Goal: Task Accomplishment & Management: Use online tool/utility

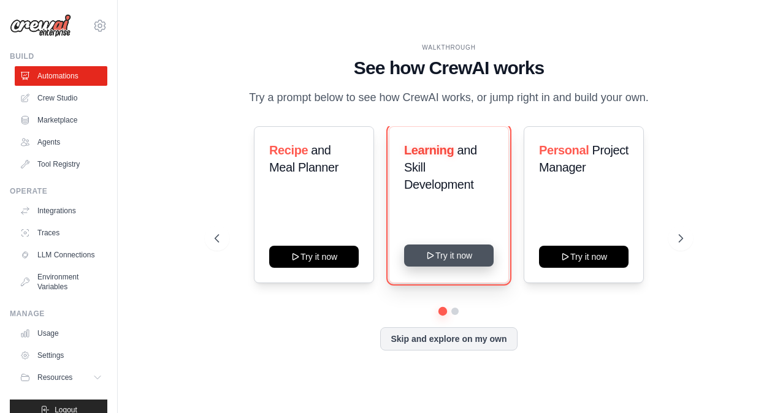
click at [450, 260] on button "Try it now" at bounding box center [449, 256] width 90 height 22
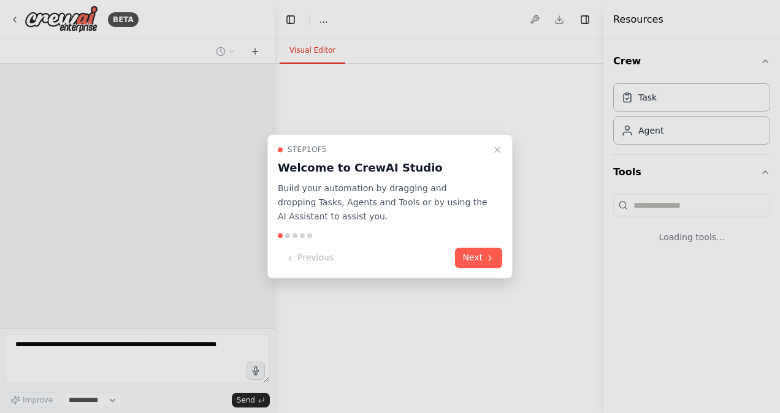
select select "****"
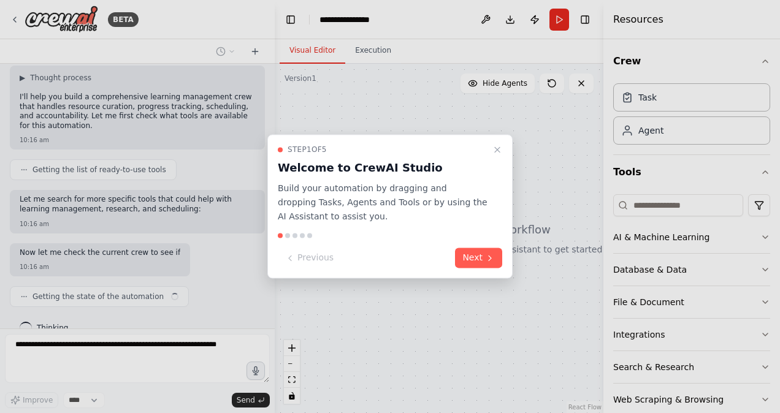
scroll to position [338, 0]
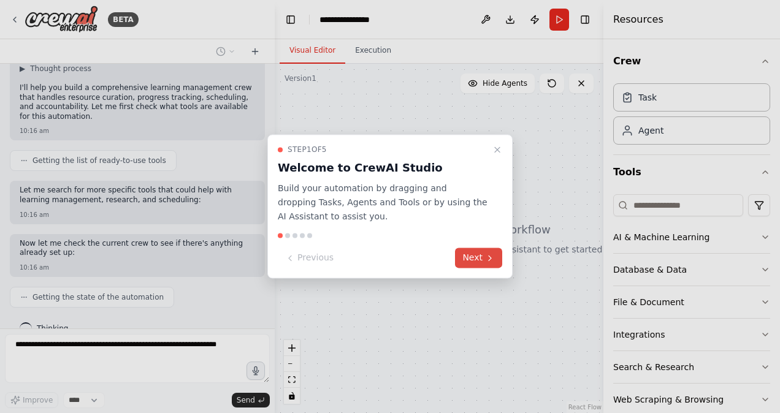
click at [478, 263] on button "Next" at bounding box center [478, 258] width 47 height 20
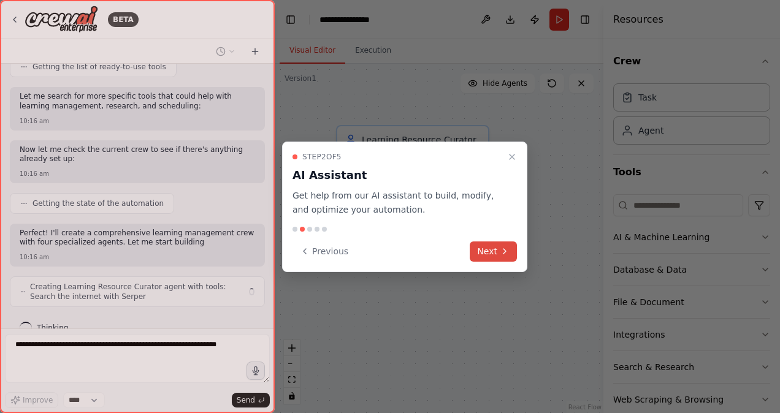
scroll to position [441, 0]
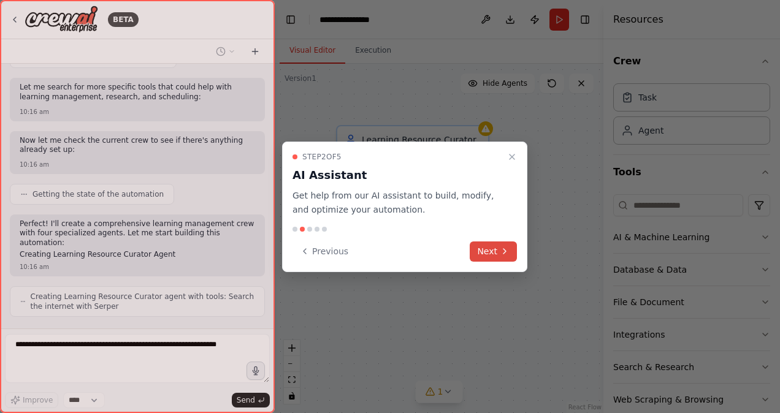
click at [495, 245] on button "Next" at bounding box center [493, 252] width 47 height 20
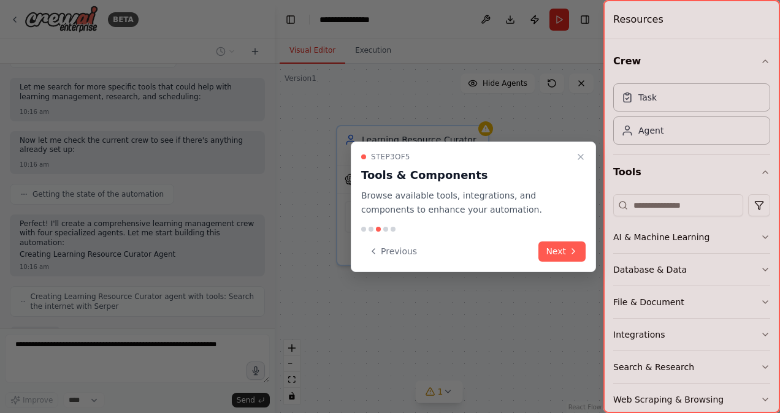
scroll to position [522, 0]
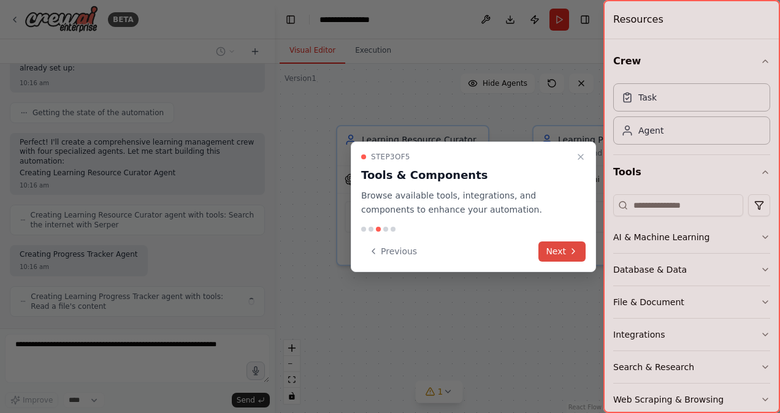
click at [563, 253] on button "Next" at bounding box center [561, 252] width 47 height 20
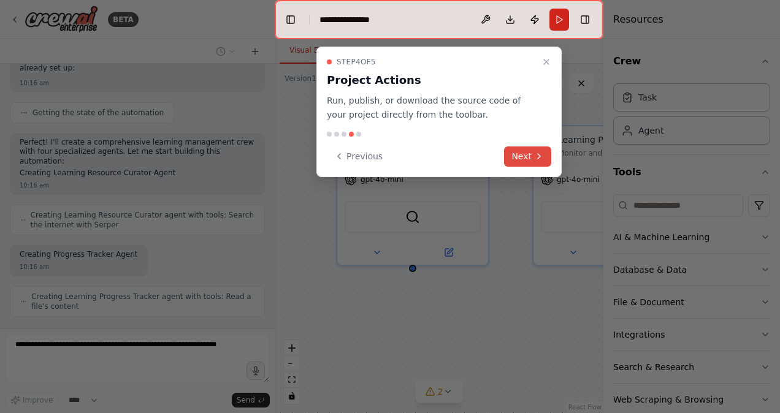
click at [515, 155] on button "Next" at bounding box center [527, 157] width 47 height 20
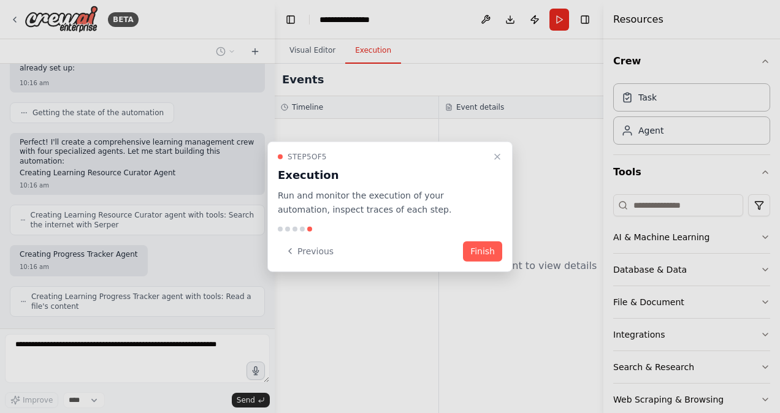
click at [485, 252] on button "Finish" at bounding box center [482, 251] width 39 height 20
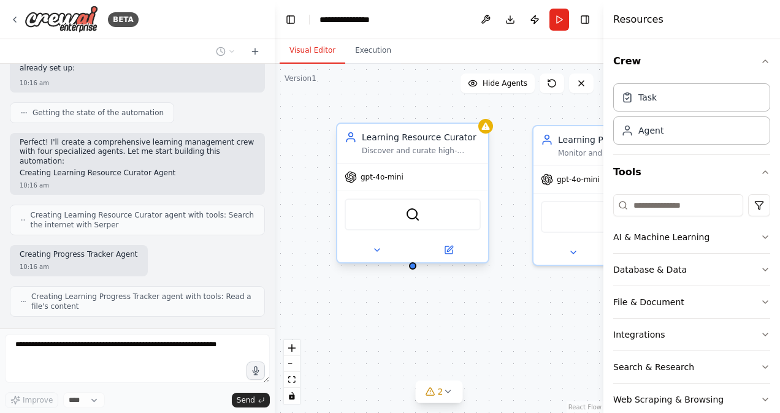
scroll to position [603, 0]
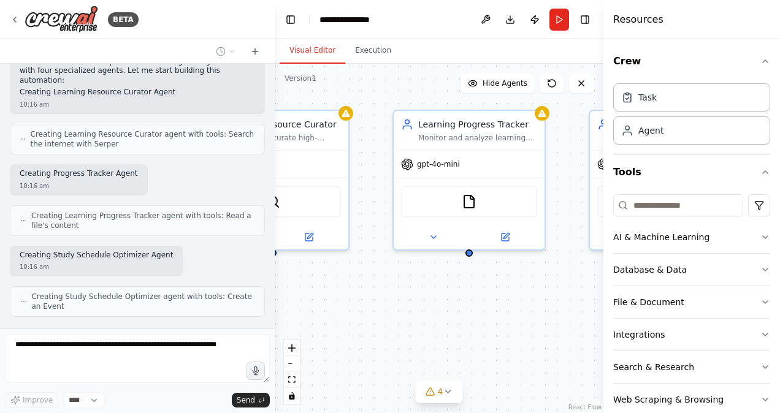
drag, startPoint x: 456, startPoint y: 317, endPoint x: 319, endPoint y: 302, distance: 136.9
click at [319, 302] on div "Learning Resource Curator Discover and curate high-quality, personalized learni…" at bounding box center [439, 239] width 329 height 350
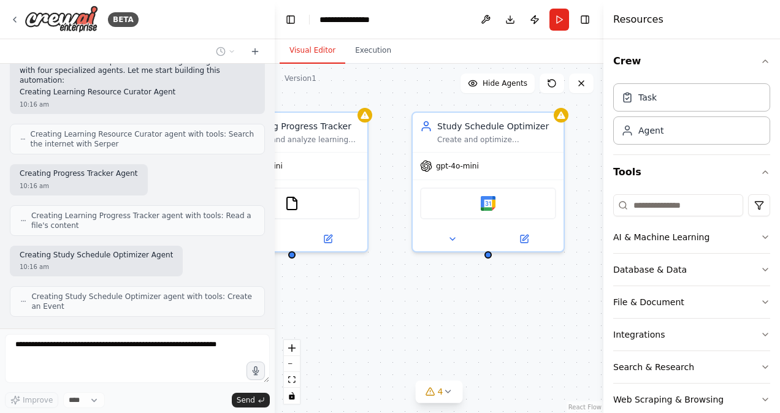
scroll to position [685, 0]
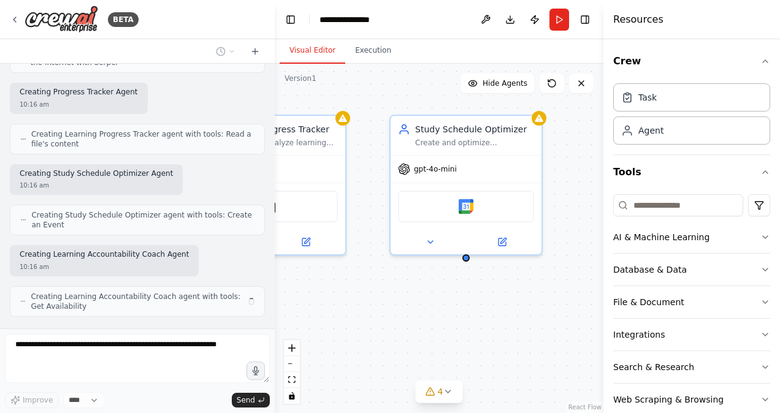
drag, startPoint x: 441, startPoint y: 297, endPoint x: 297, endPoint y: 306, distance: 144.4
click at [297, 306] on div "Learning Resource Curator Discover and curate high-quality, personalized learni…" at bounding box center [439, 239] width 329 height 350
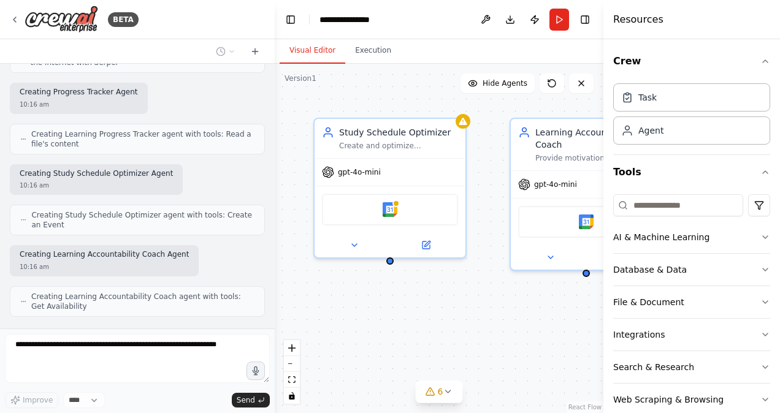
drag, startPoint x: 521, startPoint y: 294, endPoint x: 307, endPoint y: 289, distance: 213.4
click at [307, 289] on div "Learning Resource Curator Discover and curate high-quality, personalized learni…" at bounding box center [439, 239] width 329 height 350
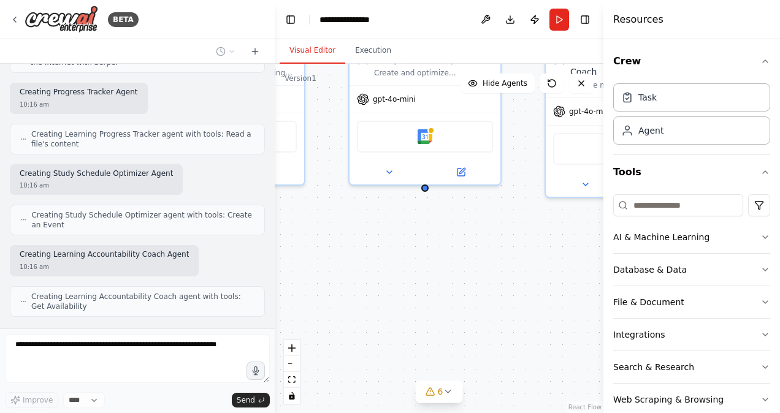
drag, startPoint x: 434, startPoint y: 292, endPoint x: 606, endPoint y: 226, distance: 184.4
click at [606, 226] on div "BETA Build a crew that curates personalized learning resources, tracks your pro…" at bounding box center [390, 206] width 780 height 413
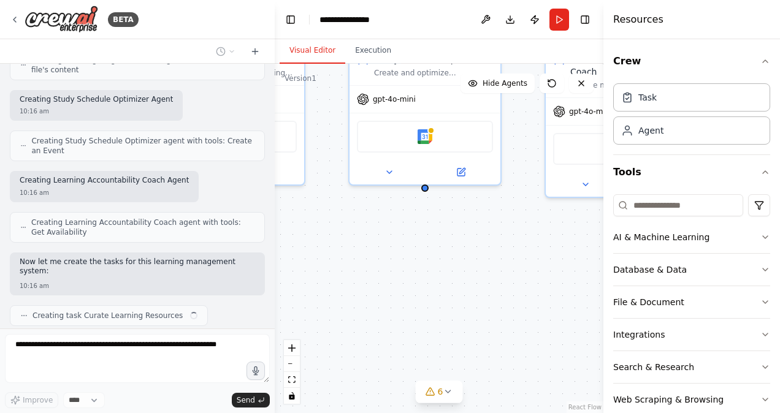
scroll to position [768, 0]
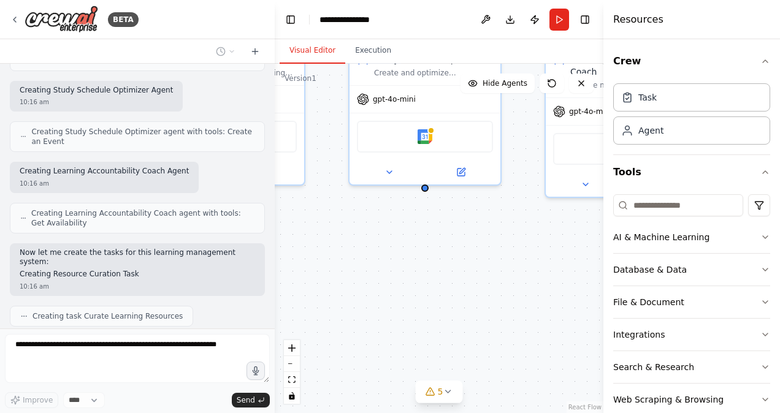
click at [273, 219] on div at bounding box center [272, 206] width 5 height 413
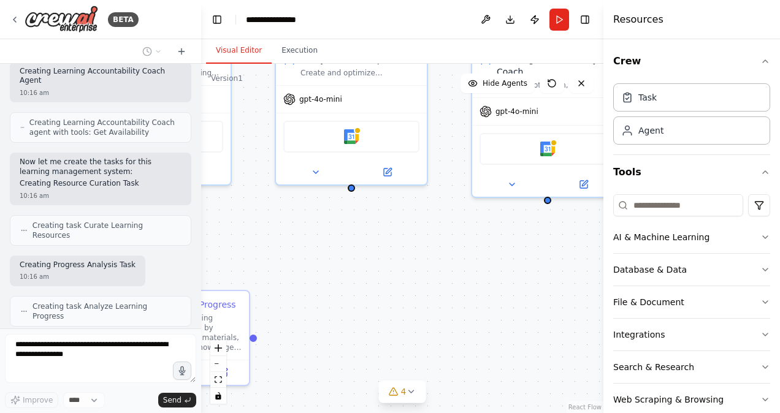
scroll to position [936, 0]
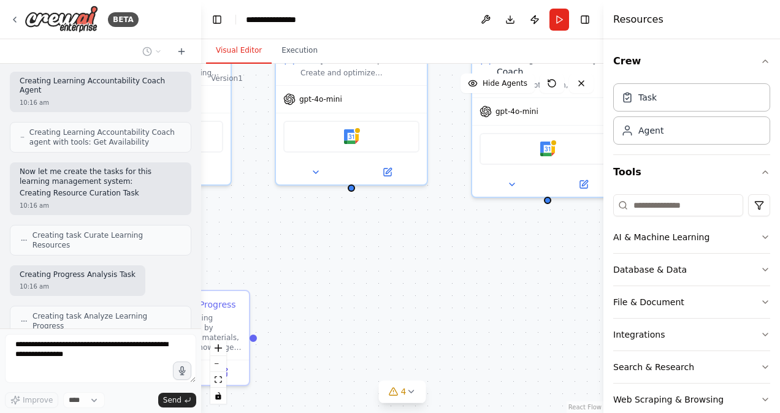
drag, startPoint x: 273, startPoint y: 213, endPoint x: 201, endPoint y: 217, distance: 72.4
click at [201, 217] on div "BETA Build a crew that curates personalized learning resources, tracks your pro…" at bounding box center [390, 206] width 780 height 413
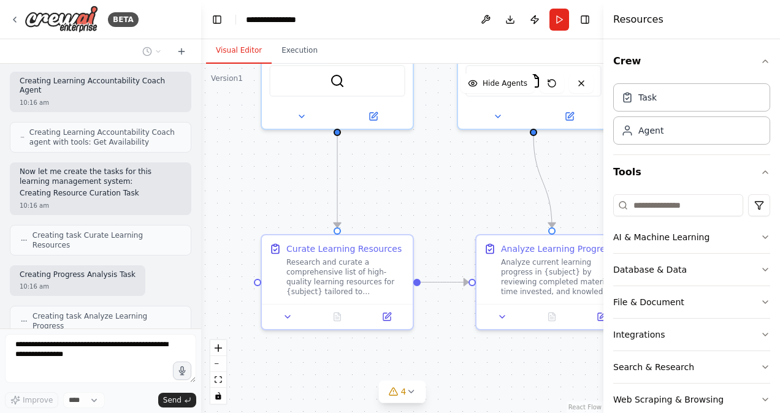
scroll to position [1017, 0]
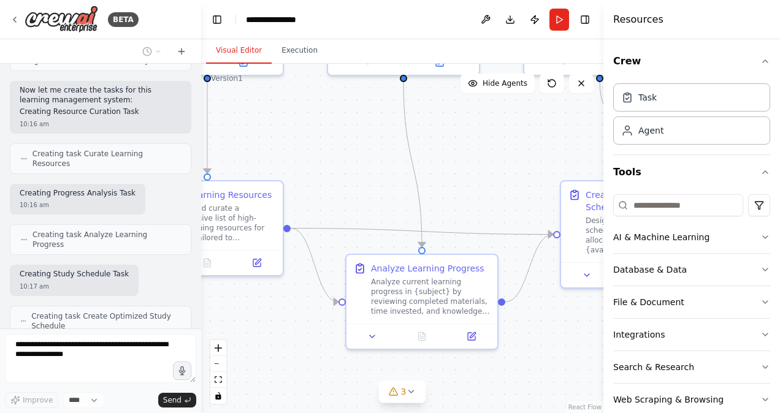
drag, startPoint x: 338, startPoint y: 267, endPoint x: 586, endPoint y: 158, distance: 271.5
click at [586, 158] on div ".deletable-edge-delete-btn { width: 20px; height: 20px; border: 0px solid #ffff…" at bounding box center [402, 239] width 402 height 350
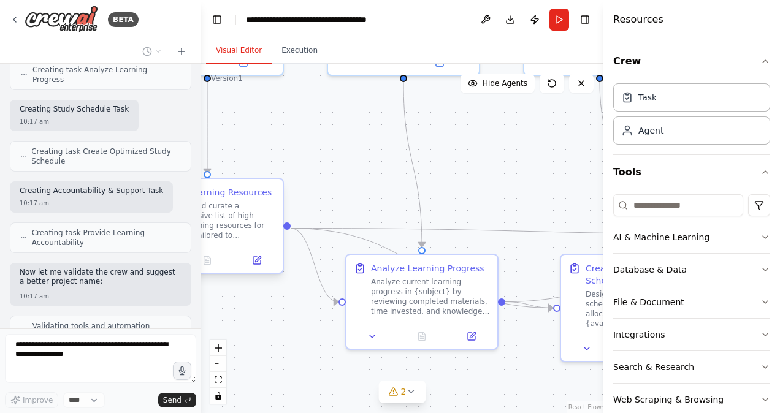
scroll to position [1223, 0]
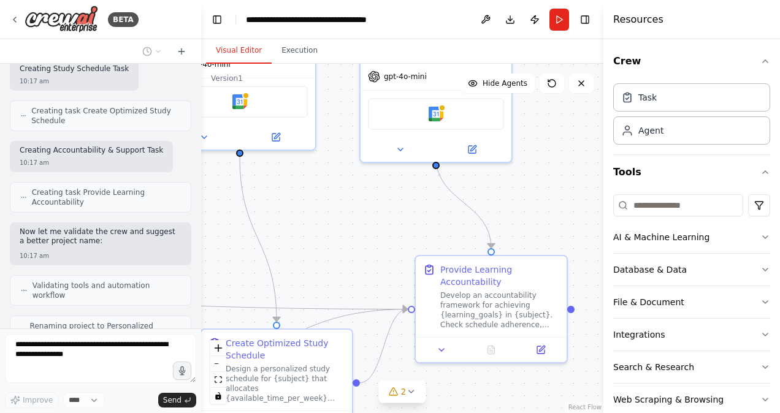
drag, startPoint x: 514, startPoint y: 180, endPoint x: 154, endPoint y: 255, distance: 367.6
click at [154, 255] on div "BETA Build a crew that curates personalized learning resources, tracks your pro…" at bounding box center [390, 206] width 780 height 413
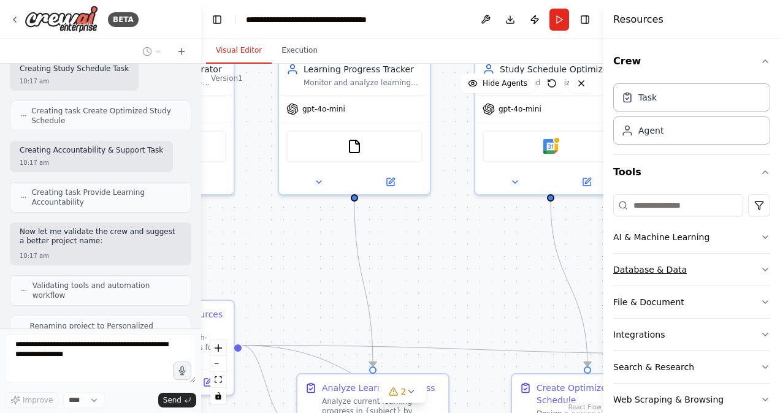
drag, startPoint x: 368, startPoint y: 216, endPoint x: 679, endPoint y: 261, distance: 314.1
click at [679, 261] on div "BETA Build a crew that curates personalized learning resources, tracks your pro…" at bounding box center [390, 206] width 780 height 413
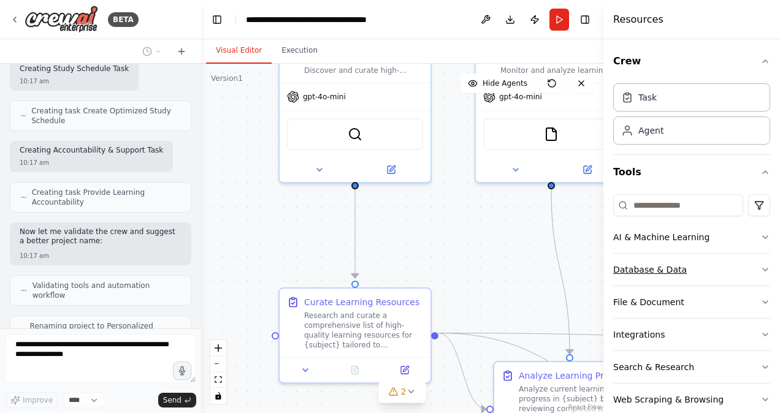
drag, startPoint x: 422, startPoint y: 272, endPoint x: 619, endPoint y: 260, distance: 197.2
click at [619, 260] on div "BETA Build a crew that curates personalized learning resources, tracks your pro…" at bounding box center [390, 206] width 780 height 413
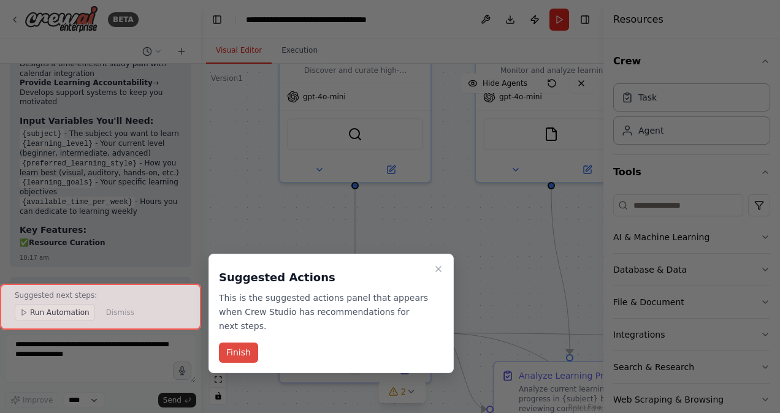
click at [240, 343] on button "Finish" at bounding box center [238, 353] width 39 height 20
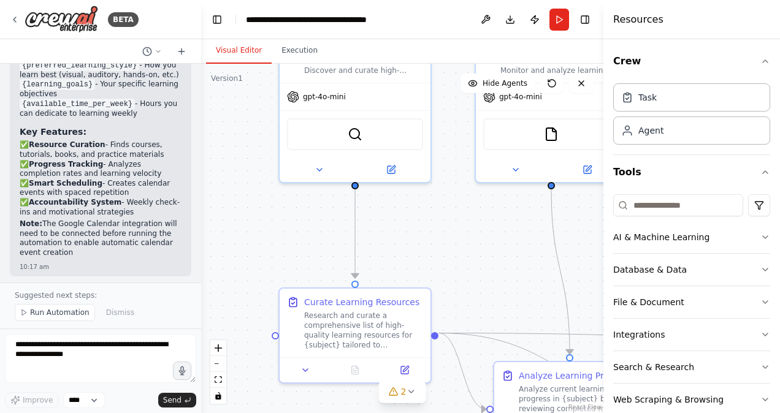
scroll to position [1957, 0]
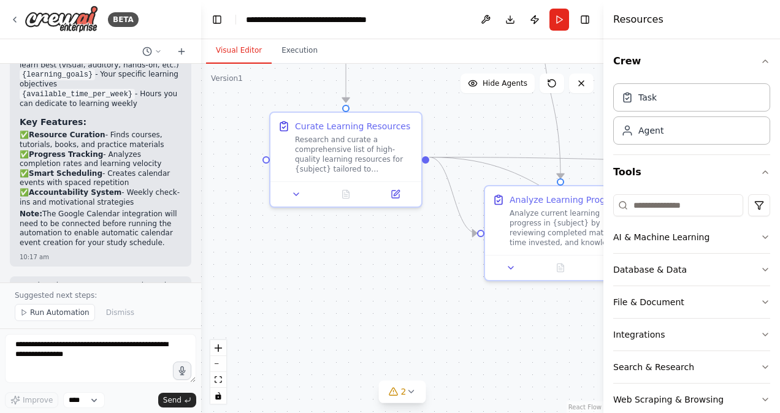
drag, startPoint x: 419, startPoint y: 238, endPoint x: 381, endPoint y: 40, distance: 201.7
click at [381, 40] on div "Visual Editor Execution Version 1 Show Tools Hide Agents .deletable-edge-delete…" at bounding box center [402, 226] width 402 height 374
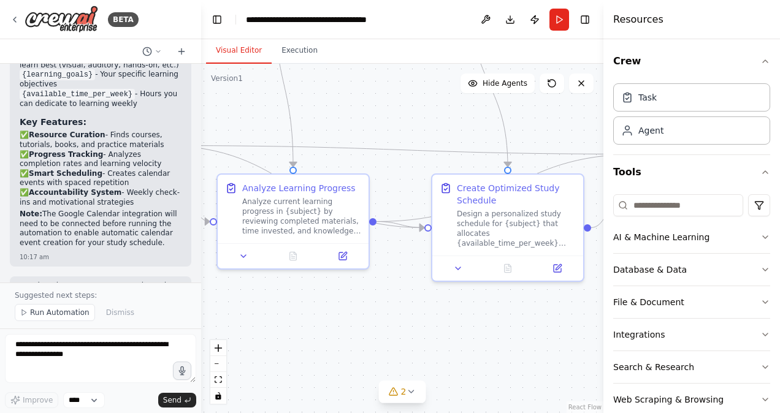
drag, startPoint x: 438, startPoint y: 297, endPoint x: 201, endPoint y: 308, distance: 236.9
click at [201, 308] on div ".deletable-edge-delete-btn { width: 20px; height: 20px; border: 0px solid #ffff…" at bounding box center [402, 239] width 402 height 350
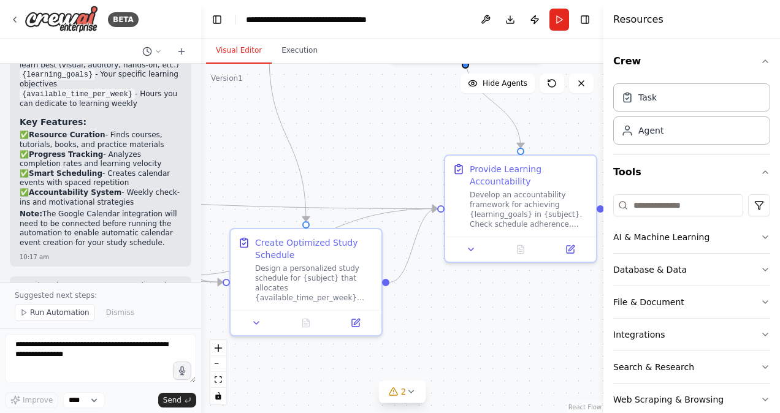
drag, startPoint x: 458, startPoint y: 336, endPoint x: 256, endPoint y: 391, distance: 209.0
click at [256, 391] on div ".deletable-edge-delete-btn { width: 20px; height: 20px; border: 0px solid #ffff…" at bounding box center [402, 239] width 402 height 350
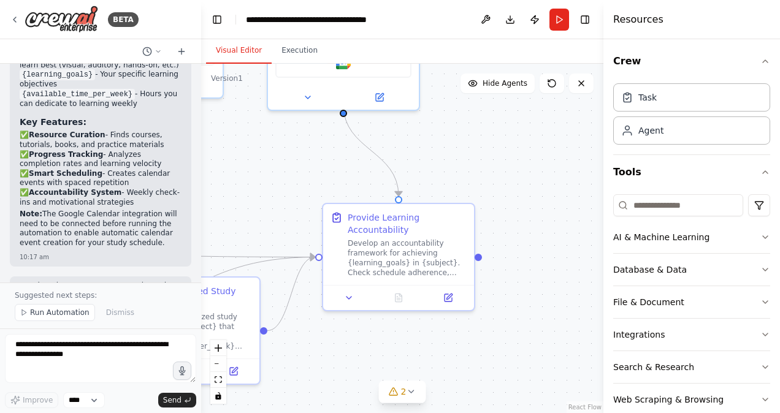
drag, startPoint x: 473, startPoint y: 354, endPoint x: 351, endPoint y: 403, distance: 132.1
click at [351, 403] on div ".deletable-edge-delete-btn { width: 20px; height: 20px; border: 0px solid #ffff…" at bounding box center [402, 239] width 402 height 350
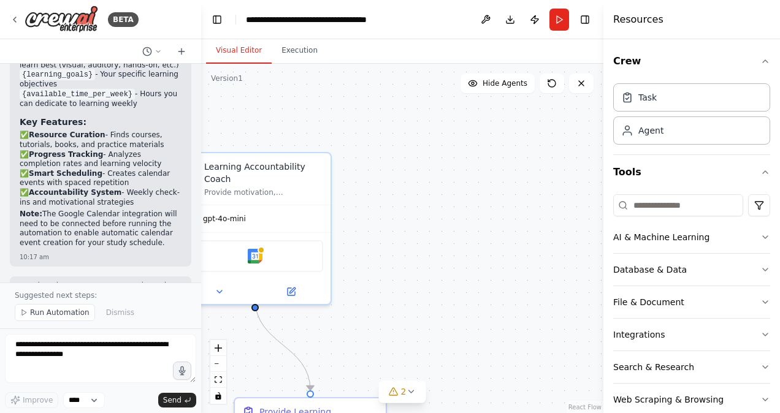
drag, startPoint x: 525, startPoint y: 201, endPoint x: 432, endPoint y: 417, distance: 234.9
click at [432, 413] on html "BETA Build a crew that curates personalized learning resources, tracks your pro…" at bounding box center [390, 206] width 780 height 413
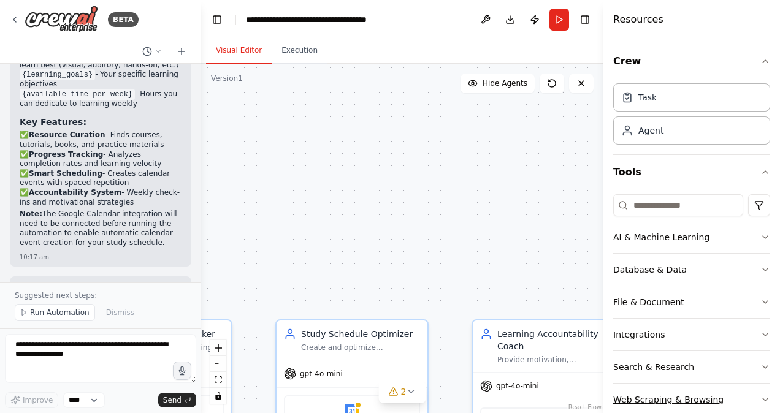
drag, startPoint x: 386, startPoint y: 242, endPoint x: 700, endPoint y: 403, distance: 353.8
click at [700, 403] on div "BETA Build a crew that curates personalized learning resources, tracks your pro…" at bounding box center [390, 206] width 780 height 413
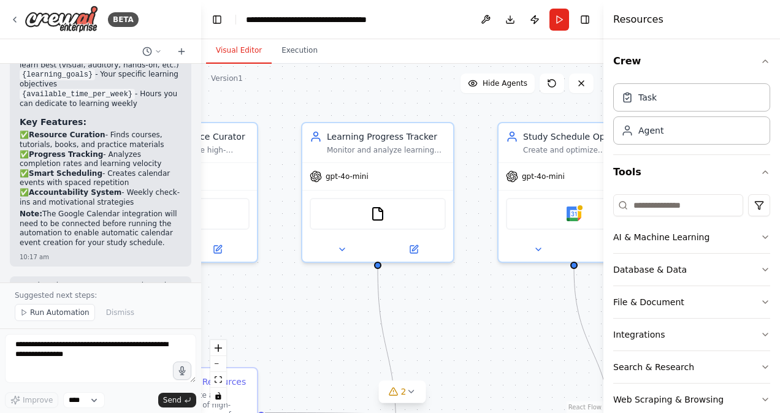
drag, startPoint x: 445, startPoint y: 234, endPoint x: 603, endPoint y: 75, distance: 224.2
click at [603, 75] on div "BETA Build a crew that curates personalized learning resources, tracks your pro…" at bounding box center [390, 206] width 780 height 413
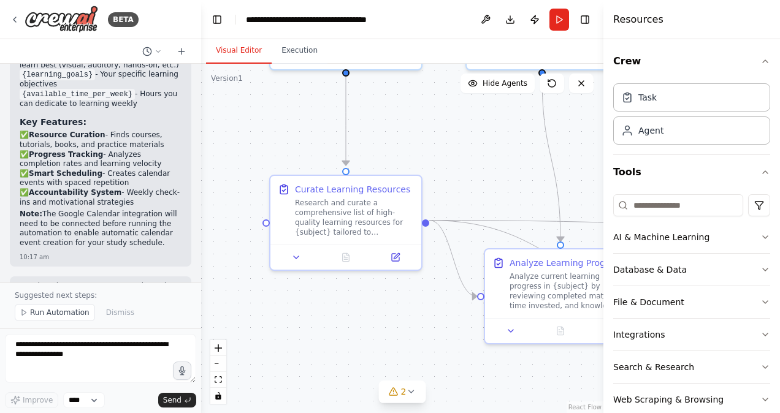
drag, startPoint x: 298, startPoint y: 373, endPoint x: 481, endPoint y: 156, distance: 284.6
click at [481, 156] on div ".deletable-edge-delete-btn { width: 20px; height: 20px; border: 0px solid #ffff…" at bounding box center [402, 239] width 402 height 350
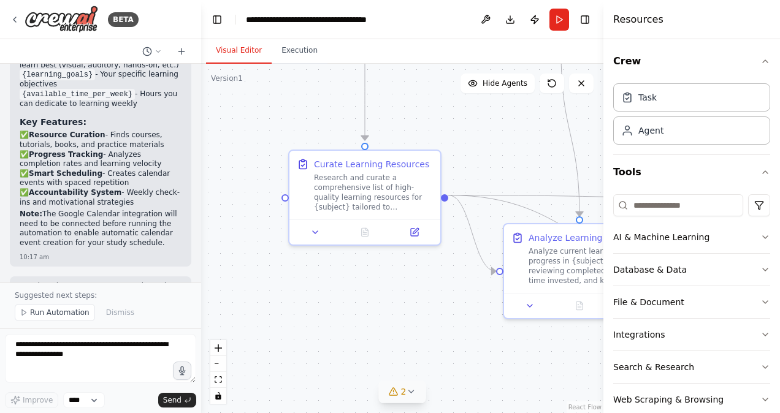
click at [414, 387] on icon at bounding box center [411, 392] width 10 height 10
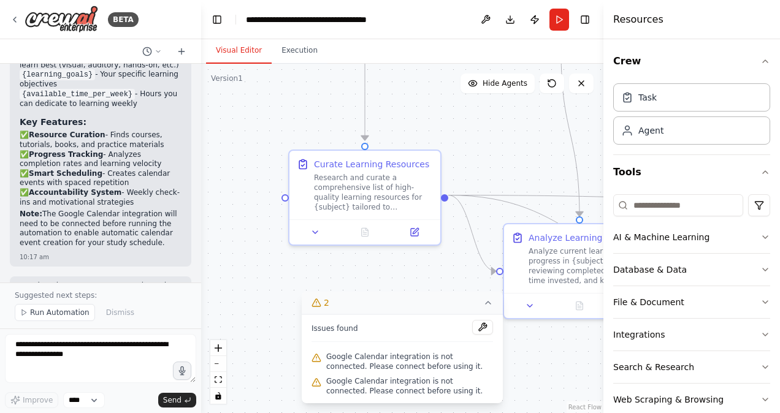
click at [526, 380] on div ".deletable-edge-delete-btn { width: 20px; height: 20px; border: 0px solid #ffff…" at bounding box center [402, 239] width 402 height 350
click at [55, 307] on button "Run Automation" at bounding box center [55, 312] width 80 height 17
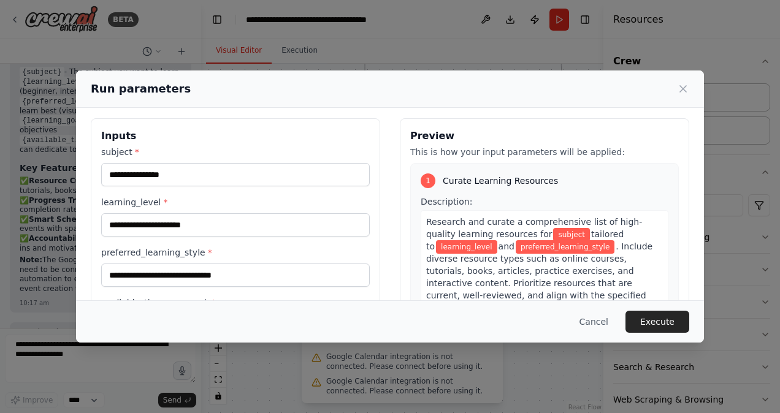
scroll to position [0, 0]
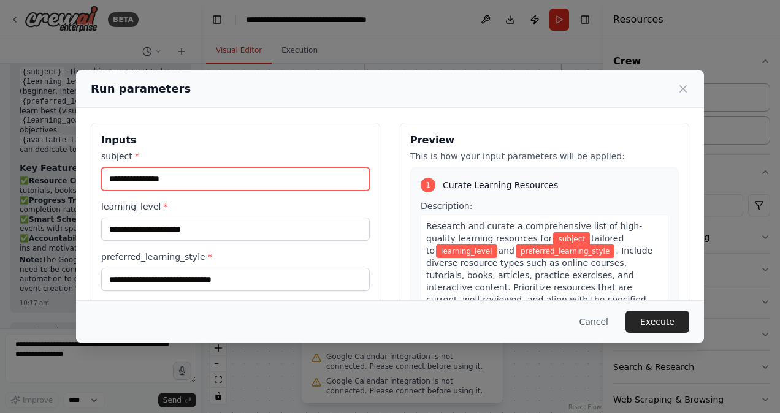
click at [184, 181] on input "subject *" at bounding box center [235, 178] width 269 height 23
type input "****"
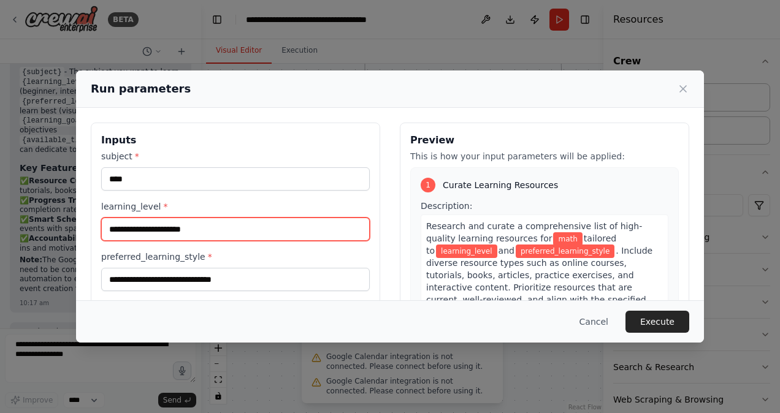
click at [177, 223] on input "learning_level *" at bounding box center [235, 229] width 269 height 23
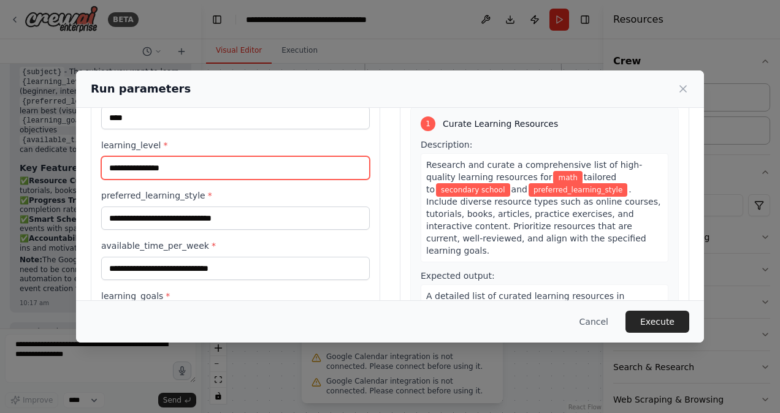
type input "**********"
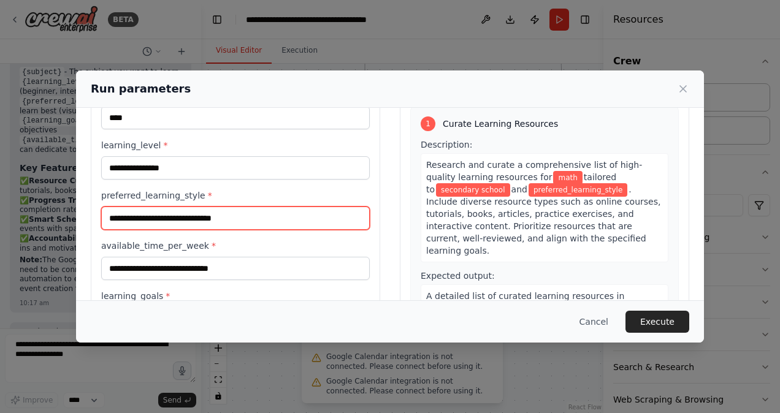
click at [256, 210] on input "preferred_learning_style *" at bounding box center [235, 218] width 269 height 23
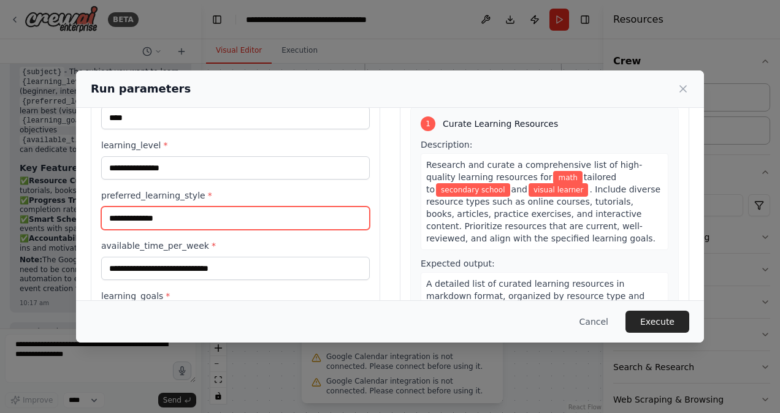
scroll to position [127, 0]
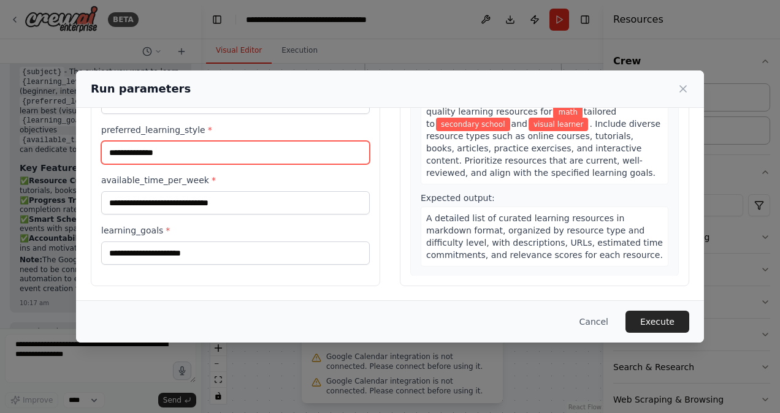
type input "**********"
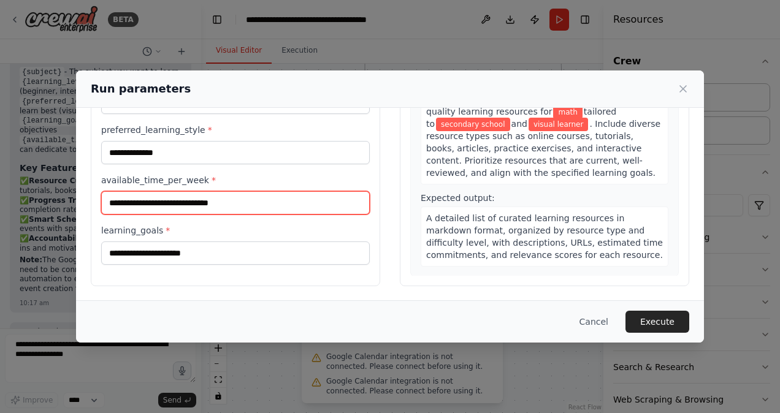
click at [261, 200] on input "available_time_per_week *" at bounding box center [235, 202] width 269 height 23
type input "********"
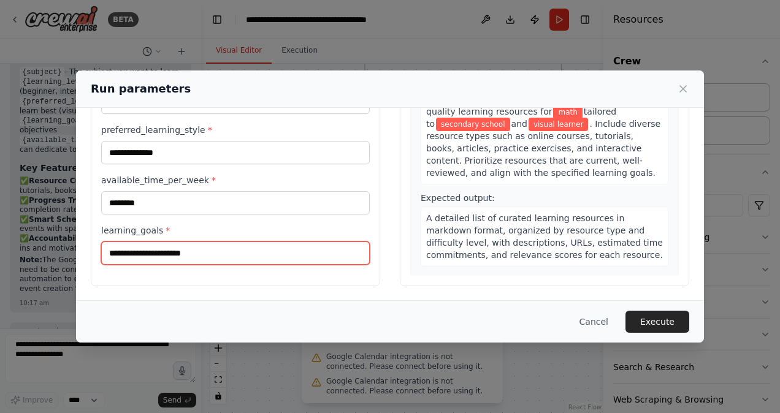
click at [175, 253] on input "learning_goals *" at bounding box center [235, 253] width 269 height 23
type input "**********"
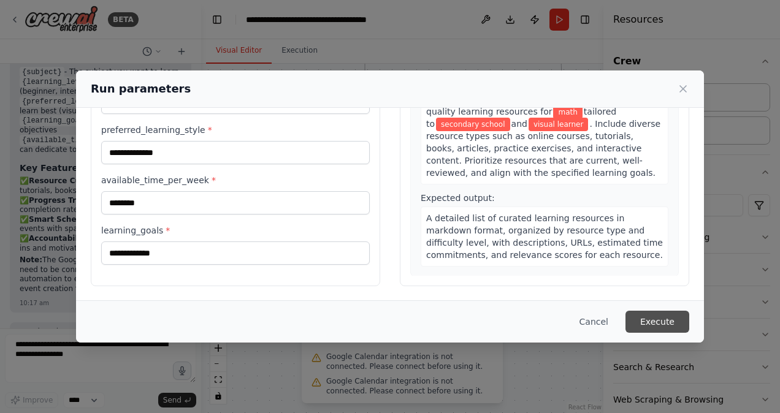
click at [673, 319] on button "Execute" at bounding box center [657, 322] width 64 height 22
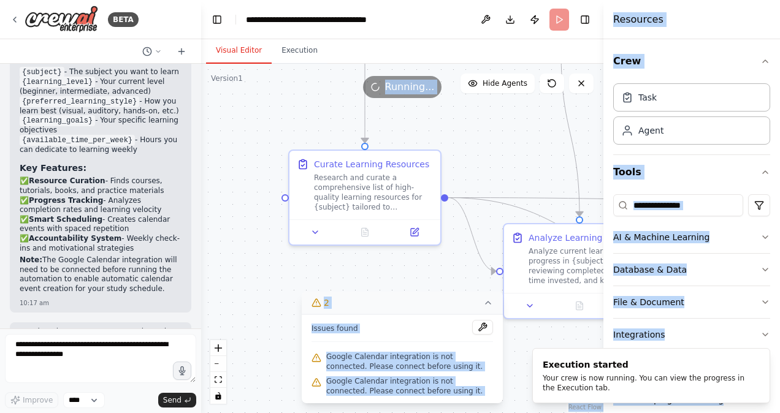
drag, startPoint x: 524, startPoint y: 348, endPoint x: 507, endPoint y: 327, distance: 27.5
click at [507, 327] on div "BETA Build a crew that curates personalized learning resources, tracks your pro…" at bounding box center [390, 206] width 780 height 413
click at [261, 281] on div ".deletable-edge-delete-btn { width: 20px; height: 20px; border: 0px solid #ffff…" at bounding box center [402, 239] width 402 height 350
click at [478, 147] on div ".deletable-edge-delete-btn { width: 20px; height: 20px; border: 0px solid #ffff…" at bounding box center [402, 239] width 402 height 350
click at [290, 53] on button "Execution" at bounding box center [300, 51] width 56 height 26
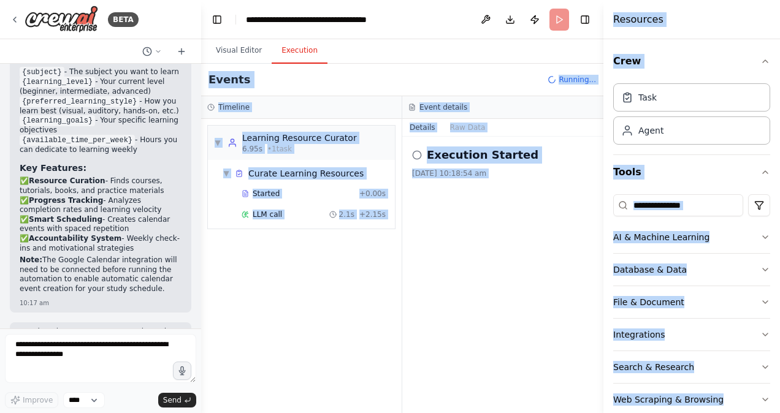
click at [332, 289] on div "▼ Learning Resource Curator 6.95s • 1 task ▼ Curate Learning Resources Started …" at bounding box center [301, 266] width 201 height 294
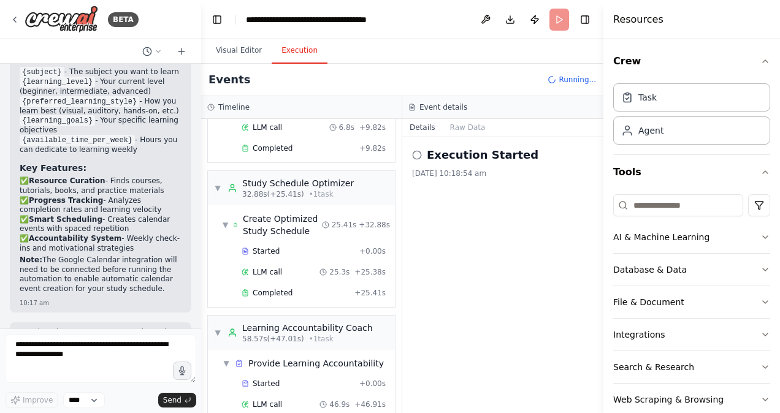
scroll to position [432, 0]
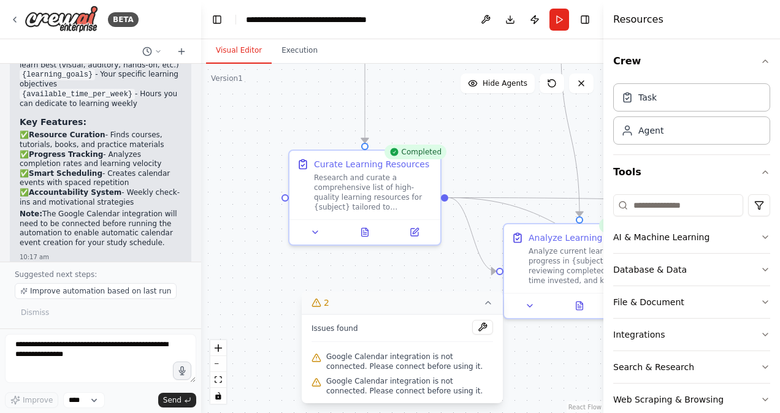
click at [225, 40] on button "Visual Editor" at bounding box center [239, 51] width 66 height 26
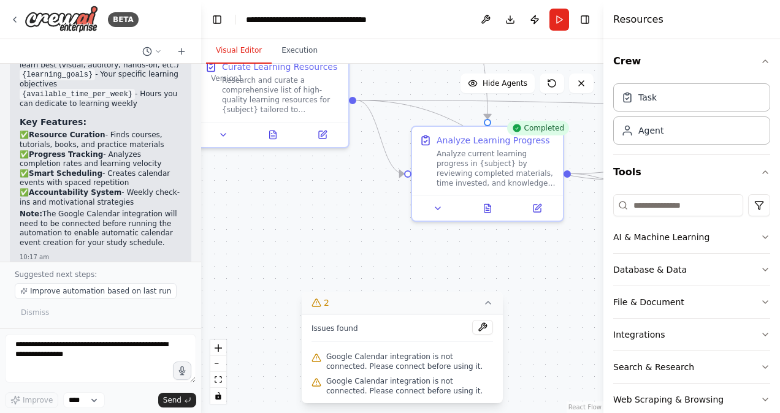
drag, startPoint x: 472, startPoint y: 152, endPoint x: 343, endPoint y: 50, distance: 164.0
click at [343, 50] on div "Visual Editor Execution Version 1 Show Tools Hide Agents .deletable-edge-delete…" at bounding box center [402, 226] width 402 height 374
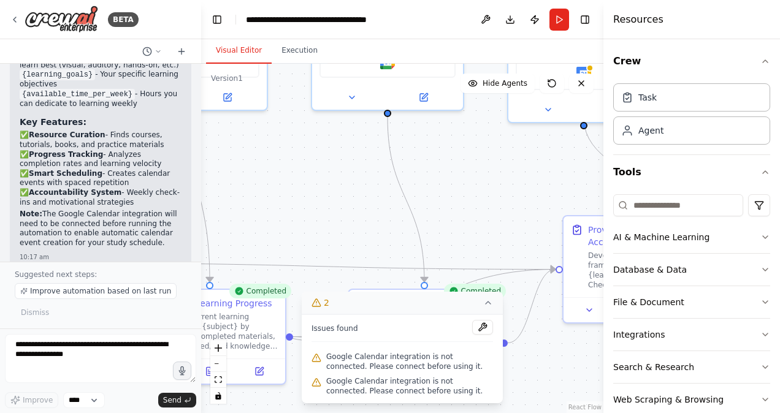
drag, startPoint x: 476, startPoint y: 261, endPoint x: 200, endPoint y: 445, distance: 331.3
click at [200, 413] on html "BETA Build a crew that curates personalized learning resources, tracks your pro…" at bounding box center [390, 206] width 780 height 413
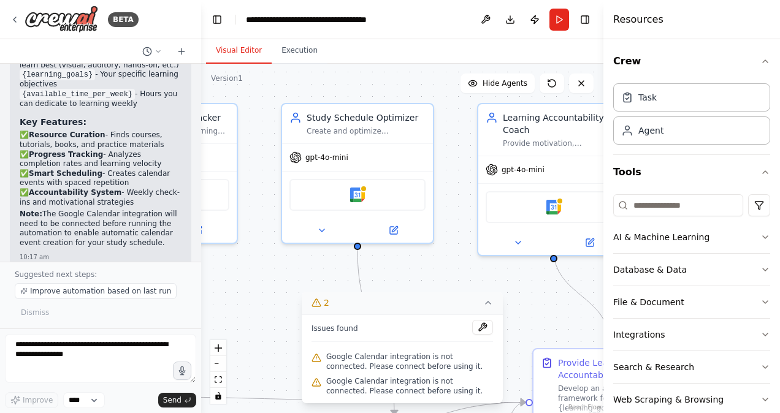
drag, startPoint x: 416, startPoint y: 212, endPoint x: 438, endPoint y: 304, distance: 94.1
click at [438, 304] on div "Version 1 Show Tools Hide Agents .deletable-edge-delete-btn { width: 20px; heig…" at bounding box center [402, 239] width 402 height 350
click at [320, 226] on icon at bounding box center [322, 228] width 10 height 10
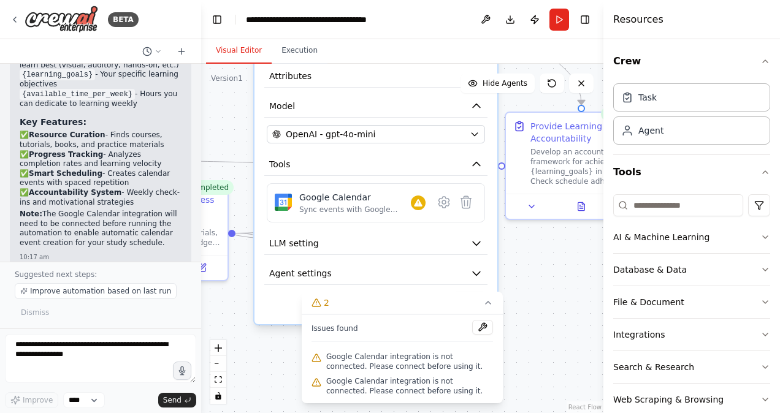
drag, startPoint x: 542, startPoint y: 297, endPoint x: 513, endPoint y: 72, distance: 226.3
click at [513, 72] on div ".deletable-edge-delete-btn { width: 20px; height: 20px; border: 0px solid #ffff…" at bounding box center [402, 239] width 402 height 350
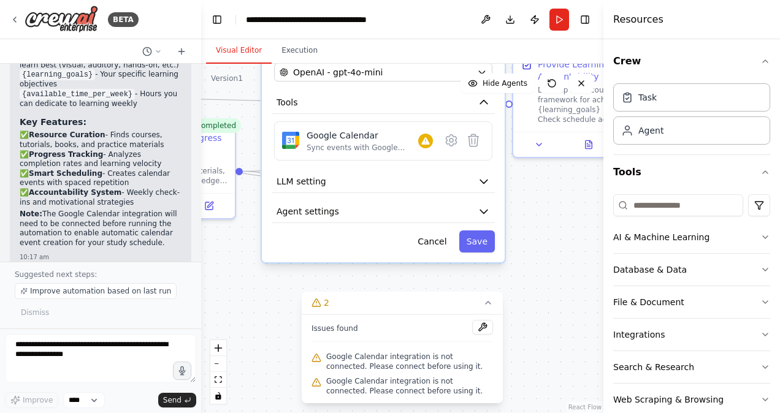
drag, startPoint x: 523, startPoint y: 286, endPoint x: 530, endPoint y: 224, distance: 62.4
click at [530, 224] on div ".deletable-edge-delete-btn { width: 20px; height: 20px; border: 0px solid #ffff…" at bounding box center [402, 239] width 402 height 350
click at [453, 144] on icon at bounding box center [451, 140] width 10 height 11
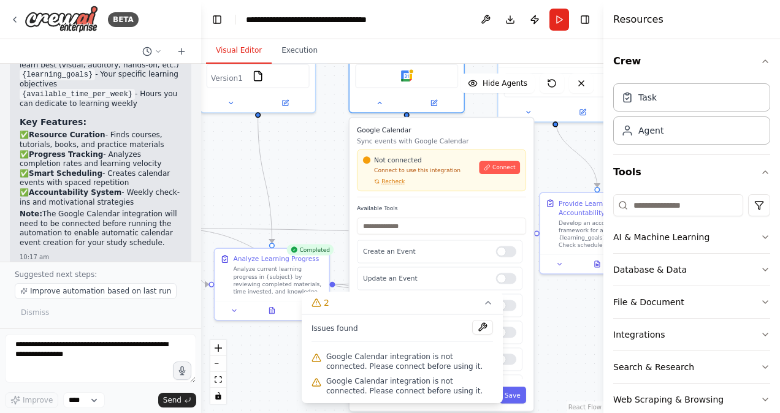
drag, startPoint x: 554, startPoint y: 261, endPoint x: 570, endPoint y: 359, distance: 99.5
click at [570, 359] on div ".deletable-edge-delete-btn { width: 20px; height: 20px; border: 0px solid #ffff…" at bounding box center [402, 239] width 402 height 350
click at [506, 168] on span "Connect" at bounding box center [503, 167] width 23 height 7
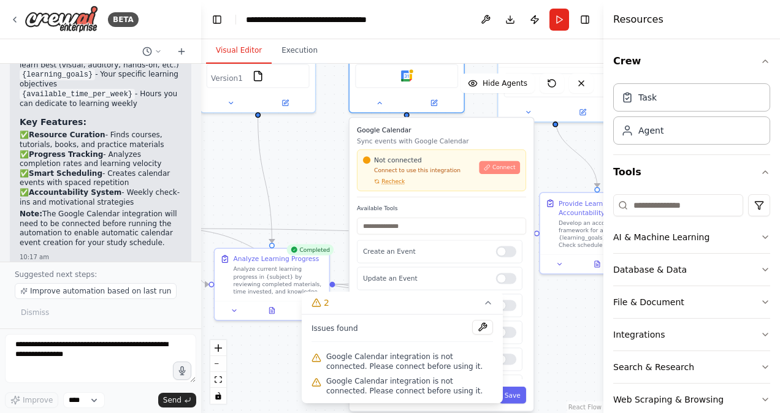
click at [506, 168] on span "Connect" at bounding box center [503, 167] width 23 height 7
click at [506, 169] on span "Connect" at bounding box center [503, 167] width 23 height 7
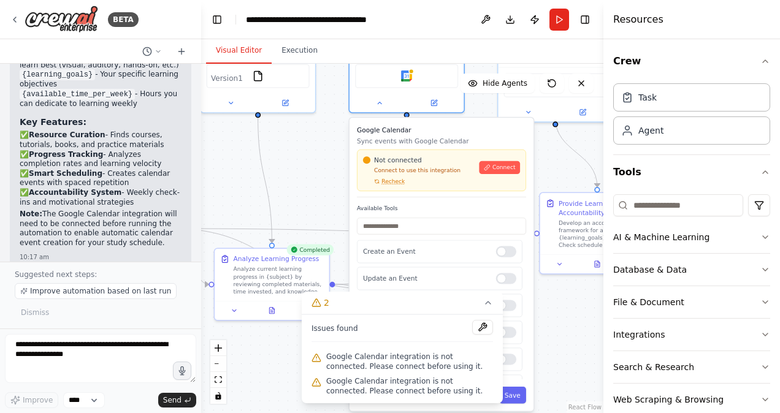
click at [506, 169] on span "Connect" at bounding box center [503, 167] width 23 height 7
click at [507, 169] on span "Connect" at bounding box center [503, 167] width 23 height 7
click at [502, 162] on button "Connect" at bounding box center [500, 167] width 40 height 13
click at [472, 142] on p "Sync events with Google Calendar" at bounding box center [441, 141] width 169 height 9
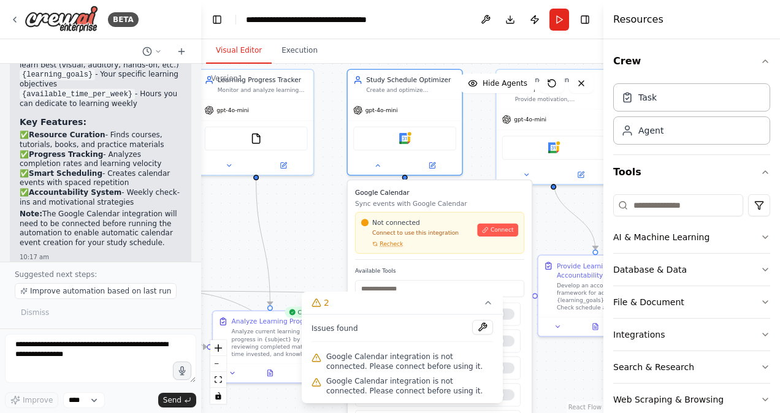
drag, startPoint x: 545, startPoint y: 177, endPoint x: 543, endPoint y: 249, distance: 71.8
click at [543, 249] on div ".deletable-edge-delete-btn { width: 20px; height: 20px; border: 0px solid #ffff…" at bounding box center [402, 239] width 402 height 350
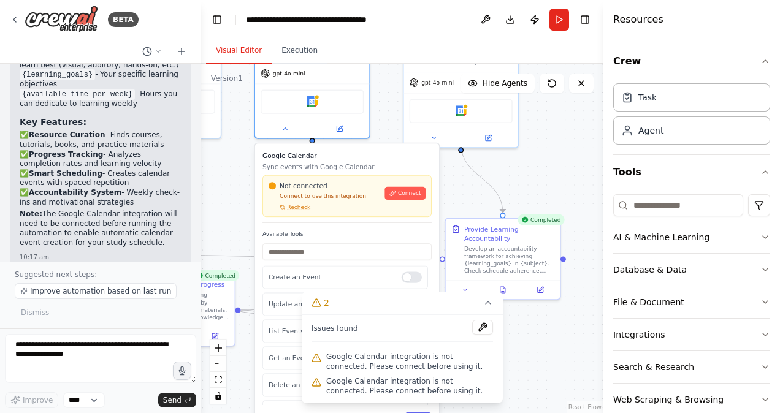
drag, startPoint x: 549, startPoint y: 234, endPoint x: 457, endPoint y: 188, distance: 103.4
click at [457, 188] on div ".deletable-edge-delete-btn { width: 20px; height: 20px; border: 0px solid #ffff…" at bounding box center [402, 239] width 402 height 350
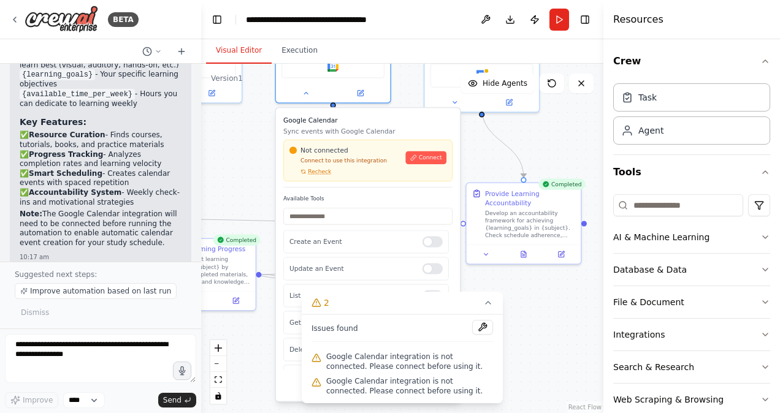
drag, startPoint x: 553, startPoint y: 169, endPoint x: 608, endPoint y: 88, distance: 97.1
click at [608, 88] on div "BETA Build a crew that curates personalized learning resources, tracks your pro…" at bounding box center [390, 206] width 780 height 413
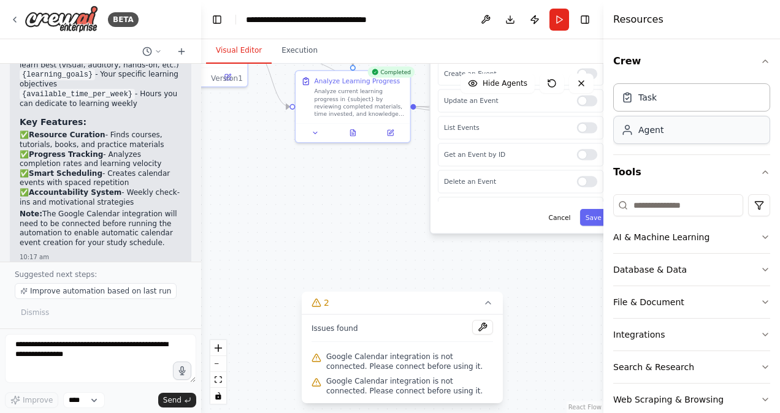
drag, startPoint x: 526, startPoint y: 273, endPoint x: 653, endPoint y: 144, distance: 181.2
click at [653, 144] on div "BETA Build a crew that curates personalized learning resources, tracks your pro…" at bounding box center [390, 206] width 780 height 413
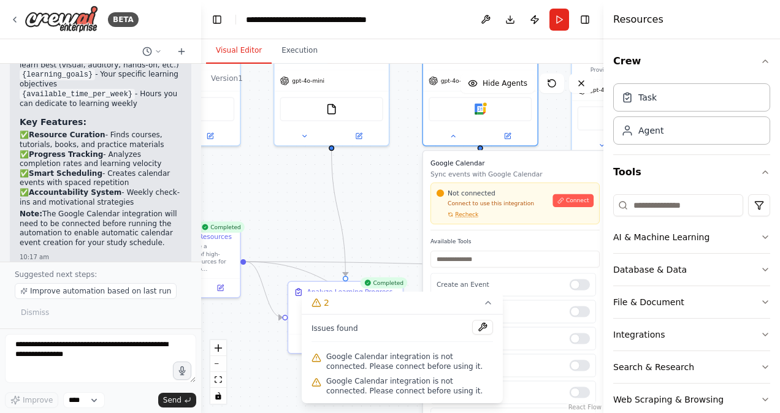
drag, startPoint x: 384, startPoint y: 227, endPoint x: 364, endPoint y: 445, distance: 218.0
click at [364, 413] on html "BETA Build a crew that curates personalized learning resources, tracks your pro…" at bounding box center [390, 206] width 780 height 413
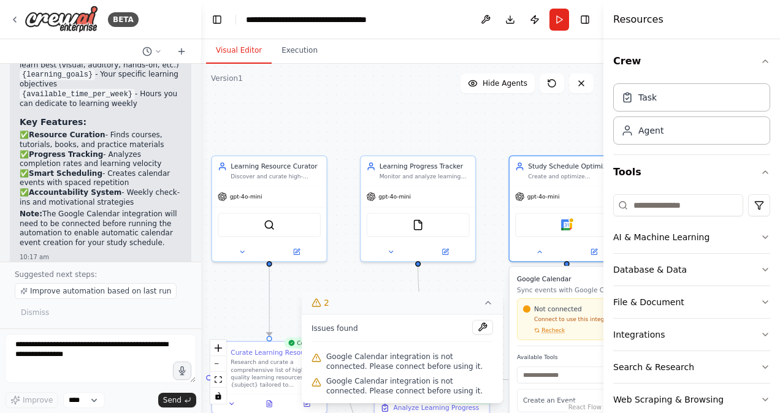
drag, startPoint x: 288, startPoint y: 190, endPoint x: 381, endPoint y: 306, distance: 148.7
click at [381, 306] on div "Version 1 Show Tools Hide Agents .deletable-edge-delete-btn { width: 20px; heig…" at bounding box center [402, 239] width 402 height 350
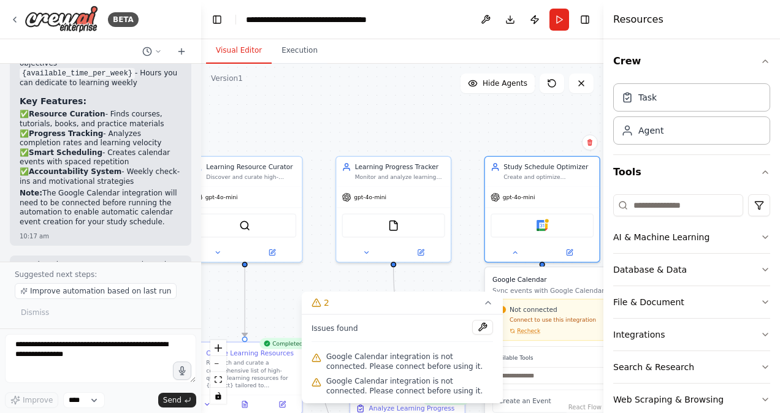
drag, startPoint x: 428, startPoint y: 118, endPoint x: 403, endPoint y: 118, distance: 24.5
click at [403, 118] on div ".deletable-edge-delete-btn { width: 20px; height: 20px; border: 0px solid #ffff…" at bounding box center [402, 239] width 402 height 350
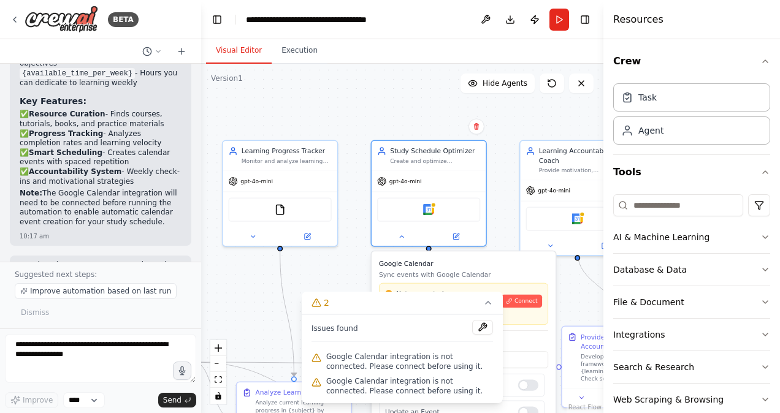
drag, startPoint x: 432, startPoint y: 123, endPoint x: 318, endPoint y: 107, distance: 114.6
click at [318, 107] on div ".deletable-edge-delete-btn { width: 20px; height: 20px; border: 0px solid #ffff…" at bounding box center [402, 239] width 402 height 350
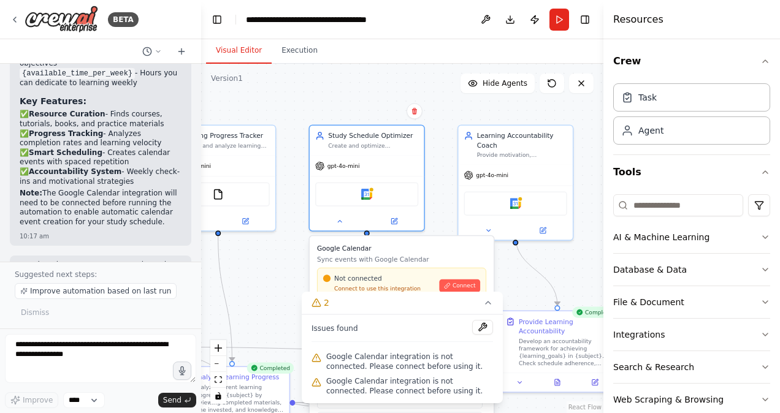
drag, startPoint x: 403, startPoint y: 118, endPoint x: 341, endPoint y: 102, distance: 63.8
click at [341, 102] on div ".deletable-edge-delete-btn { width: 20px; height: 20px; border: 0px solid #ffff…" at bounding box center [402, 239] width 402 height 350
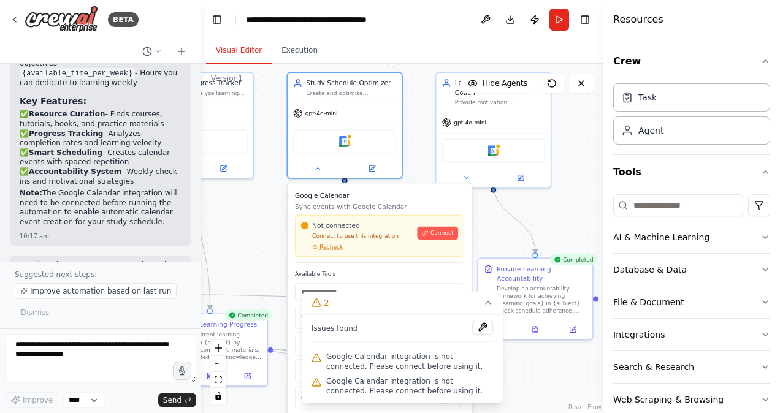
drag, startPoint x: 567, startPoint y: 265, endPoint x: 545, endPoint y: 212, distance: 57.2
click at [545, 212] on div ".deletable-edge-delete-btn { width: 20px; height: 20px; border: 0px solid #ffff…" at bounding box center [402, 239] width 402 height 350
click at [506, 115] on div "gpt-4o-mini" at bounding box center [493, 120] width 114 height 20
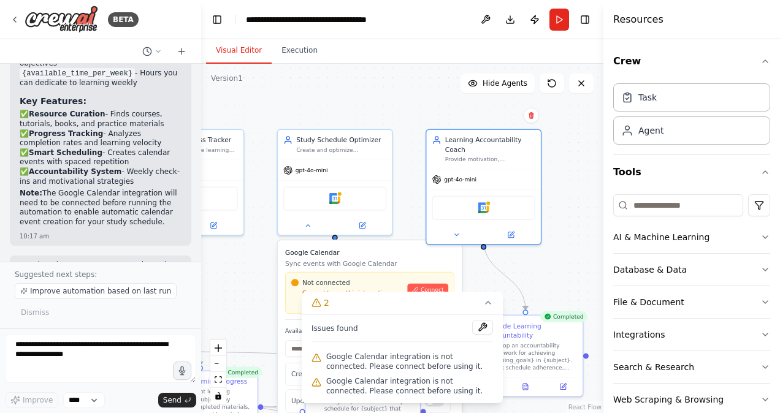
drag, startPoint x: 579, startPoint y: 200, endPoint x: 568, endPoint y: 256, distance: 56.9
click at [568, 258] on div ".deletable-edge-delete-btn { width: 20px; height: 20px; border: 0px solid #ffff…" at bounding box center [402, 239] width 402 height 350
click at [515, 168] on div "gpt-4o-mini" at bounding box center [483, 178] width 114 height 20
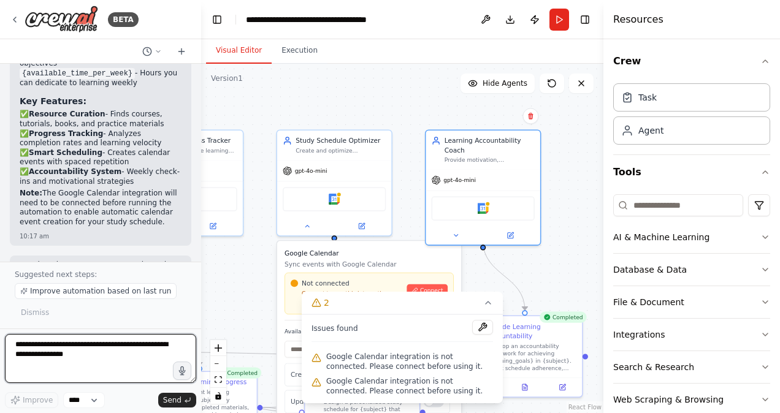
click at [94, 358] on textarea at bounding box center [100, 358] width 191 height 49
type textarea "**********"
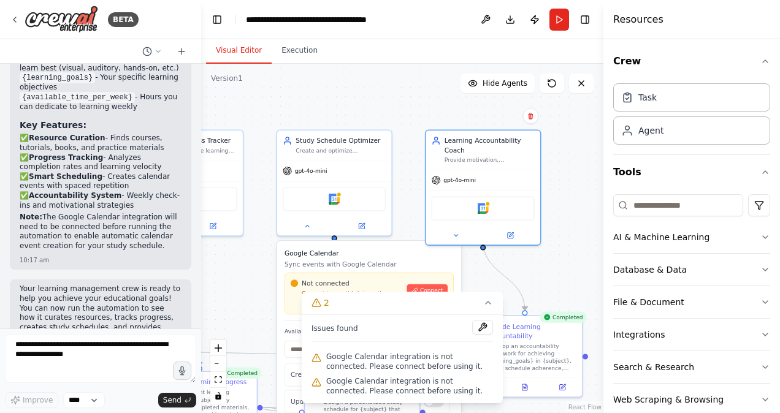
scroll to position [1986, 0]
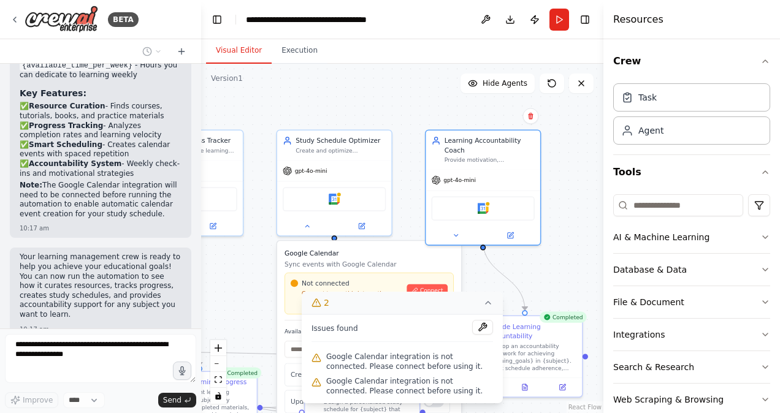
click at [491, 305] on icon at bounding box center [488, 303] width 10 height 10
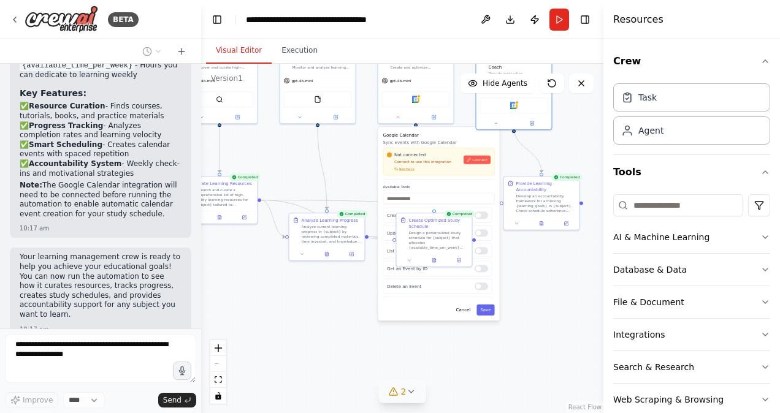
drag, startPoint x: 565, startPoint y: 256, endPoint x: 580, endPoint y: 131, distance: 126.6
click at [580, 131] on div ".deletable-edge-delete-btn { width: 20px; height: 20px; border: 0px solid #ffff…" at bounding box center [402, 239] width 402 height 350
click at [569, 322] on div ".deletable-edge-delete-btn { width: 20px; height: 20px; border: 0px solid #ffff…" at bounding box center [402, 239] width 402 height 350
click at [486, 308] on button "Save" at bounding box center [485, 310] width 18 height 11
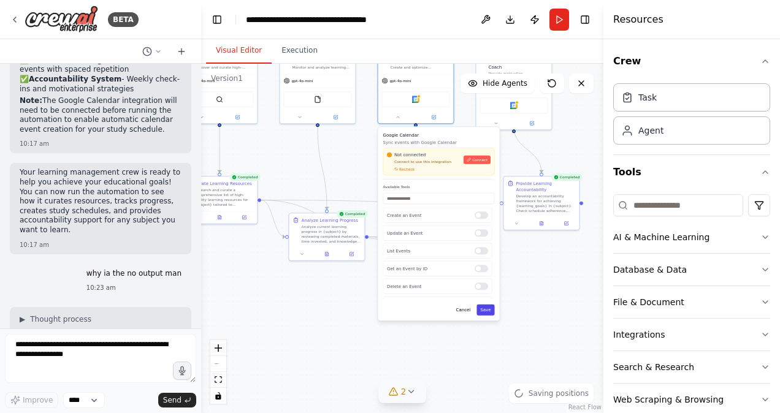
click at [486, 308] on button "Save" at bounding box center [485, 310] width 18 height 11
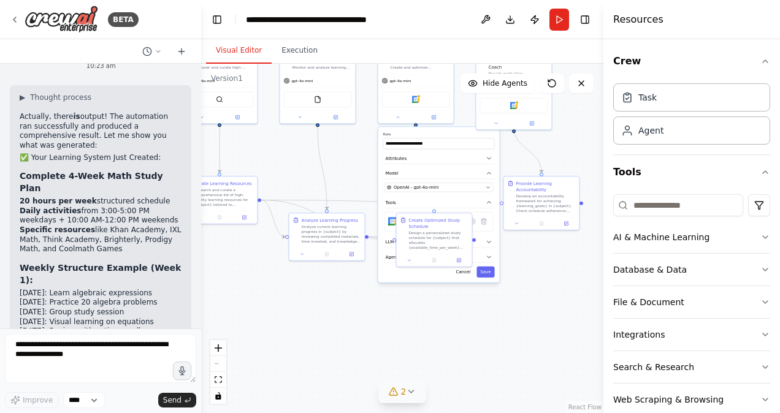
scroll to position [2354, 0]
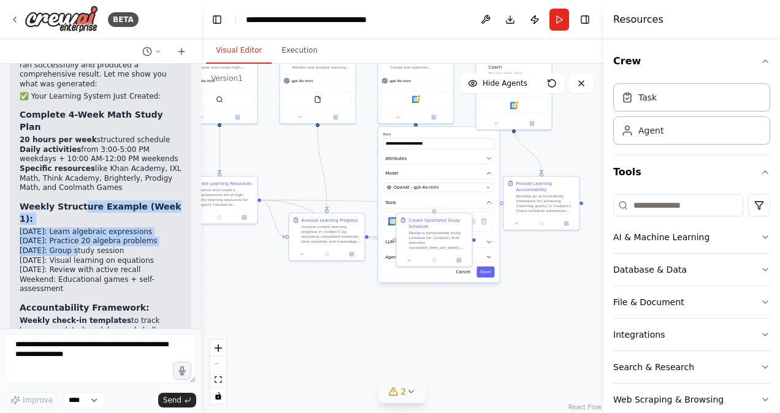
drag, startPoint x: 80, startPoint y: 93, endPoint x: 78, endPoint y: 133, distance: 40.5
click at [78, 133] on div "Actually, there is output! The automation ran successfully and produced a compr…" at bounding box center [101, 310] width 162 height 519
drag, startPoint x: 78, startPoint y: 133, endPoint x: 107, endPoint y: 141, distance: 29.3
click at [107, 256] on li "Thursday: Visual learning on equations" at bounding box center [101, 261] width 162 height 10
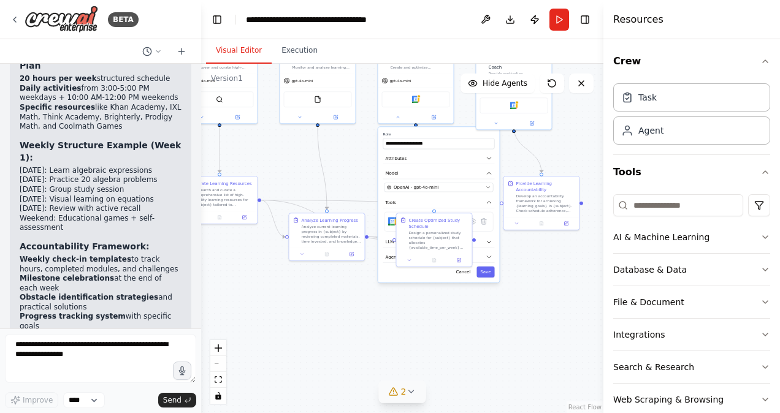
scroll to position [2477, 0]
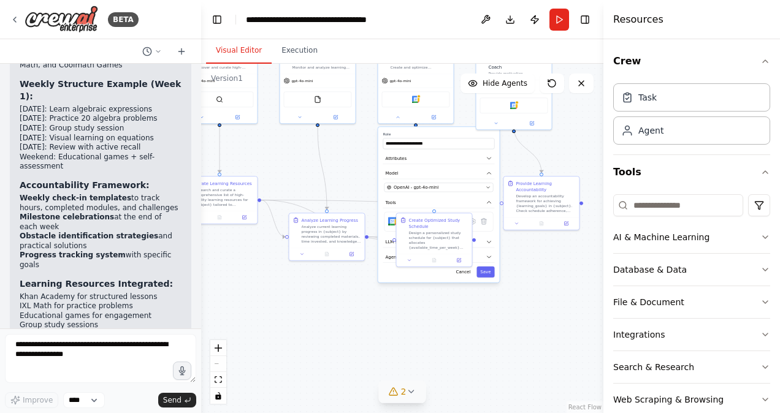
drag, startPoint x: 88, startPoint y: 227, endPoint x: 82, endPoint y: 291, distance: 64.1
click at [82, 291] on div "Actually, there is output! The automation ran successfully and produced a compr…" at bounding box center [101, 187] width 162 height 519
click at [364, 313] on div ".deletable-edge-delete-btn { width: 20px; height: 20px; border: 0px solid #ffff…" at bounding box center [402, 239] width 402 height 350
click at [427, 349] on div ".deletable-edge-delete-btn { width: 20px; height: 20px; border: 0px solid #ffff…" at bounding box center [402, 239] width 402 height 350
click at [526, 281] on div ".deletable-edge-delete-btn { width: 20px; height: 20px; border: 0px solid #ffff…" at bounding box center [402, 239] width 402 height 350
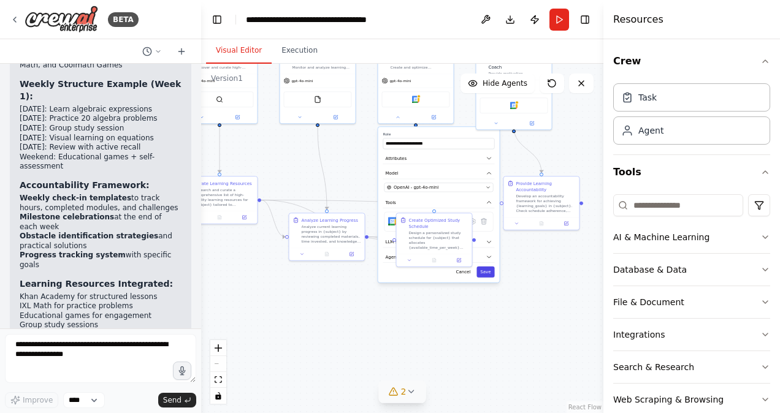
click at [487, 277] on button "Save" at bounding box center [485, 272] width 18 height 11
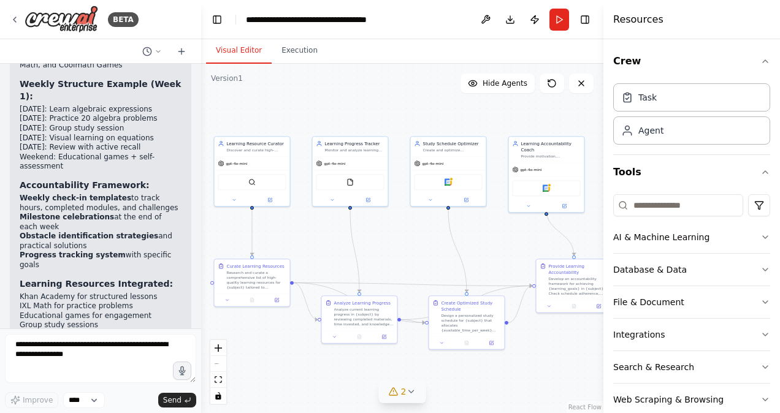
drag, startPoint x: 541, startPoint y: 278, endPoint x: 574, endPoint y: 361, distance: 88.9
click at [574, 361] on div ".deletable-edge-delete-btn { width: 20px; height: 20px; border: 0px solid #ffff…" at bounding box center [402, 239] width 402 height 350
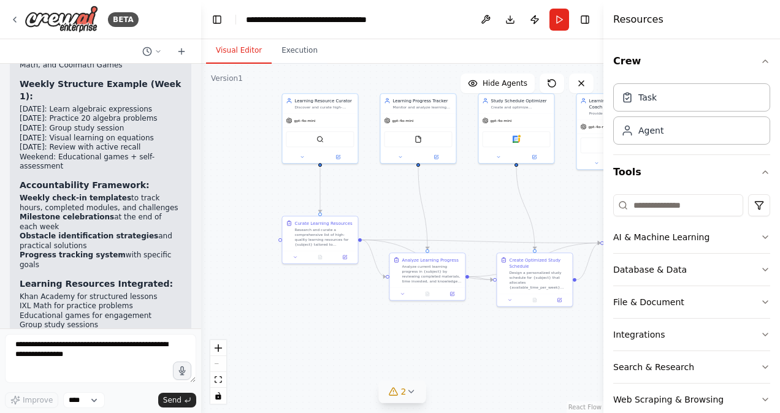
drag, startPoint x: 334, startPoint y: 110, endPoint x: 402, endPoint y: 67, distance: 80.5
click at [402, 67] on div ".deletable-edge-delete-btn { width: 20px; height: 20px; border: 0px solid #ffff…" at bounding box center [402, 239] width 402 height 350
click at [17, 18] on icon at bounding box center [15, 20] width 10 height 10
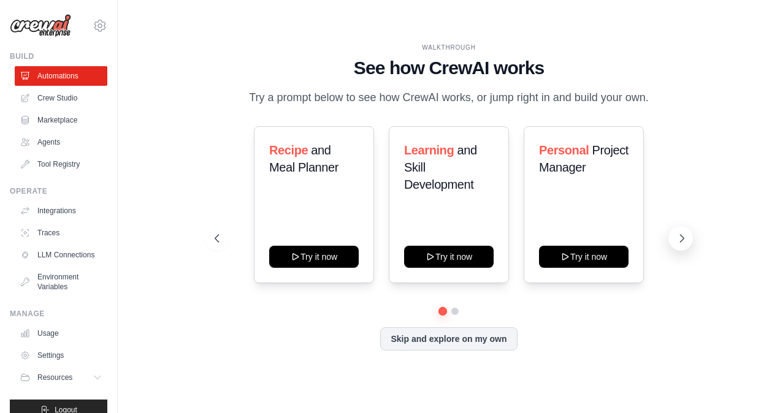
click at [680, 235] on icon at bounding box center [682, 238] width 12 height 12
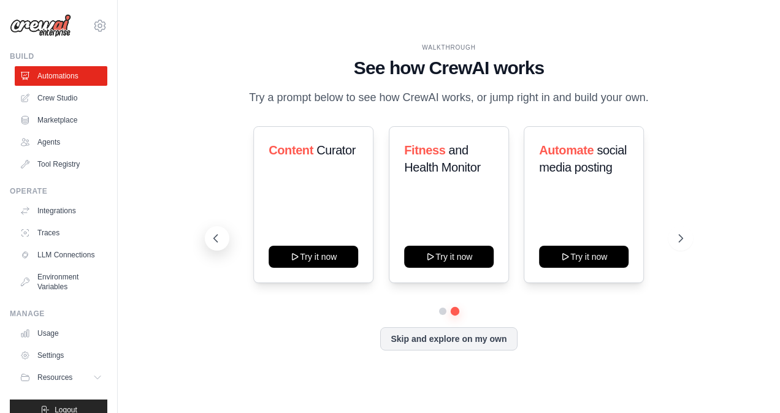
click at [216, 241] on icon at bounding box center [216, 238] width 12 height 12
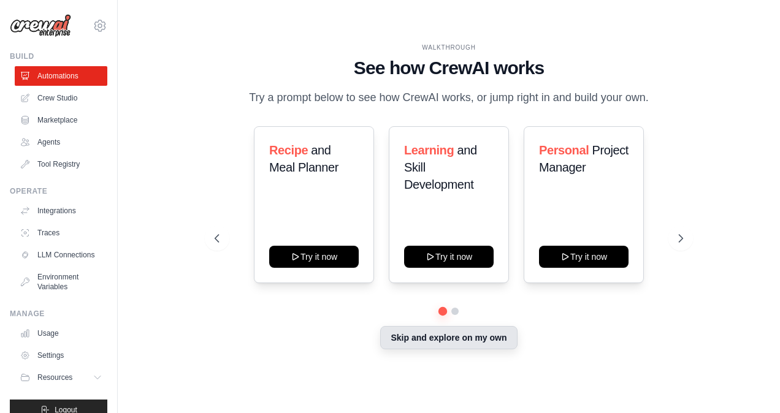
click at [446, 332] on button "Skip and explore on my own" at bounding box center [448, 337] width 137 height 23
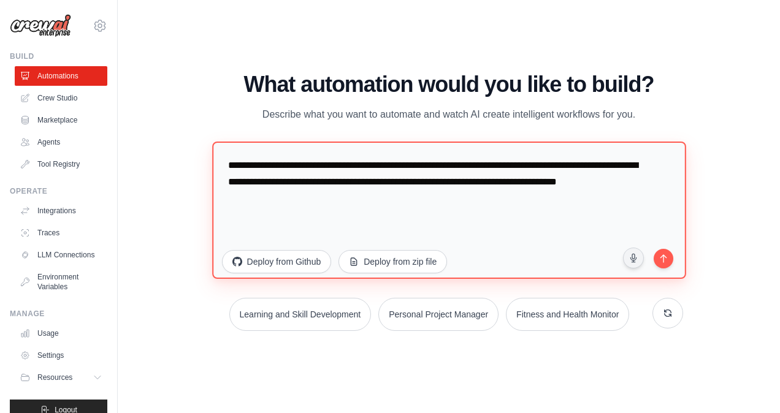
drag, startPoint x: 342, startPoint y: 199, endPoint x: 213, endPoint y: 167, distance: 132.7
click at [213, 167] on textarea "**********" at bounding box center [448, 210] width 473 height 137
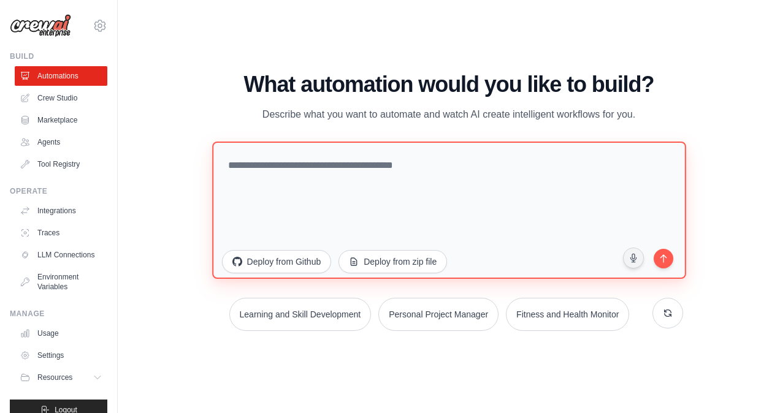
paste textarea "**********"
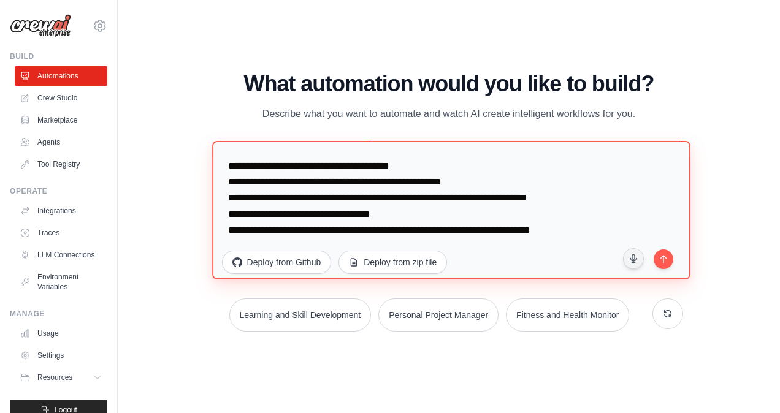
scroll to position [48, 0]
paste textarea "**********"
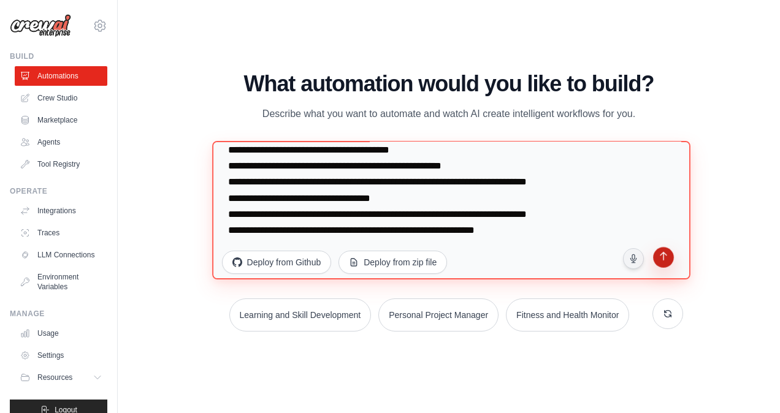
type textarea "**********"
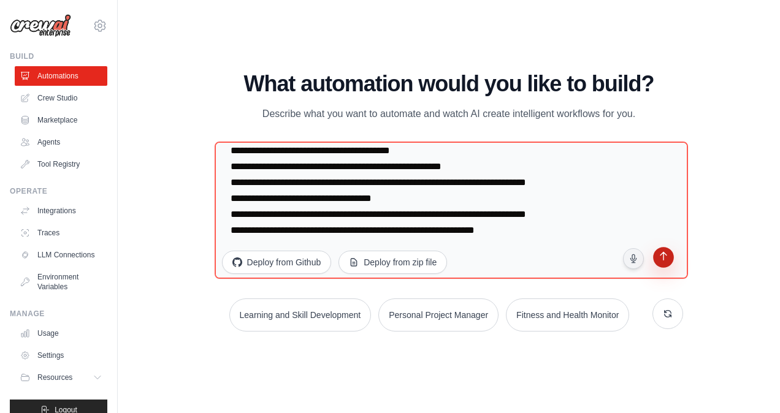
click at [657, 260] on button "submit" at bounding box center [663, 259] width 23 height 23
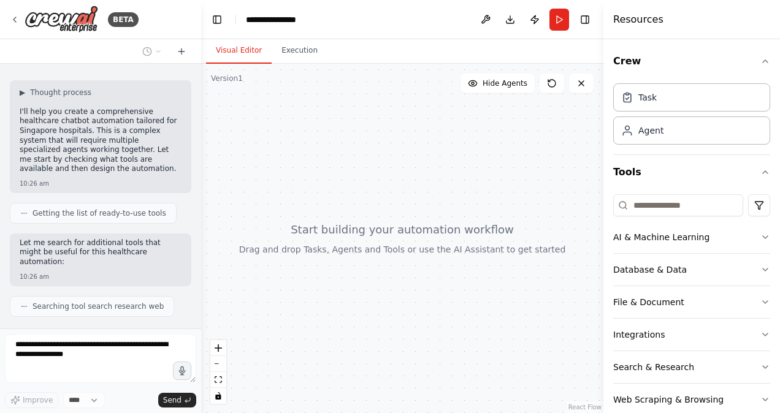
scroll to position [182, 0]
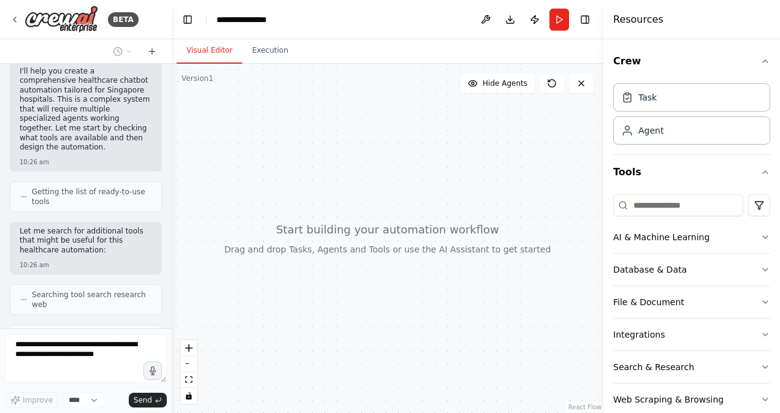
drag, startPoint x: 199, startPoint y: 144, endPoint x: 172, endPoint y: 148, distance: 27.9
click at [172, 149] on div "BETA aim: create chatbot thats tailored to healthcare industry, primarily focus…" at bounding box center [390, 206] width 780 height 413
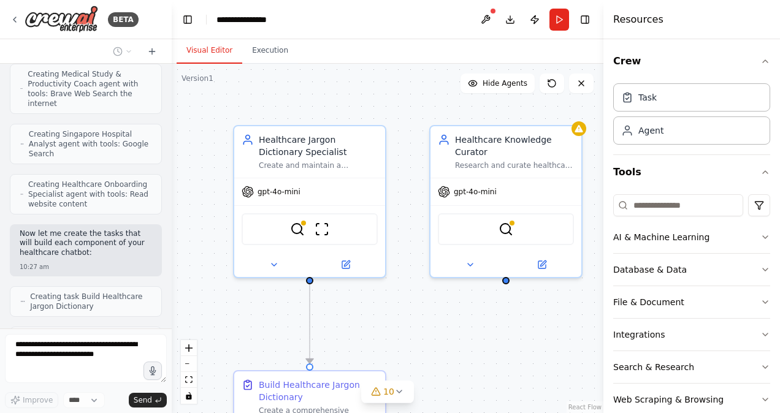
scroll to position [805, 0]
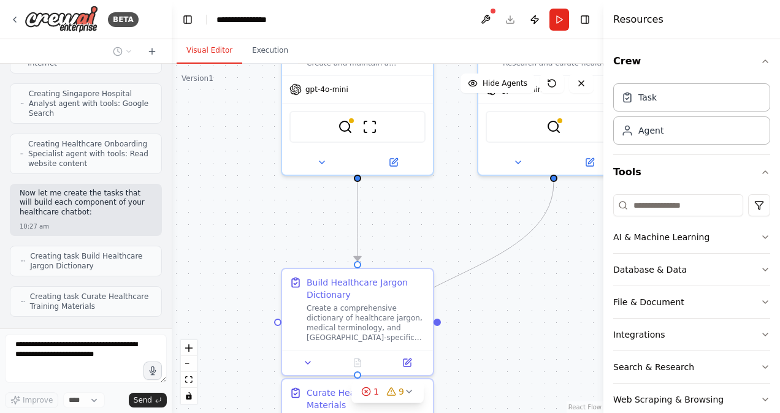
drag, startPoint x: 530, startPoint y: 357, endPoint x: 578, endPoint y: 255, distance: 113.0
click at [578, 255] on div ".deletable-edge-delete-btn { width: 20px; height: 20px; border: 0px solid #ffff…" at bounding box center [388, 239] width 432 height 350
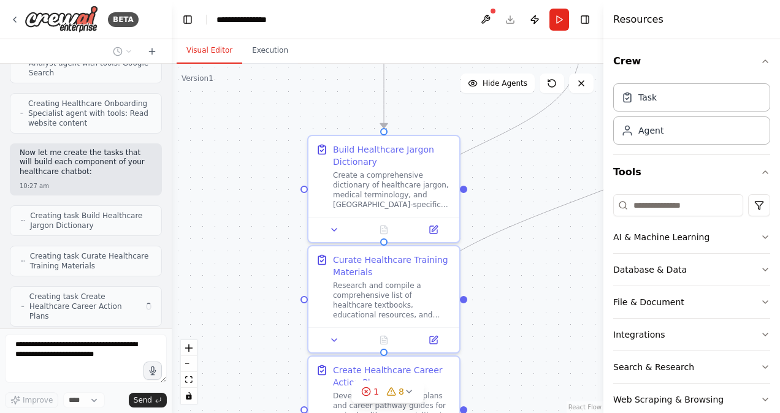
drag, startPoint x: 478, startPoint y: 317, endPoint x: 505, endPoint y: 184, distance: 135.6
click at [505, 184] on div ".deletable-edge-delete-btn { width: 20px; height: 20px; border: 0px solid #ffff…" at bounding box center [388, 239] width 432 height 350
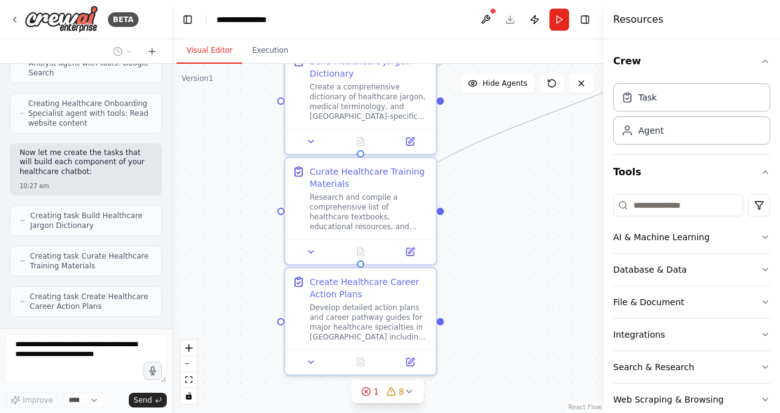
drag, startPoint x: 527, startPoint y: 316, endPoint x: 494, endPoint y: 199, distance: 122.1
click at [494, 199] on div ".deletable-edge-delete-btn { width: 20px; height: 20px; border: 0px solid #ffff…" at bounding box center [388, 239] width 432 height 350
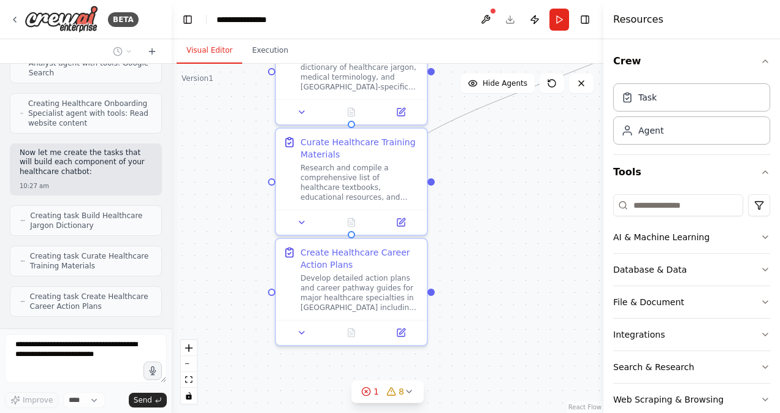
scroll to position [886, 0]
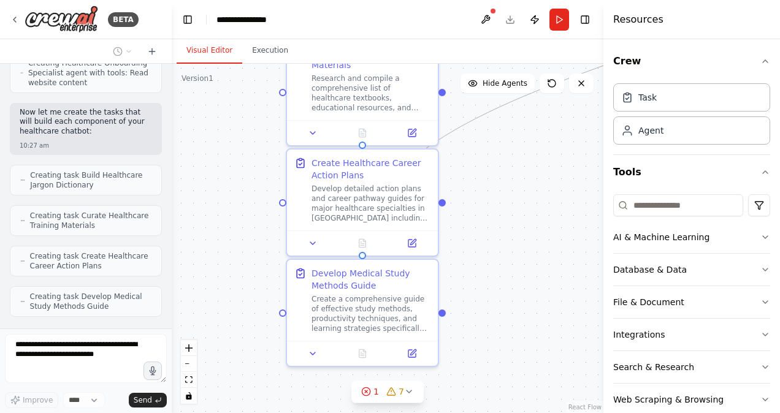
drag, startPoint x: 516, startPoint y: 343, endPoint x: 527, endPoint y: 253, distance: 90.2
click at [527, 253] on div ".deletable-edge-delete-btn { width: 20px; height: 20px; border: 0px solid #ffff…" at bounding box center [388, 239] width 432 height 350
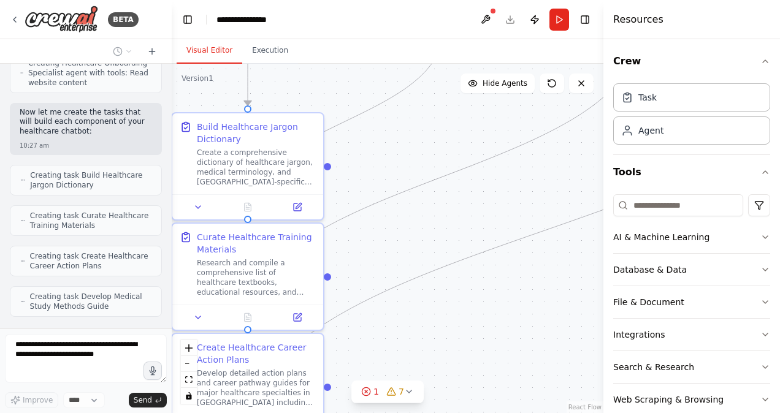
drag, startPoint x: 527, startPoint y: 253, endPoint x: 411, endPoint y: 439, distance: 218.7
click at [411, 413] on html "BETA aim: create chatbot thats tailored to healthcare industry, primarily focus…" at bounding box center [390, 206] width 780 height 413
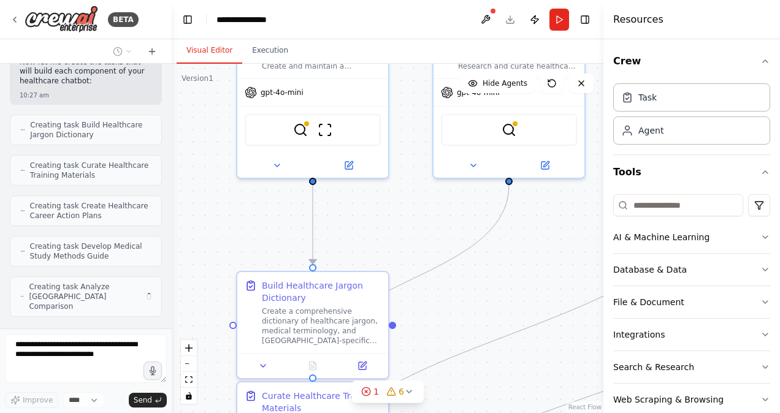
drag, startPoint x: 430, startPoint y: 229, endPoint x: 506, endPoint y: 293, distance: 99.6
click at [506, 293] on div ".deletable-edge-delete-btn { width: 20px; height: 20px; border: 0px solid #ffff…" at bounding box center [388, 239] width 432 height 350
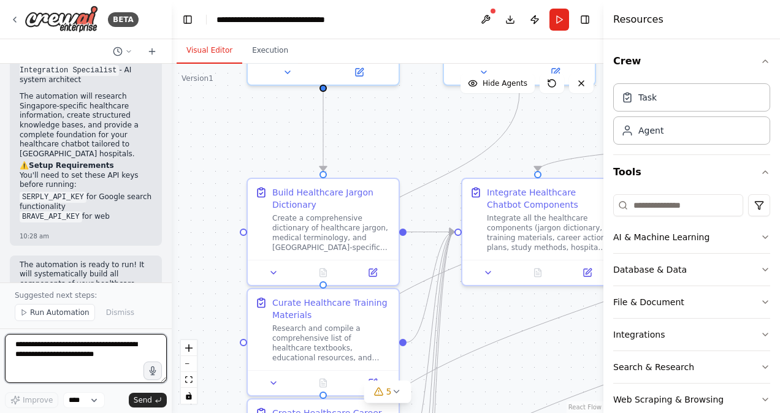
scroll to position [2009, 0]
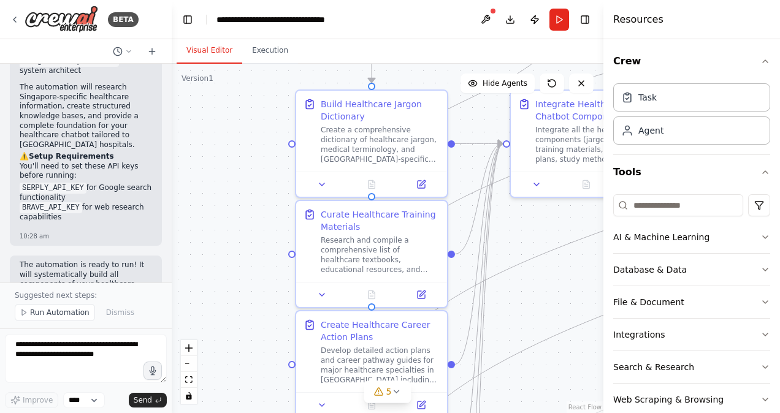
drag, startPoint x: 481, startPoint y: 321, endPoint x: 541, endPoint y: 129, distance: 201.1
click at [541, 129] on div ".deletable-edge-delete-btn { width: 20px; height: 20px; border: 0px solid #ffff…" at bounding box center [388, 239] width 432 height 350
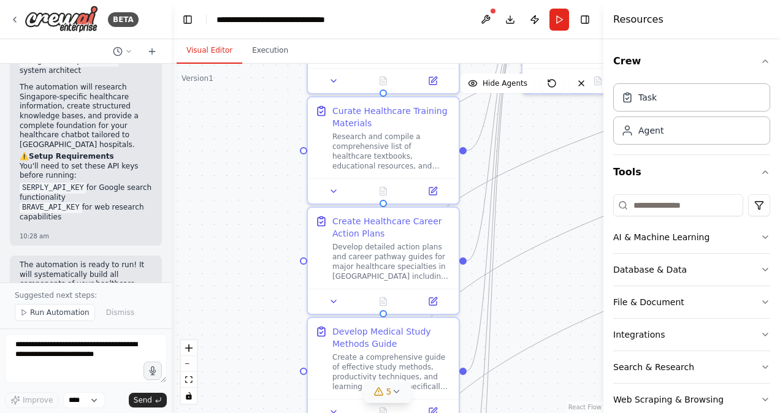
click at [380, 386] on div "5" at bounding box center [383, 392] width 18 height 12
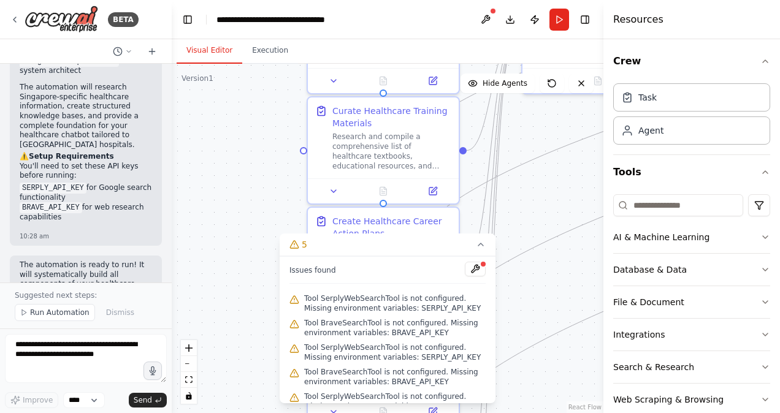
scroll to position [14, 0]
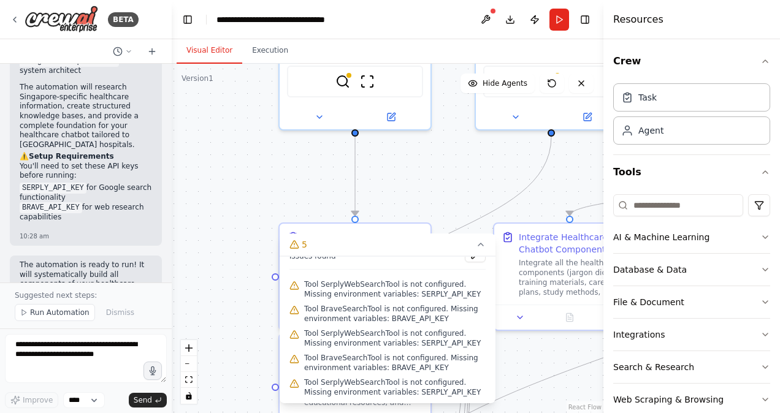
drag, startPoint x: 561, startPoint y: 208, endPoint x: 537, endPoint y: 365, distance: 158.8
click at [535, 413] on html "BETA aim: create chatbot thats tailored to healthcare industry, primarily focus…" at bounding box center [390, 206] width 780 height 413
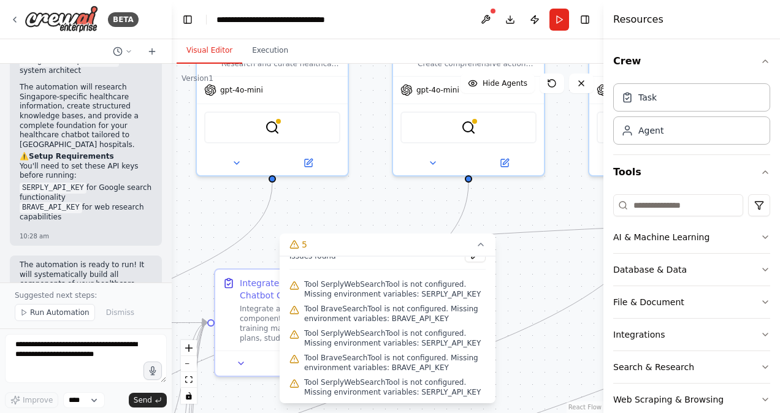
drag, startPoint x: 467, startPoint y: 161, endPoint x: 171, endPoint y: 217, distance: 301.5
click at [171, 217] on div "BETA aim: create chatbot thats tailored to healthcare industry, primarily focus…" at bounding box center [390, 206] width 780 height 413
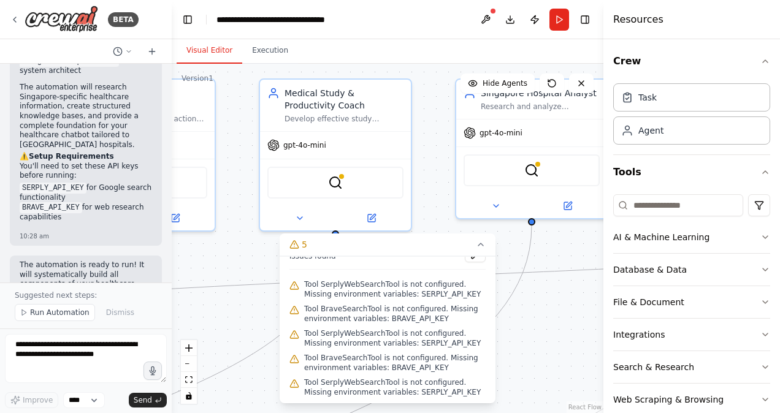
drag, startPoint x: 527, startPoint y: 203, endPoint x: 240, endPoint y: 231, distance: 287.7
click at [215, 254] on div ".deletable-edge-delete-btn { width: 20px; height: 20px; border: 0px solid #ffff…" at bounding box center [388, 239] width 432 height 350
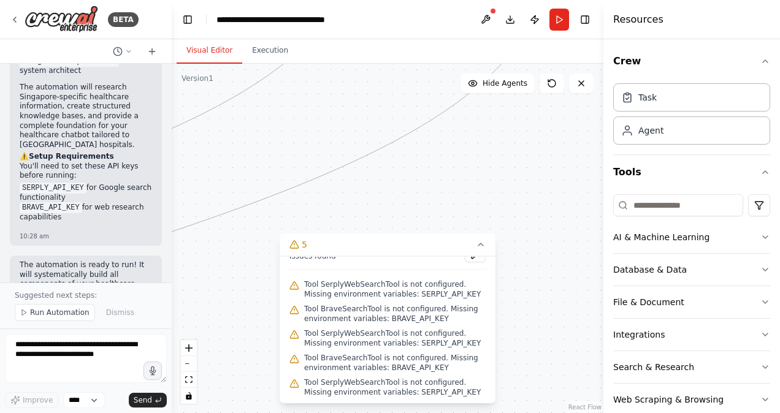
drag, startPoint x: 569, startPoint y: 254, endPoint x: 403, endPoint y: 25, distance: 282.3
click at [399, 0] on html "BETA aim: create chatbot thats tailored to healthcare industry, primarily focus…" at bounding box center [390, 206] width 780 height 413
drag, startPoint x: 358, startPoint y: 115, endPoint x: 550, endPoint y: 41, distance: 205.5
click at [551, 34] on main "**********" at bounding box center [388, 206] width 432 height 413
drag, startPoint x: 407, startPoint y: 191, endPoint x: 668, endPoint y: 153, distance: 264.0
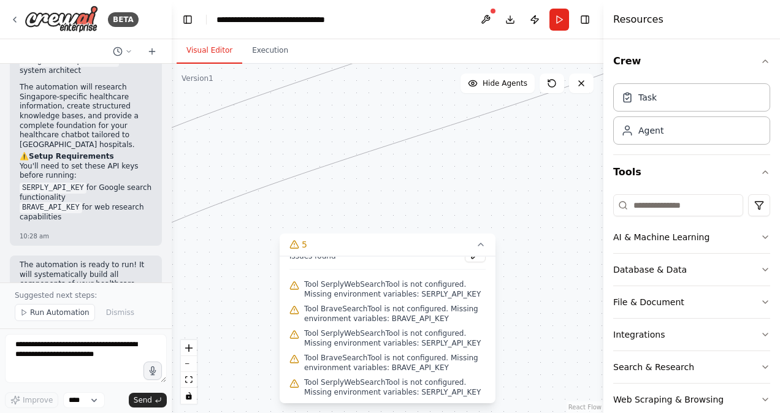
click at [674, 150] on div "BETA aim: create chatbot thats tailored to healthcare industry, primarily focus…" at bounding box center [390, 206] width 780 height 413
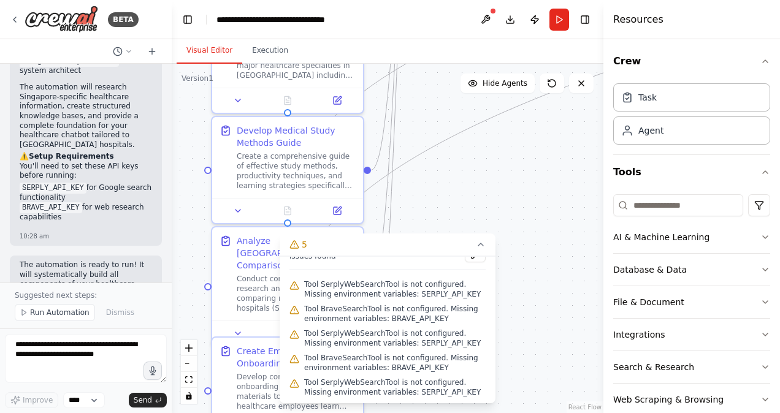
drag, startPoint x: 386, startPoint y: 170, endPoint x: 514, endPoint y: 132, distance: 133.5
click at [541, 72] on div ".deletable-edge-delete-btn { width: 20px; height: 20px; border: 0px solid #ffff…" at bounding box center [388, 239] width 432 height 350
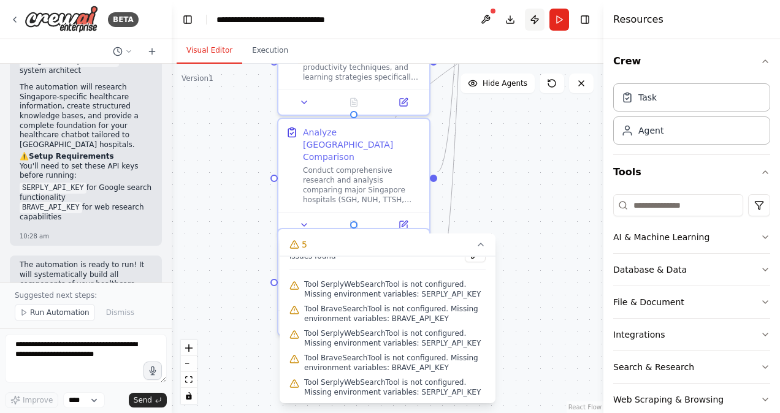
drag, startPoint x: 492, startPoint y: 198, endPoint x: 529, endPoint y: 23, distance: 179.1
click at [529, 23] on main "**********" at bounding box center [388, 206] width 432 height 413
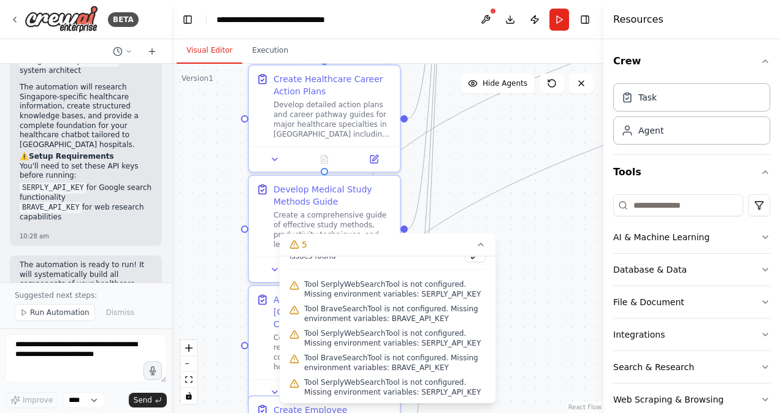
drag, startPoint x: 540, startPoint y: 194, endPoint x: 521, endPoint y: 445, distance: 251.5
click at [521, 413] on html "BETA aim: create chatbot thats tailored to healthcare industry, primarily focus…" at bounding box center [390, 206] width 780 height 413
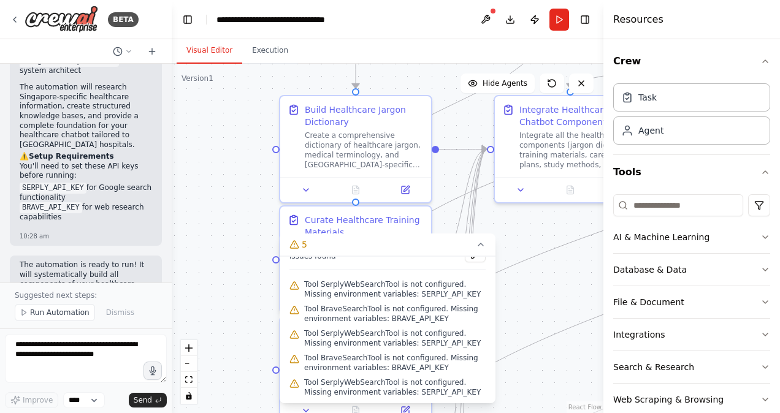
drag, startPoint x: 529, startPoint y: 159, endPoint x: 562, endPoint y: 422, distance: 265.2
click at [562, 413] on html "BETA aim: create chatbot thats tailored to healthcare industry, primarily focus…" at bounding box center [390, 206] width 780 height 413
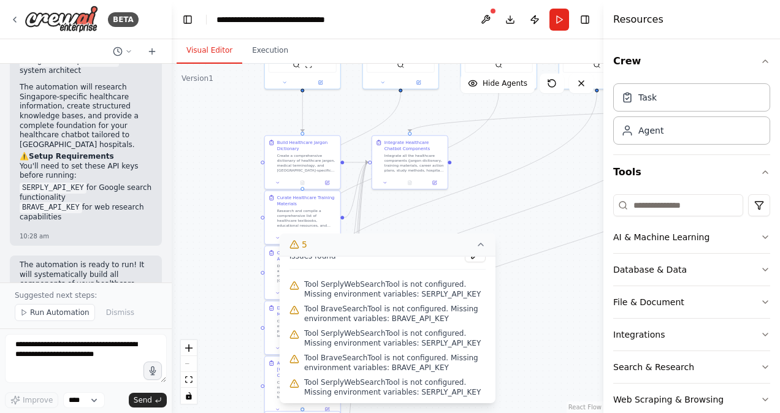
click at [485, 247] on icon at bounding box center [481, 245] width 10 height 10
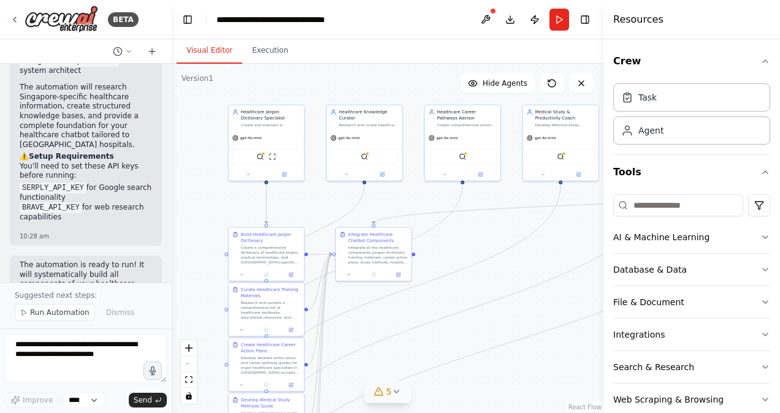
drag, startPoint x: 498, startPoint y: 323, endPoint x: 462, endPoint y: 421, distance: 104.6
click at [462, 413] on html "BETA aim: create chatbot thats tailored to healthcare industry, primarily focus…" at bounding box center [390, 206] width 780 height 413
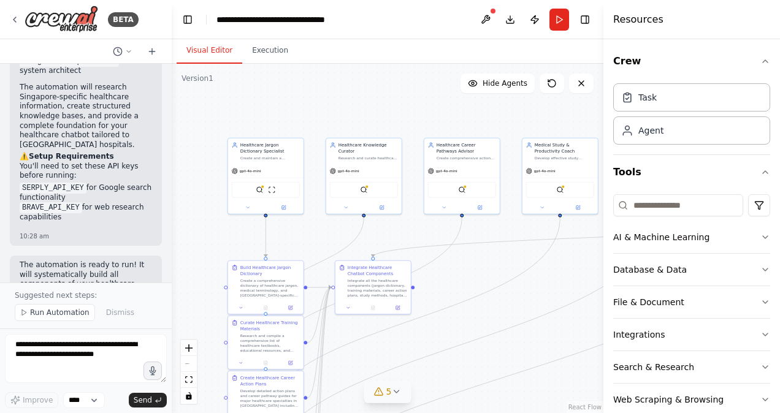
drag, startPoint x: 551, startPoint y: 258, endPoint x: 550, endPoint y: 291, distance: 33.1
click at [550, 291] on div ".deletable-edge-delete-btn { width: 20px; height: 20px; border: 0px solid #ffff…" at bounding box center [388, 239] width 432 height 350
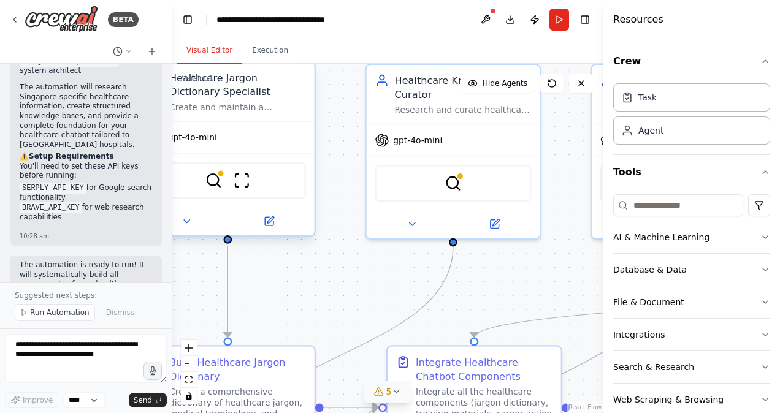
click at [219, 189] on div "SerplyWebSearchTool ScrapeWebsiteTool" at bounding box center [228, 180] width 156 height 37
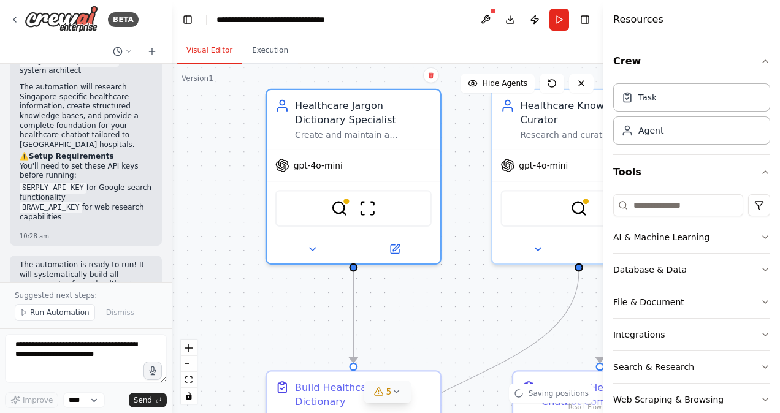
drag, startPoint x: 326, startPoint y: 289, endPoint x: 439, endPoint y: 315, distance: 115.7
click at [439, 315] on div ".deletable-edge-delete-btn { width: 20px; height: 20px; border: 0px solid #ffff…" at bounding box center [388, 239] width 432 height 350
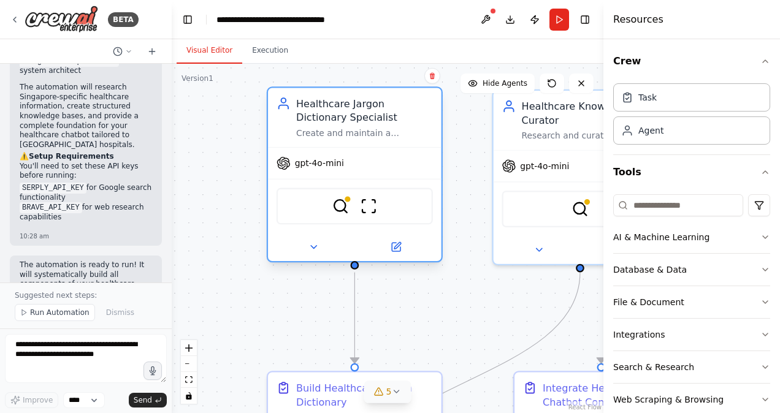
click at [389, 131] on div "Create and maintain a comprehensive dictionary of healthcare jargon, medical te…" at bounding box center [364, 133] width 137 height 11
click at [316, 252] on icon at bounding box center [313, 247] width 11 height 11
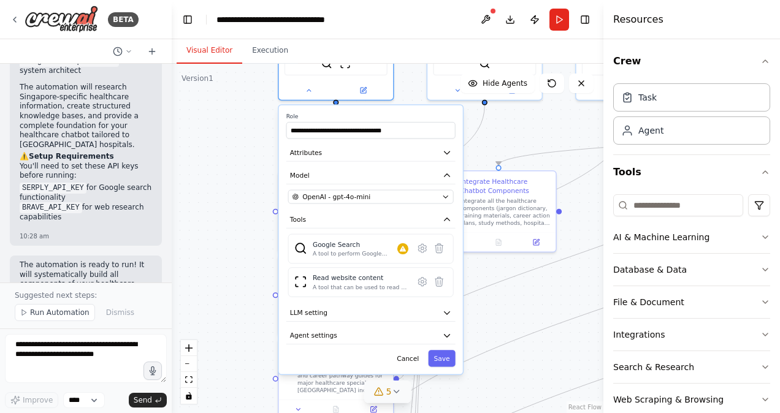
drag, startPoint x: 252, startPoint y: 337, endPoint x: 242, endPoint y: 156, distance: 181.8
click at [242, 156] on div ".deletable-edge-delete-btn { width: 20px; height: 20px; border: 0px solid #ffff…" at bounding box center [388, 239] width 432 height 350
click at [400, 255] on div "Google Search A tool to perform Google search with a search_query." at bounding box center [361, 249] width 96 height 18
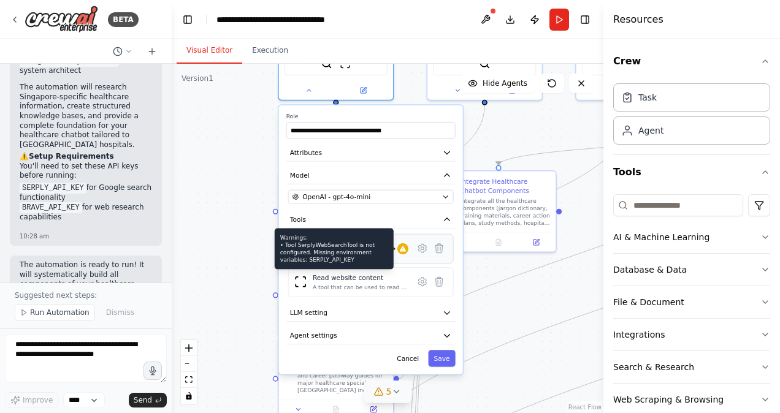
click at [402, 249] on icon at bounding box center [403, 249] width 6 height 6
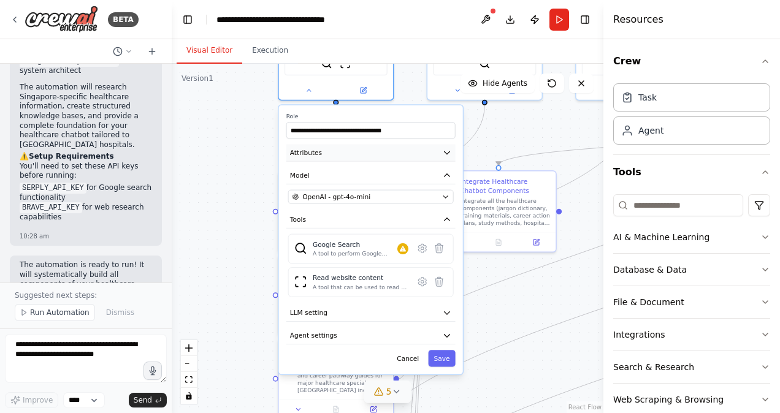
click at [407, 158] on button "Attributes" at bounding box center [370, 152] width 169 height 17
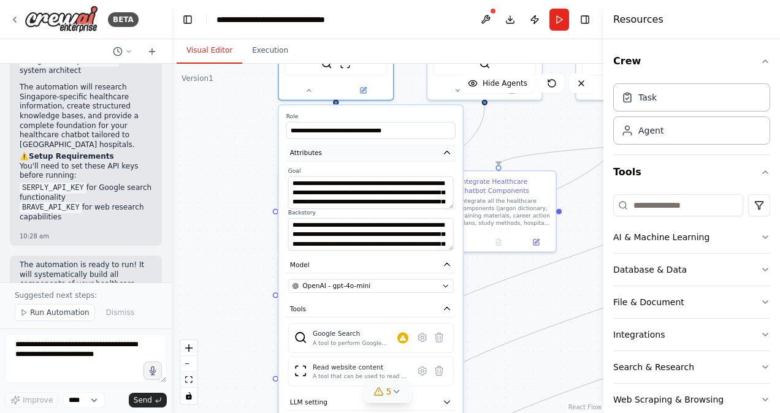
click at [407, 158] on button "Attributes" at bounding box center [370, 152] width 169 height 17
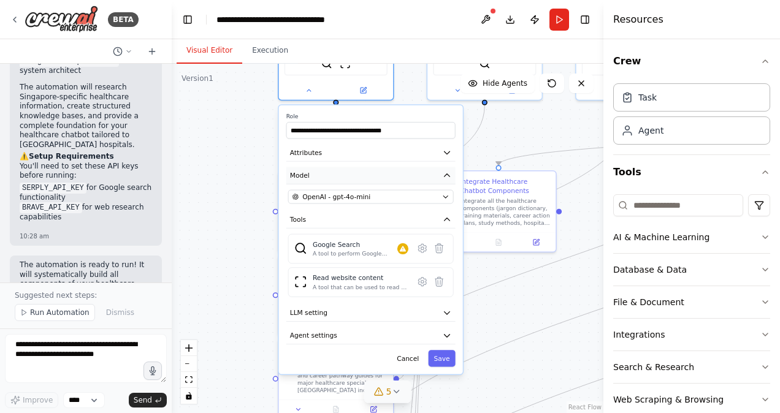
click at [403, 172] on button "Model" at bounding box center [370, 175] width 169 height 17
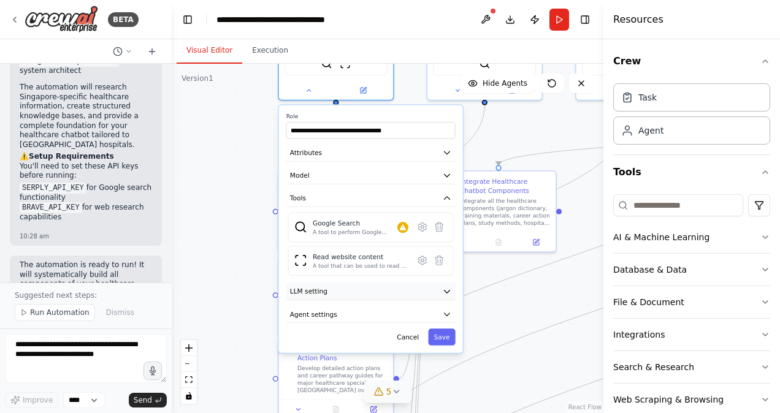
click at [364, 294] on button "LLM setting" at bounding box center [370, 291] width 169 height 17
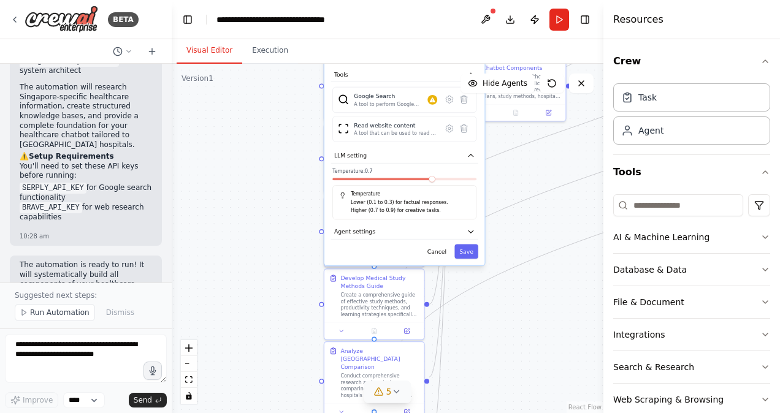
drag, startPoint x: 494, startPoint y: 316, endPoint x: 523, endPoint y: 177, distance: 141.7
click at [523, 177] on div ".deletable-edge-delete-btn { width: 20px; height: 20px; border: 0px solid #ffff…" at bounding box center [388, 239] width 432 height 350
click at [443, 155] on button "LLM setting" at bounding box center [404, 155] width 147 height 15
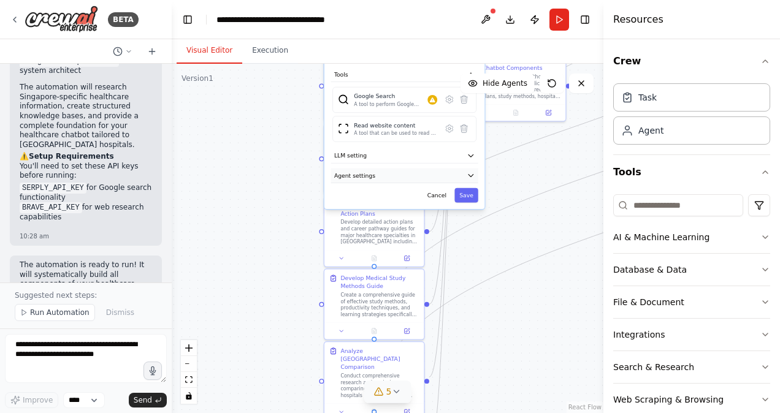
click at [424, 179] on button "Agent settings" at bounding box center [404, 175] width 147 height 15
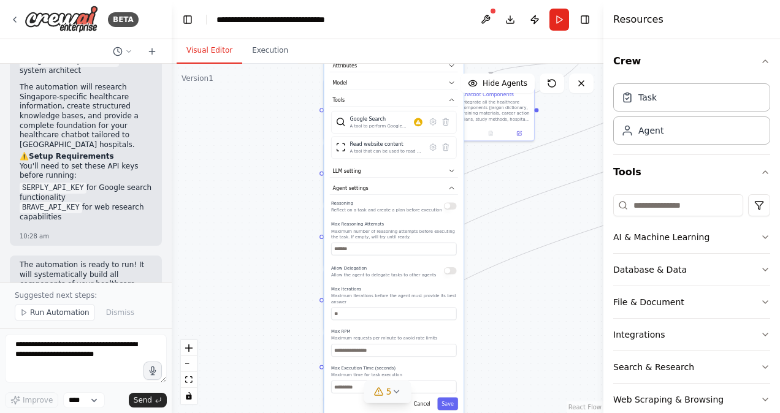
drag, startPoint x: 532, startPoint y: 331, endPoint x: 524, endPoint y: 327, distance: 8.8
click at [524, 327] on div ".deletable-edge-delete-btn { width: 20px; height: 20px; border: 0px solid #ffff…" at bounding box center [388, 239] width 432 height 350
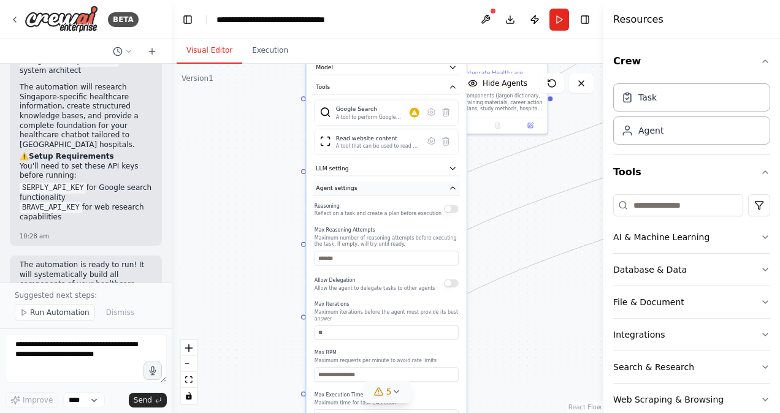
click at [436, 191] on button "Agent settings" at bounding box center [386, 188] width 147 height 15
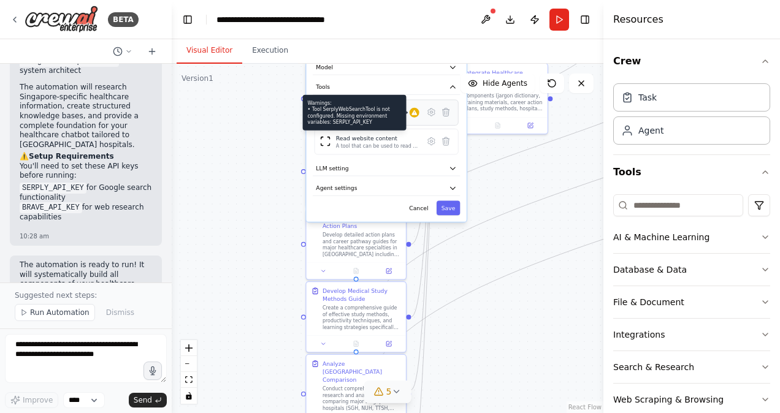
click at [413, 113] on icon at bounding box center [414, 112] width 6 height 5
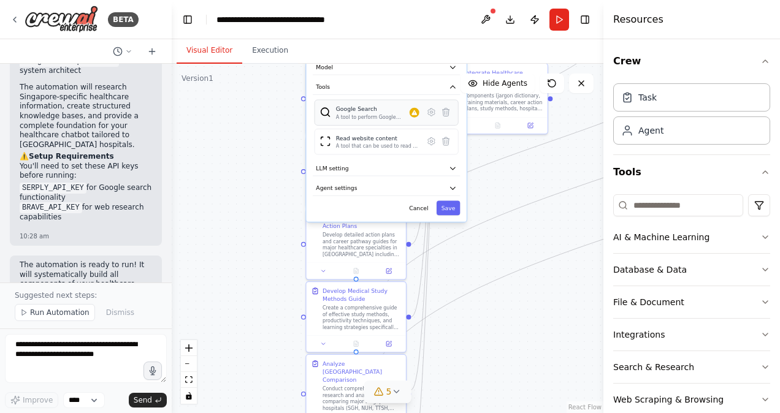
click at [389, 113] on div "Google Search" at bounding box center [373, 109] width 74 height 8
click at [426, 110] on button at bounding box center [431, 112] width 15 height 15
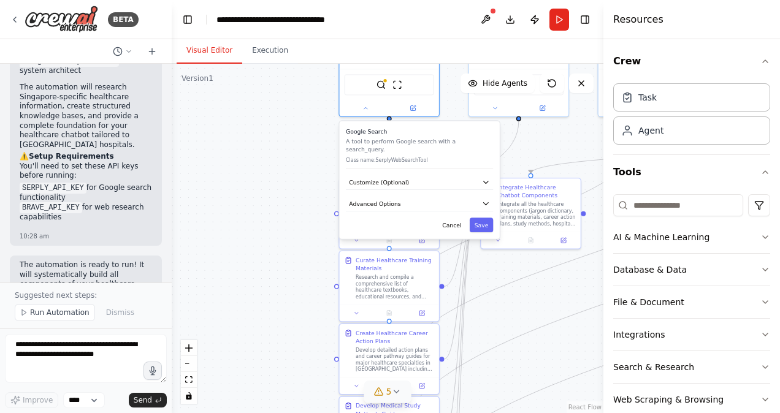
drag, startPoint x: 462, startPoint y: 196, endPoint x: 491, endPoint y: 272, distance: 80.7
click at [491, 272] on div ".deletable-edge-delete-btn { width: 20px; height: 20px; border: 0px solid #ffff…" at bounding box center [388, 239] width 432 height 350
click at [454, 175] on button "Customize (Optional)" at bounding box center [419, 182] width 147 height 15
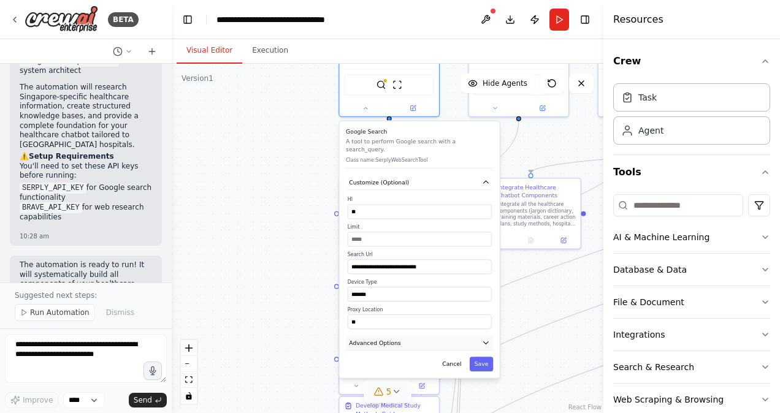
click at [397, 335] on button "Advanced Options" at bounding box center [419, 342] width 147 height 15
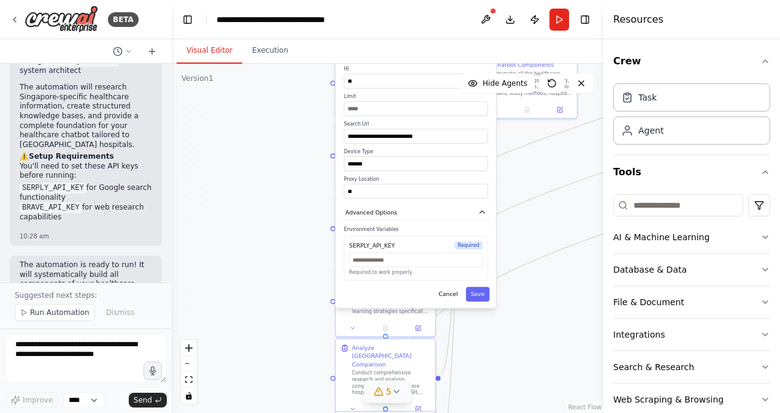
drag, startPoint x: 536, startPoint y: 355, endPoint x: 530, endPoint y: 216, distance: 139.3
click at [530, 216] on div ".deletable-edge-delete-btn { width: 20px; height: 20px; border: 0px solid #ffff…" at bounding box center [388, 239] width 432 height 350
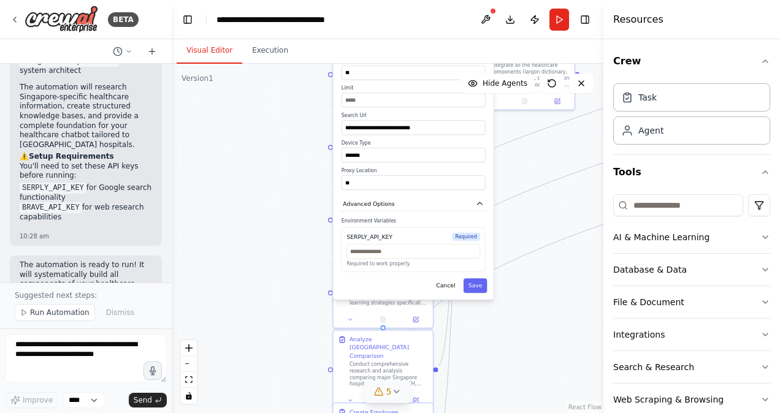
click at [376, 251] on div "Required to work properly." at bounding box center [413, 255] width 134 height 23
click at [378, 245] on input "text" at bounding box center [413, 251] width 134 height 15
click at [302, 151] on div ".deletable-edge-delete-btn { width: 20px; height: 20px; border: 0px solid #ffff…" at bounding box center [388, 239] width 432 height 350
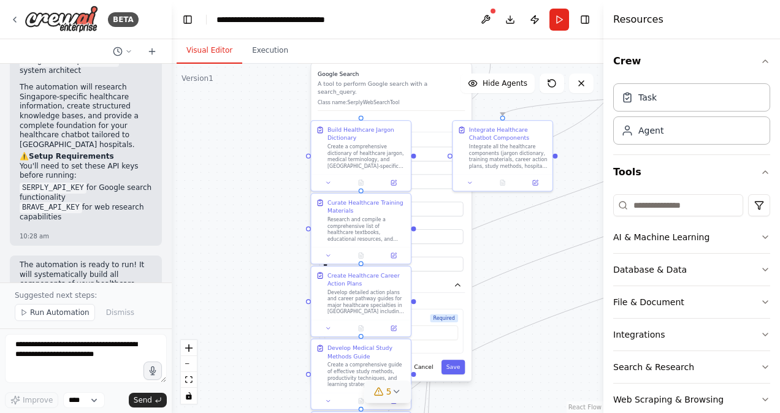
drag, startPoint x: 223, startPoint y: 153, endPoint x: 201, endPoint y: 222, distance: 72.9
click at [201, 222] on div ".deletable-edge-delete-btn { width: 20px; height: 20px; border: 0px solid #ffff…" at bounding box center [388, 239] width 432 height 350
click at [455, 364] on button "Save" at bounding box center [453, 367] width 24 height 15
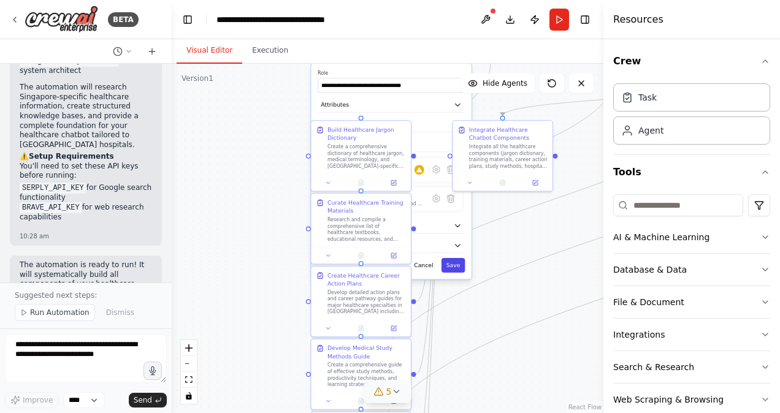
click at [459, 264] on button "Save" at bounding box center [453, 265] width 24 height 15
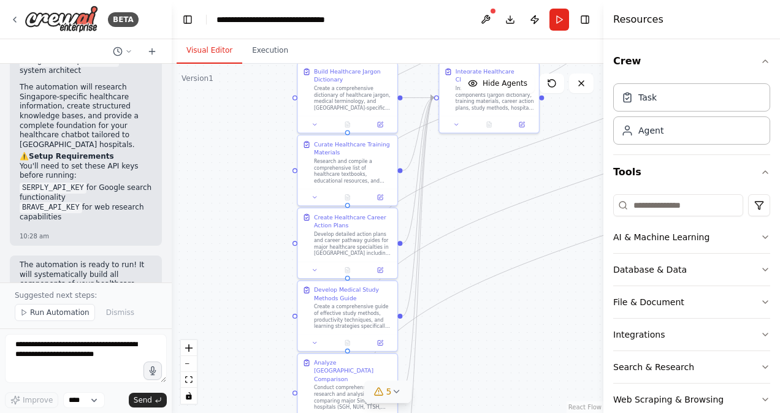
drag, startPoint x: 529, startPoint y: 300, endPoint x: 515, endPoint y: 242, distance: 59.8
click at [515, 242] on div ".deletable-edge-delete-btn { width: 20px; height: 20px; border: 0px solid #ffff…" at bounding box center [388, 239] width 432 height 350
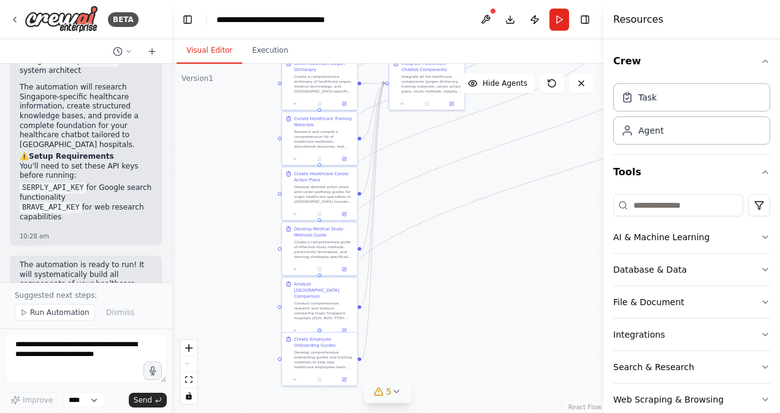
drag, startPoint x: 477, startPoint y: 338, endPoint x: 476, endPoint y: 286, distance: 52.7
click at [476, 286] on div ".deletable-edge-delete-btn { width: 20px; height: 20px; border: 0px solid #ffff…" at bounding box center [388, 239] width 432 height 350
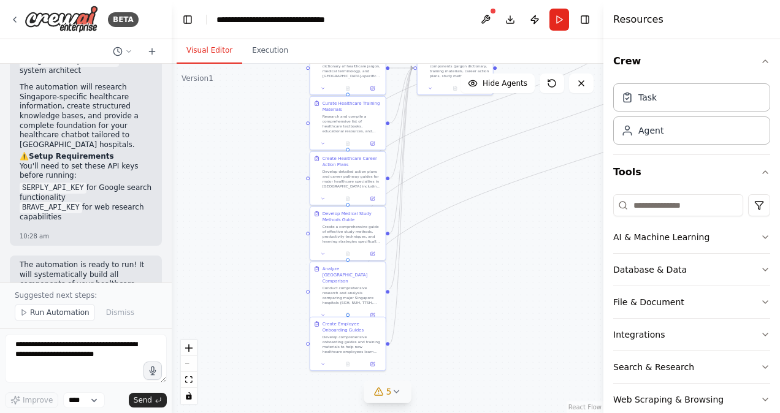
drag, startPoint x: 258, startPoint y: 91, endPoint x: 287, endPoint y: 75, distance: 33.8
click at [287, 75] on div ".deletable-edge-delete-btn { width: 20px; height: 20px; border: 0px solid #ffff…" at bounding box center [388, 239] width 432 height 350
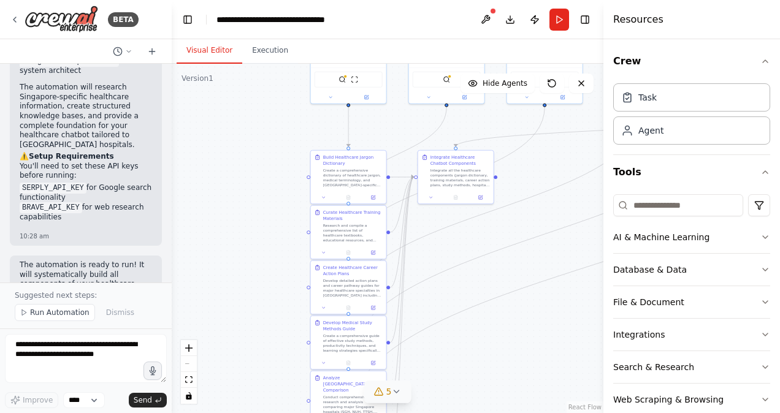
drag, startPoint x: 287, startPoint y: 75, endPoint x: 288, endPoint y: 184, distance: 109.1
click at [288, 184] on div ".deletable-edge-delete-btn { width: 20px; height: 20px; border: 0px solid #ffff…" at bounding box center [388, 239] width 432 height 350
drag, startPoint x: 346, startPoint y: 184, endPoint x: 226, endPoint y: 217, distance: 124.7
click at [226, 217] on div "Create a comprehensive dictionary of healthcare jargon, medical terminology, an…" at bounding box center [236, 214] width 59 height 20
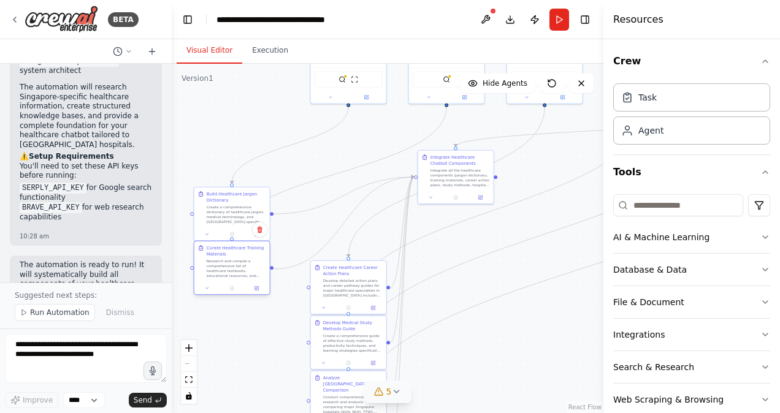
drag, startPoint x: 340, startPoint y: 235, endPoint x: 226, endPoint y: 273, distance: 120.2
click at [226, 273] on div "Research and compile a comprehensive list of healthcare textbooks, educational …" at bounding box center [236, 269] width 59 height 20
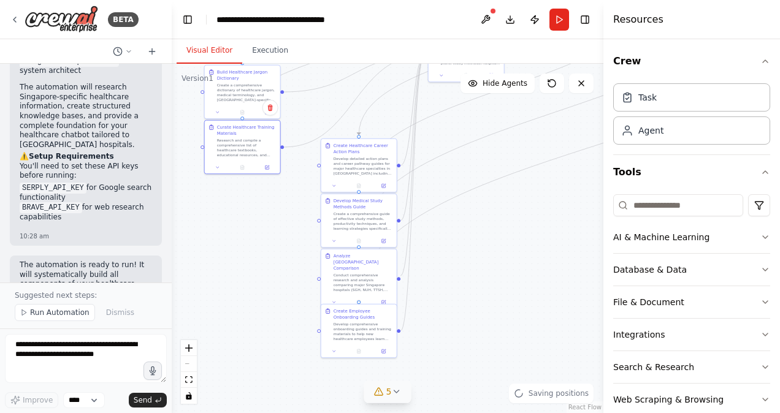
drag, startPoint x: 547, startPoint y: 361, endPoint x: 560, endPoint y: 242, distance: 119.7
click at [560, 242] on div ".deletable-edge-delete-btn { width: 20px; height: 20px; border: 0px solid #ffff…" at bounding box center [388, 239] width 432 height 350
drag, startPoint x: 356, startPoint y: 164, endPoint x: 237, endPoint y: 198, distance: 123.6
click at [237, 198] on div "Develop detailed action plans and career pathway guides for major healthcare sp…" at bounding box center [246, 202] width 59 height 20
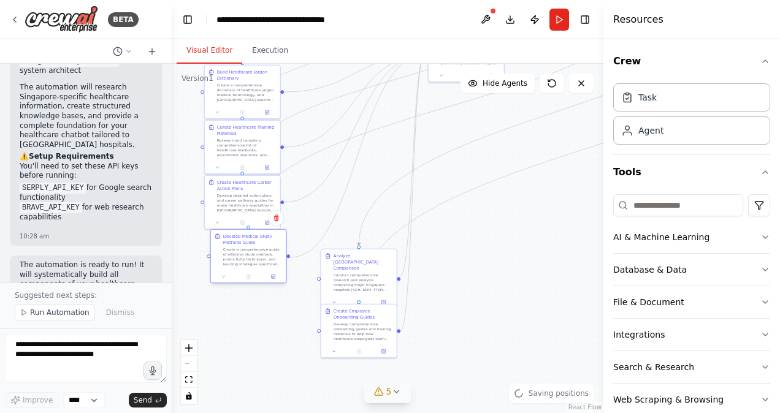
drag, startPoint x: 352, startPoint y: 215, endPoint x: 237, endPoint y: 252, distance: 121.0
click at [237, 252] on div "Create a comprehensive guide of effective study methods, productivity technique…" at bounding box center [252, 257] width 59 height 20
drag, startPoint x: 348, startPoint y: 277, endPoint x: 234, endPoint y: 311, distance: 118.7
click at [234, 311] on div "Conduct comprehensive research and analysis comparing major Singapore hospitals…" at bounding box center [252, 318] width 59 height 20
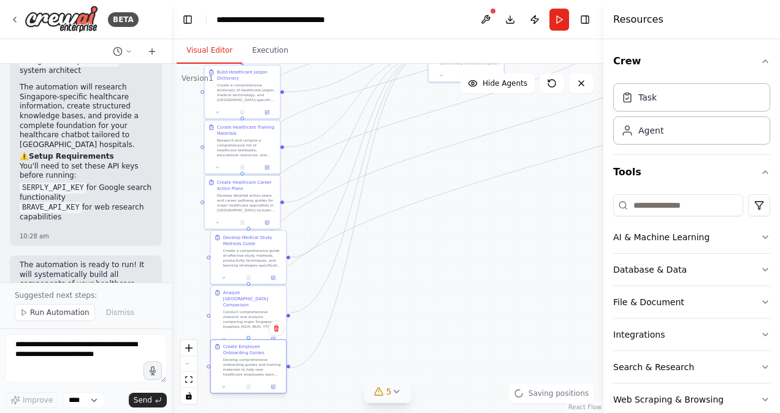
drag, startPoint x: 349, startPoint y: 340, endPoint x: 248, endPoint y: 375, distance: 106.5
click at [248, 375] on div "Develop comprehensive onboarding guides and training materials to help new heal…" at bounding box center [252, 367] width 59 height 20
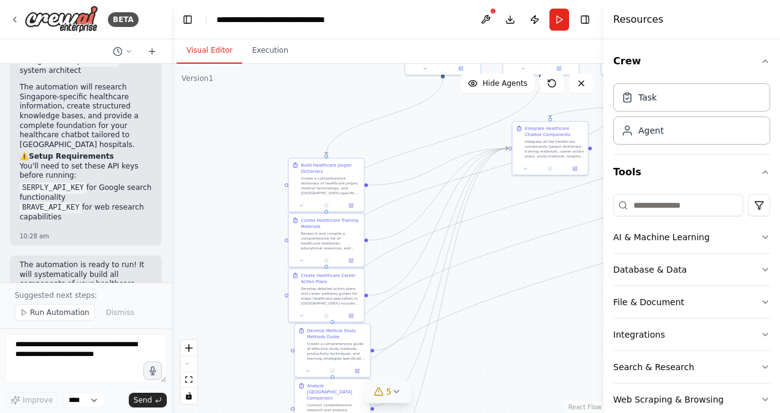
drag, startPoint x: 397, startPoint y: 311, endPoint x: 481, endPoint y: 402, distance: 123.7
click at [481, 402] on div ".deletable-edge-delete-btn { width: 20px; height: 20px; border: 0px solid #ffff…" at bounding box center [388, 239] width 432 height 350
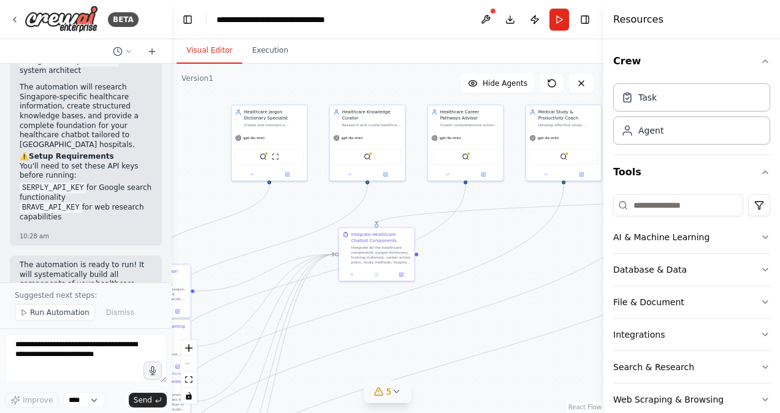
drag, startPoint x: 408, startPoint y: 128, endPoint x: 235, endPoint y: 234, distance: 203.4
click at [235, 234] on div ".deletable-edge-delete-btn { width: 20px; height: 20px; border: 0px solid #ffff…" at bounding box center [388, 239] width 432 height 350
drag, startPoint x: 381, startPoint y: 253, endPoint x: 476, endPoint y: 316, distance: 114.5
click at [476, 316] on div "Integrate all the healthcare components (jargon dictionary, training materials,…" at bounding box center [475, 315] width 59 height 20
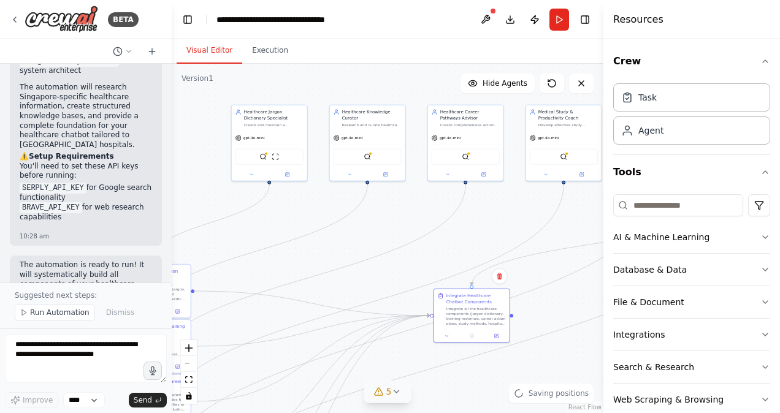
click at [397, 224] on div ".deletable-edge-delete-btn { width: 20px; height: 20px; border: 0px solid #ffff…" at bounding box center [388, 239] width 432 height 350
click at [273, 130] on div "gpt-4o-mini SerplyWebSearchTool ScrapeWebsiteTool" at bounding box center [269, 155] width 75 height 50
click at [280, 142] on div "gpt-4o-mini" at bounding box center [269, 136] width 75 height 13
click at [257, 176] on button at bounding box center [251, 173] width 35 height 7
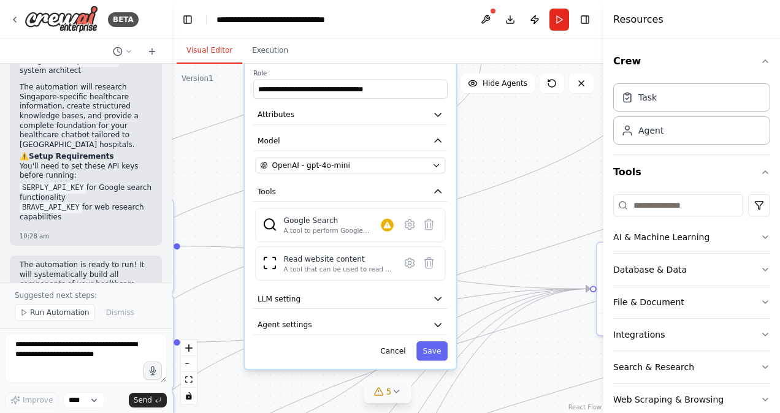
drag, startPoint x: 425, startPoint y: 218, endPoint x: 506, endPoint y: 113, distance: 132.9
click at [506, 113] on div ".deletable-edge-delete-btn { width: 20px; height: 20px; border: 0px solid #ffff…" at bounding box center [388, 239] width 432 height 350
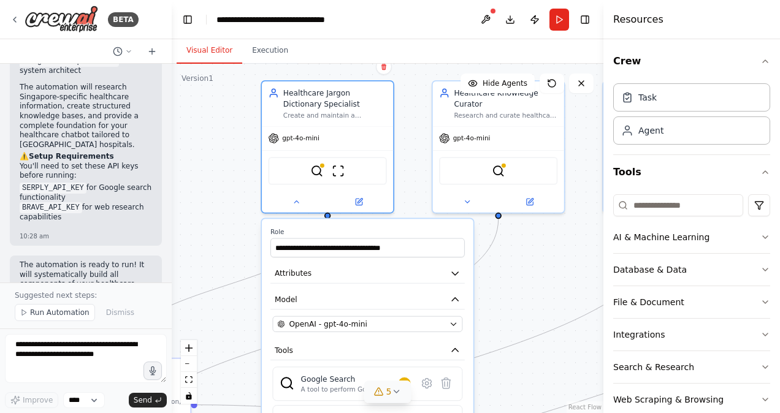
drag, startPoint x: 546, startPoint y: 248, endPoint x: 567, endPoint y: 398, distance: 151.1
click at [567, 398] on div ".deletable-edge-delete-btn { width: 20px; height: 20px; border: 0px solid #ffff…" at bounding box center [388, 239] width 432 height 350
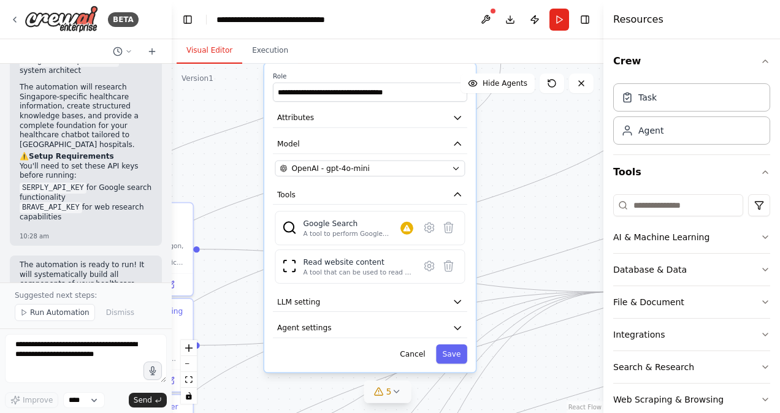
drag, startPoint x: 544, startPoint y: 315, endPoint x: 542, endPoint y: 149, distance: 165.6
click at [542, 149] on div ".deletable-edge-delete-btn { width: 20px; height: 20px; border: 0px solid #ffff…" at bounding box center [388, 239] width 432 height 350
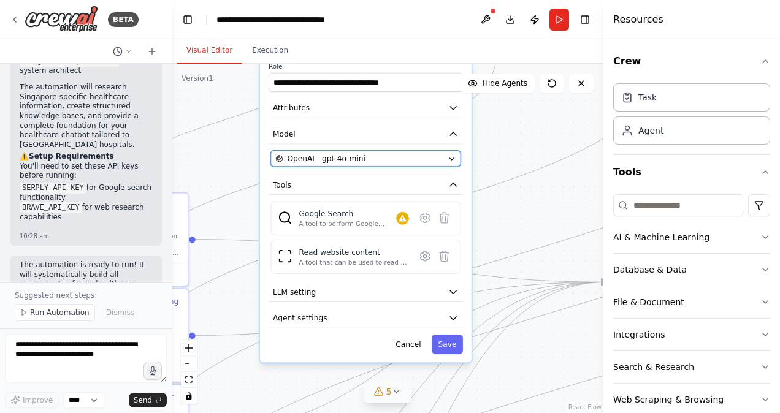
click at [362, 162] on div "OpenAI - gpt-4o-mini" at bounding box center [358, 158] width 167 height 10
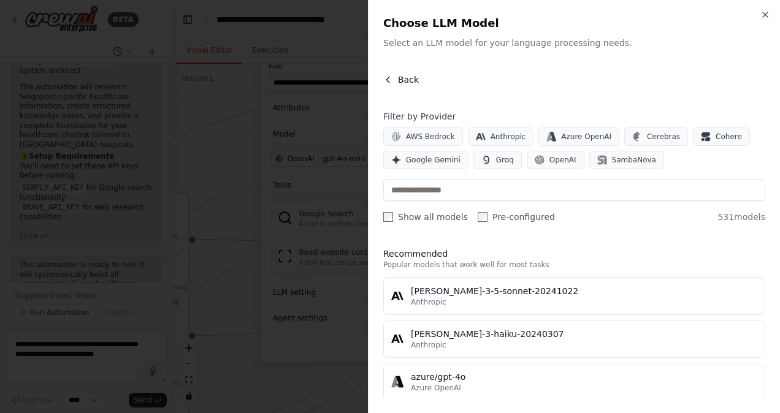
click at [386, 77] on icon "button" at bounding box center [388, 80] width 10 height 10
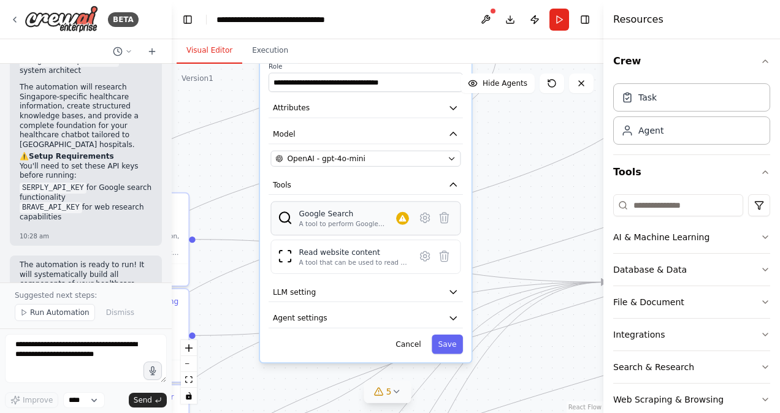
click at [351, 215] on div "Google Search" at bounding box center [347, 213] width 97 height 10
click at [351, 224] on div "A tool to perform Google search with a search_query." at bounding box center [347, 224] width 97 height 9
click at [421, 220] on icon at bounding box center [425, 218] width 9 height 10
click at [422, 218] on icon at bounding box center [425, 218] width 9 height 10
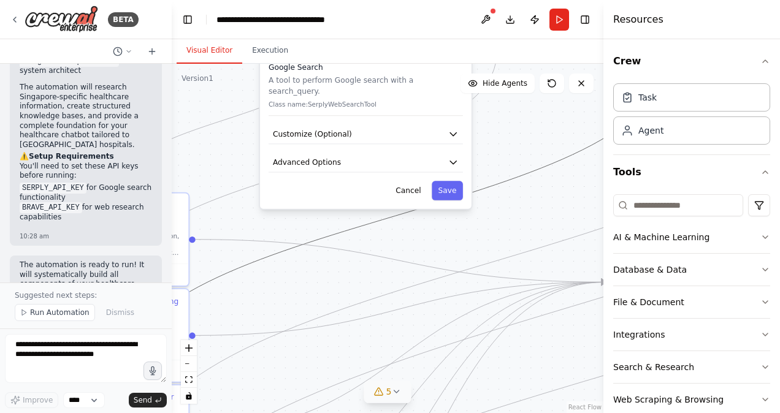
drag, startPoint x: 342, startPoint y: 267, endPoint x: 422, endPoint y: 329, distance: 101.1
click at [383, 343] on div ".deletable-edge-delete-btn { width: 20px; height: 20px; border: 0px solid #ffff…" at bounding box center [388, 239] width 432 height 350
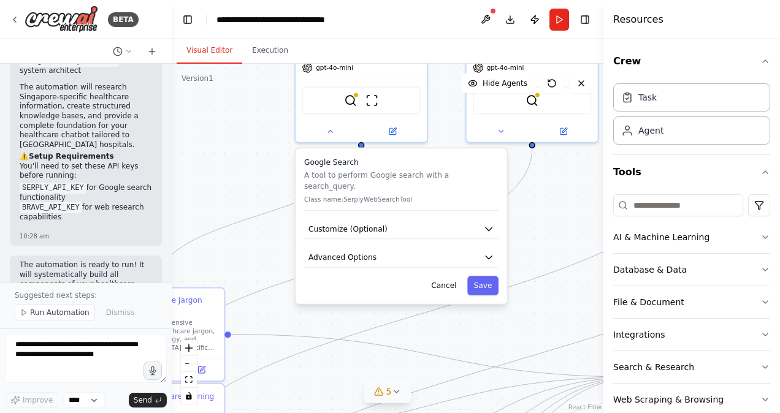
drag, startPoint x: 454, startPoint y: 226, endPoint x: 484, endPoint y: 310, distance: 89.2
click at [484, 310] on div ".deletable-edge-delete-btn { width: 20px; height: 20px; border: 0px solid #ffff…" at bounding box center [388, 239] width 432 height 350
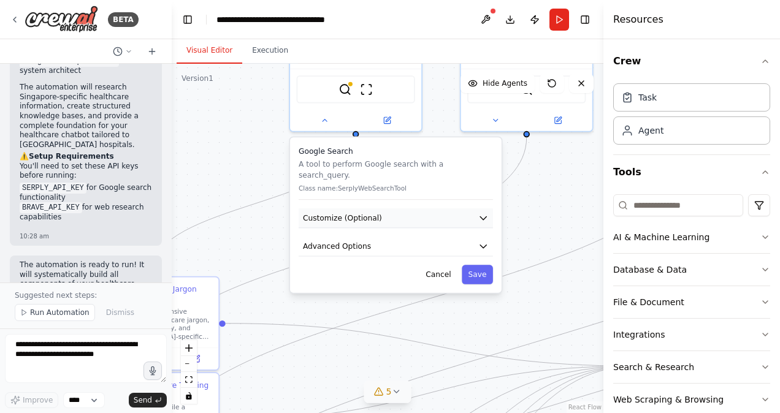
click at [380, 208] on button "Customize (Optional)" at bounding box center [396, 218] width 194 height 20
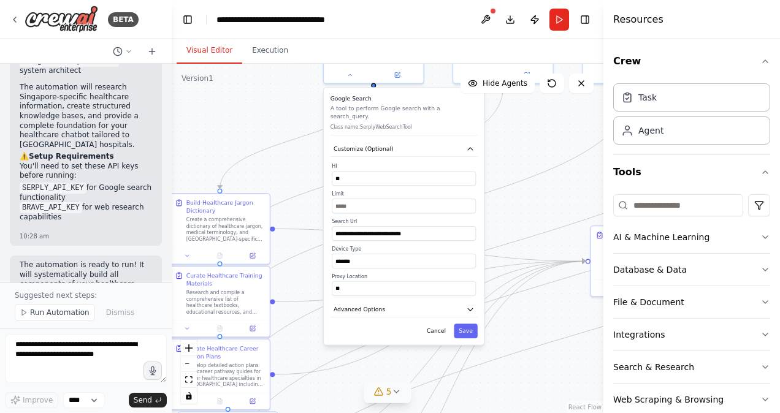
drag, startPoint x: 523, startPoint y: 301, endPoint x: 534, endPoint y: 215, distance: 87.2
click at [534, 215] on div ".deletable-edge-delete-btn { width: 20px; height: 20px; border: 0px solid #ffff…" at bounding box center [388, 239] width 432 height 350
drag, startPoint x: 418, startPoint y: 224, endPoint x: 324, endPoint y: 222, distance: 93.8
click at [324, 222] on div "**********" at bounding box center [404, 216] width 160 height 257
click at [441, 307] on button "Advanced Options" at bounding box center [404, 309] width 147 height 15
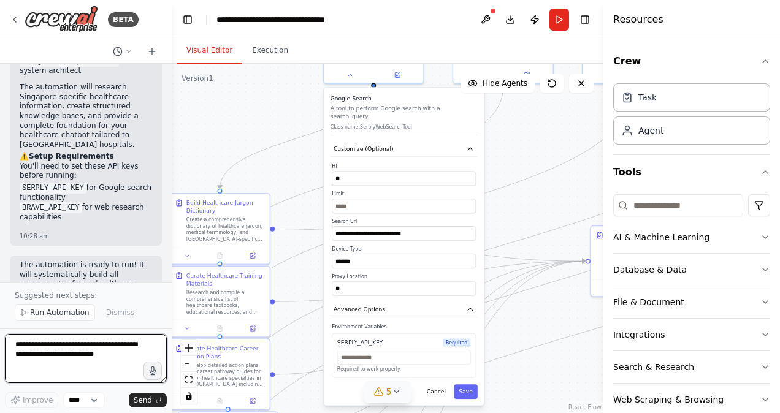
click at [77, 349] on textarea at bounding box center [86, 358] width 162 height 49
type textarea "**********"
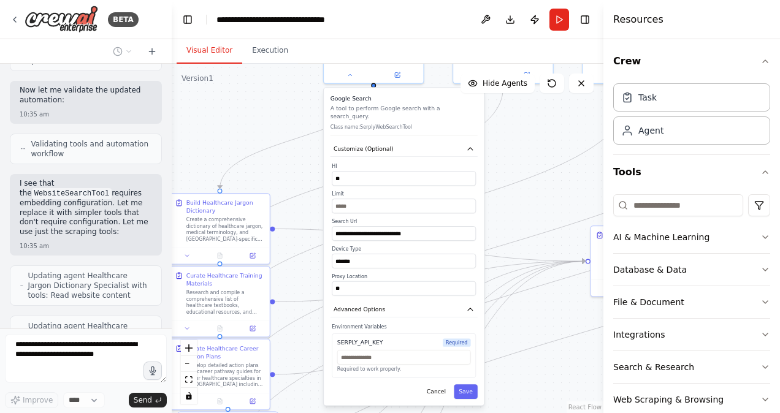
scroll to position [3333, 0]
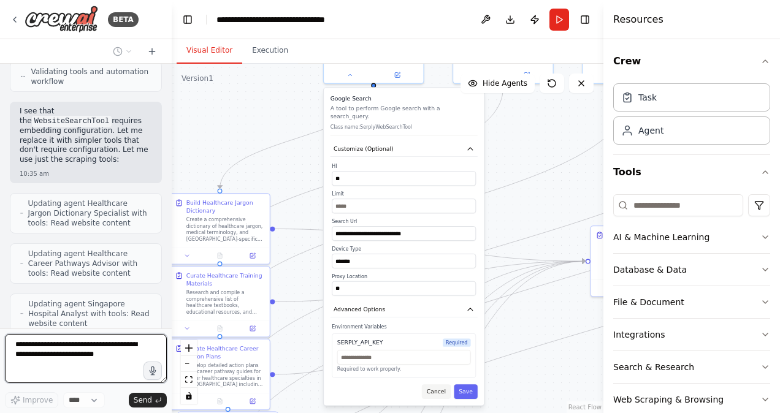
click at [441, 387] on button "Cancel" at bounding box center [436, 391] width 29 height 15
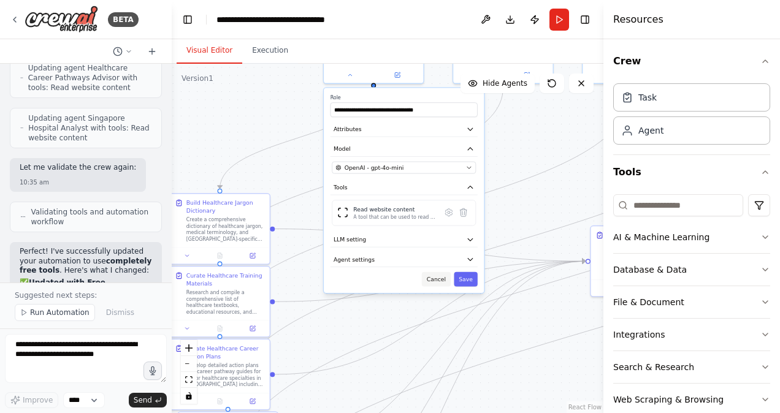
click at [436, 280] on button "Cancel" at bounding box center [436, 279] width 29 height 15
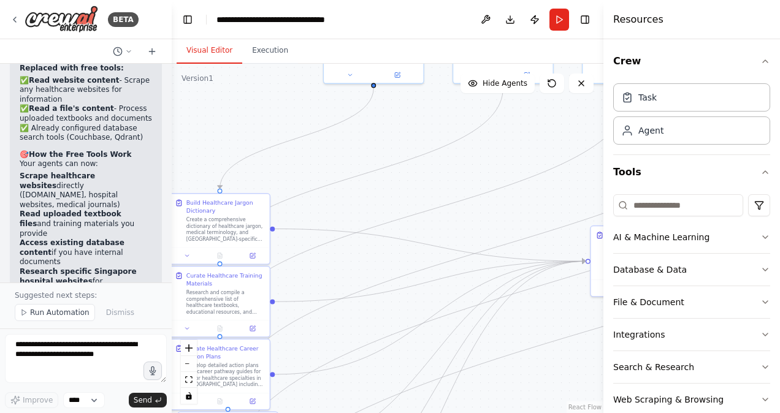
scroll to position [3848, 0]
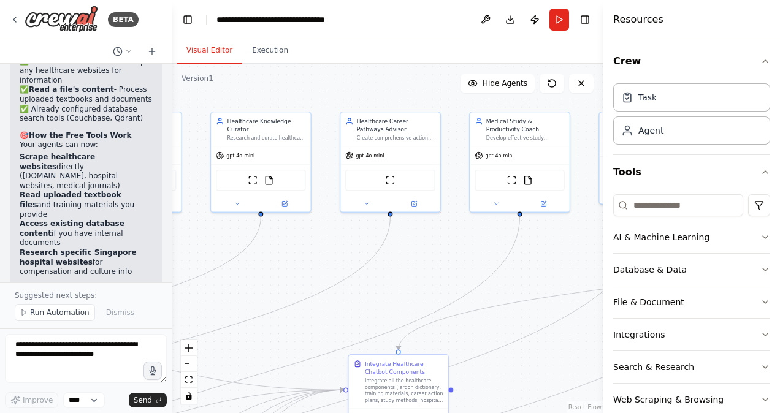
drag, startPoint x: 460, startPoint y: 197, endPoint x: 188, endPoint y: 296, distance: 290.2
click at [182, 299] on div ".deletable-edge-delete-btn { width: 20px; height: 20px; border: 0px solid #ffff…" at bounding box center [388, 239] width 432 height 350
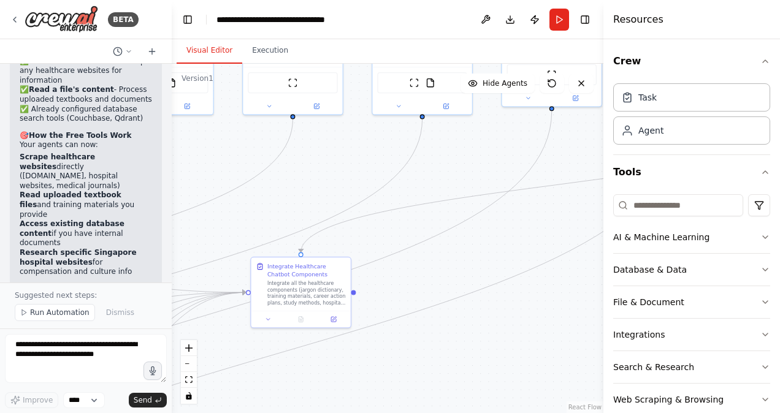
drag, startPoint x: 519, startPoint y: 240, endPoint x: 453, endPoint y: 169, distance: 96.7
click at [465, 157] on div ".deletable-edge-delete-btn { width: 20px; height: 20px; border: 0px solid #ffff…" at bounding box center [388, 239] width 432 height 350
click at [77, 310] on span "Run Automation" at bounding box center [59, 313] width 59 height 10
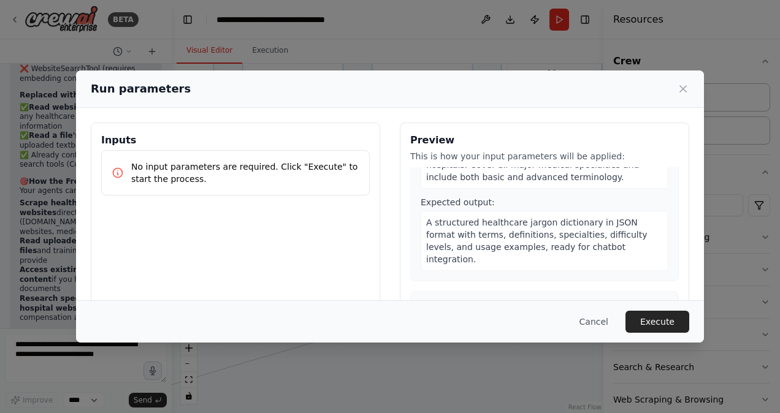
scroll to position [0, 0]
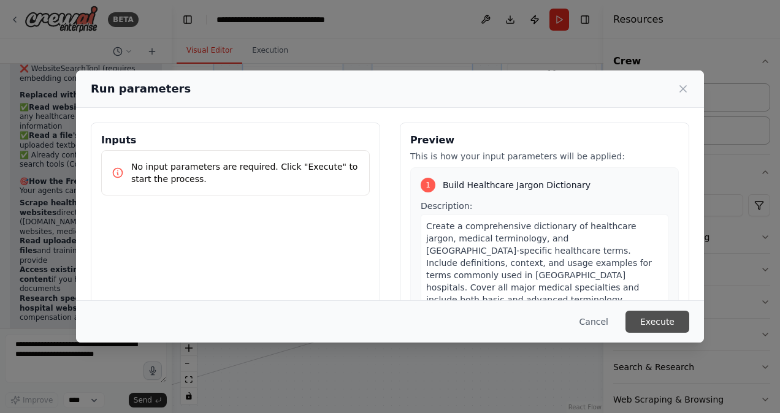
click at [651, 314] on button "Execute" at bounding box center [657, 322] width 64 height 22
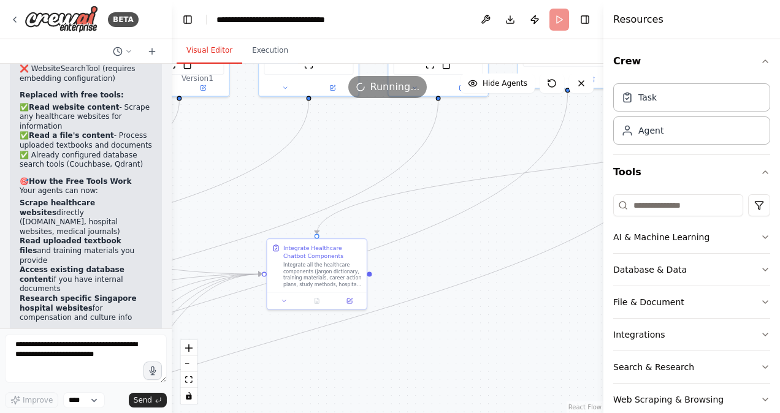
drag, startPoint x: 460, startPoint y: 333, endPoint x: 478, endPoint y: 313, distance: 26.5
click at [478, 313] on div ".deletable-edge-delete-btn { width: 20px; height: 20px; border: 0px solid #ffff…" at bounding box center [388, 239] width 432 height 350
drag, startPoint x: 411, startPoint y: 157, endPoint x: 435, endPoint y: 152, distance: 23.8
click at [435, 152] on div ".deletable-edge-delete-btn { width: 20px; height: 20px; border: 0px solid #ffff…" at bounding box center [388, 239] width 432 height 350
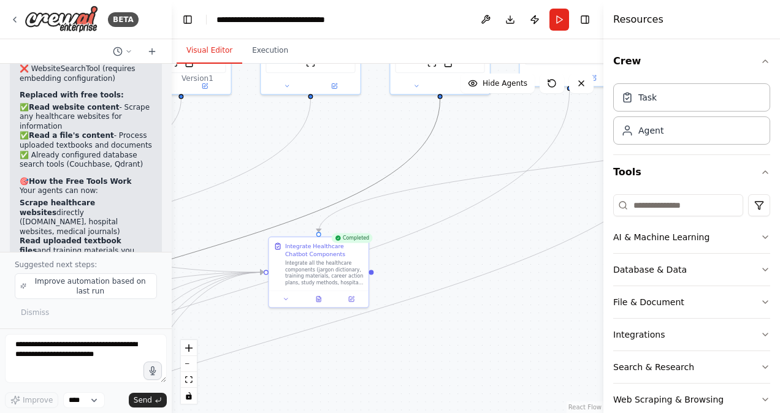
scroll to position [3848, 0]
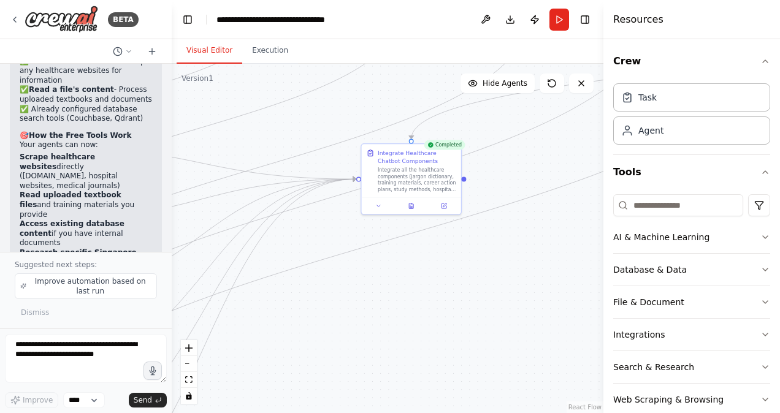
drag, startPoint x: 411, startPoint y: 270, endPoint x: 508, endPoint y: 172, distance: 137.9
click at [508, 172] on div ".deletable-edge-delete-btn { width: 20px; height: 20px; border: 0px solid #ffff…" at bounding box center [388, 239] width 432 height 350
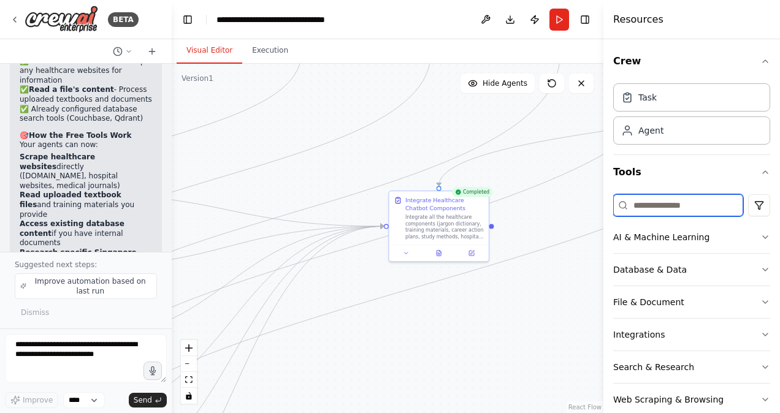
drag, startPoint x: 420, startPoint y: 341, endPoint x: 356, endPoint y: 385, distance: 78.1
click at [356, 386] on div ".deletable-edge-delete-btn { width: 20px; height: 20px; border: 0px solid #ffff…" at bounding box center [388, 239] width 432 height 350
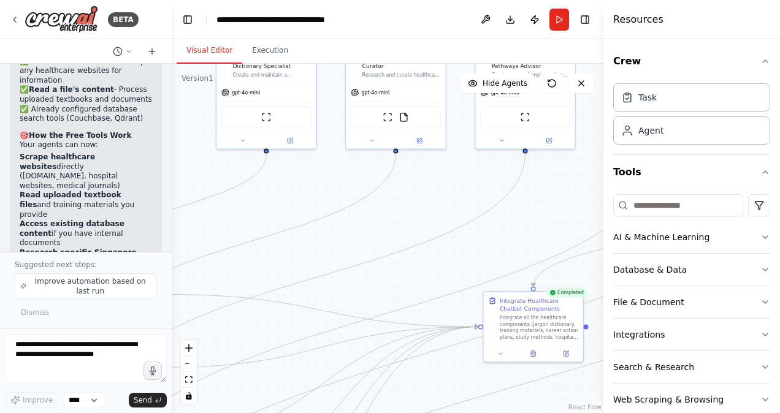
drag, startPoint x: 368, startPoint y: 98, endPoint x: 550, endPoint y: 208, distance: 212.6
click at [550, 208] on div ".deletable-edge-delete-btn { width: 20px; height: 20px; border: 0px solid #ffff…" at bounding box center [388, 239] width 432 height 350
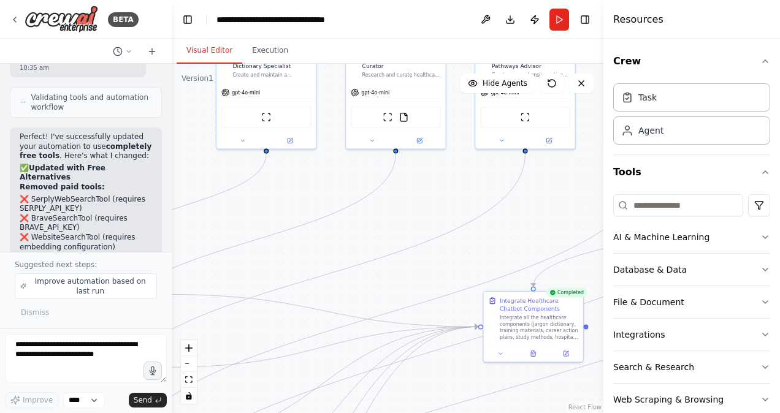
scroll to position [3879, 0]
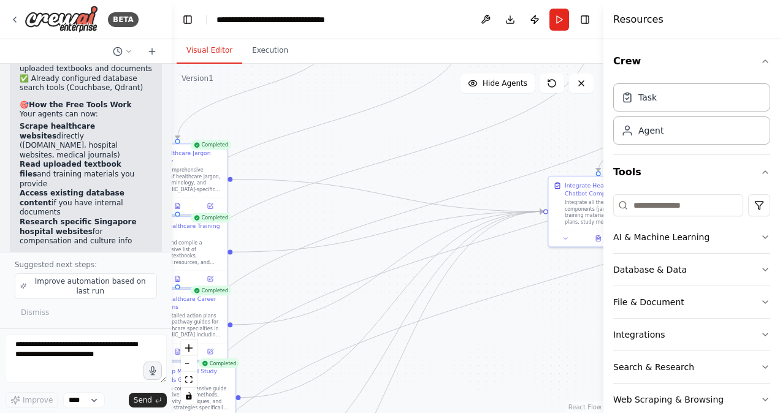
drag, startPoint x: 337, startPoint y: 246, endPoint x: 402, endPoint y: 131, distance: 132.3
click at [402, 131] on div ".deletable-edge-delete-btn { width: 20px; height: 20px; border: 0px solid #ffff…" at bounding box center [388, 239] width 432 height 350
click at [114, 360] on textarea at bounding box center [86, 358] width 162 height 49
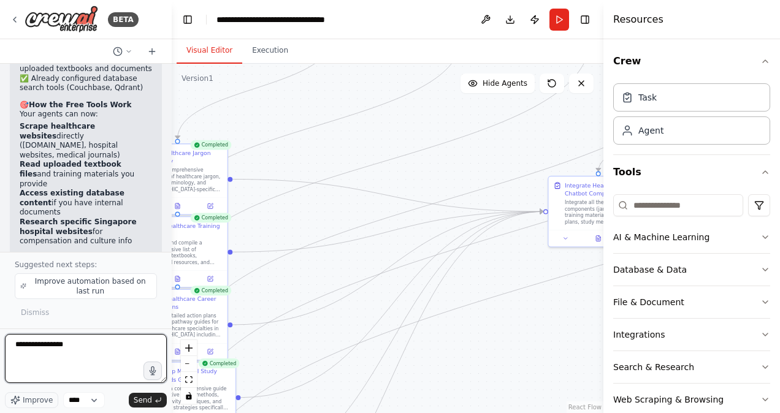
type textarea "**********"
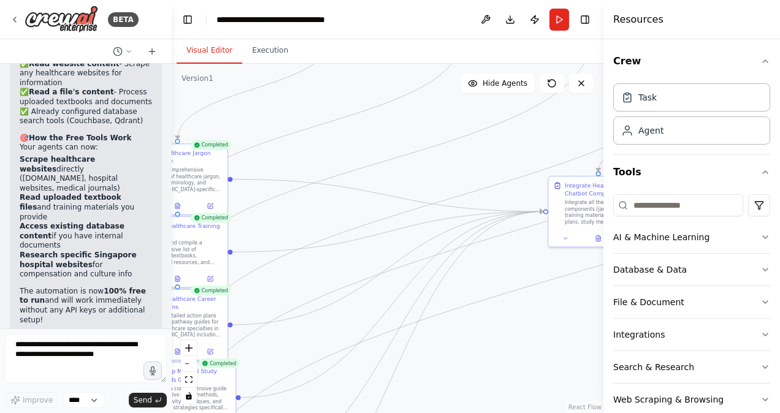
scroll to position [3878, 0]
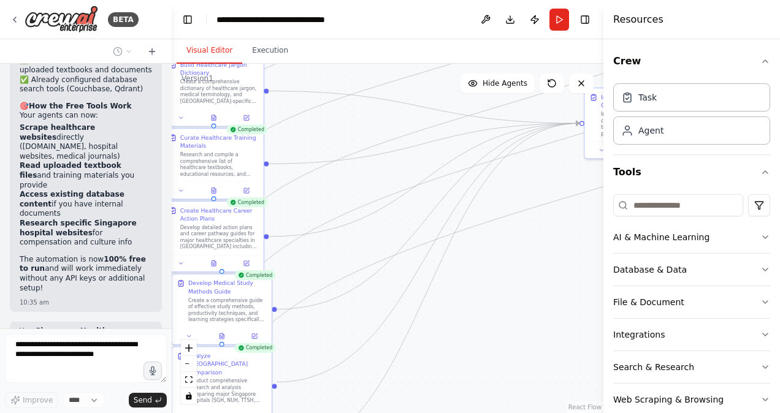
drag, startPoint x: 482, startPoint y: 358, endPoint x: 519, endPoint y: 267, distance: 97.9
click at [519, 267] on div ".deletable-edge-delete-btn { width: 20px; height: 20px; border: 0px solid #ffff…" at bounding box center [388, 239] width 432 height 350
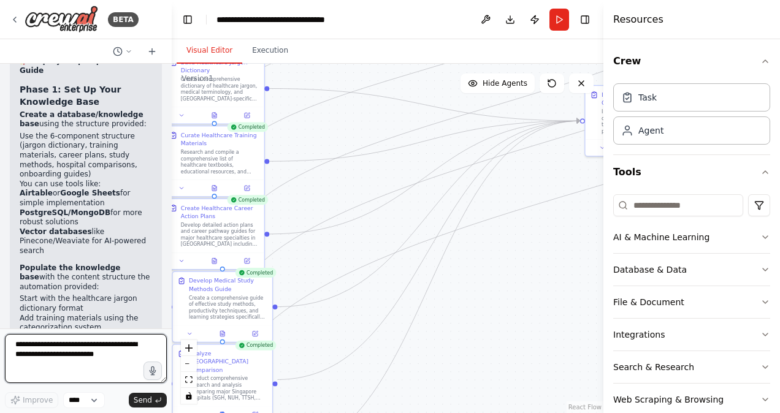
scroll to position [4435, 0]
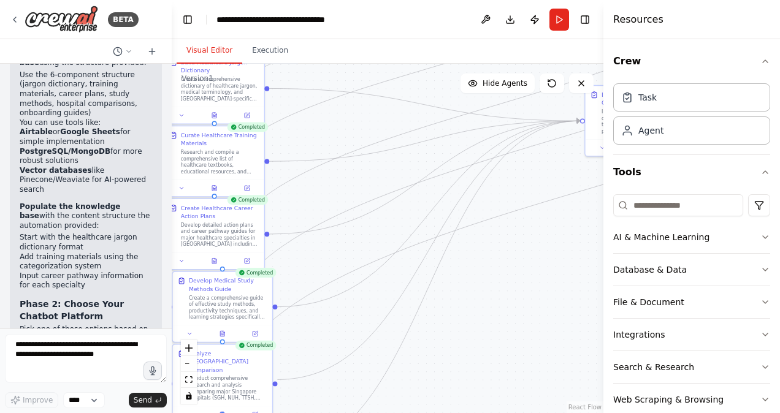
drag, startPoint x: 20, startPoint y: 180, endPoint x: 50, endPoint y: 177, distance: 30.8
click at [50, 359] on li "Chatfuel - Easy drag-and-drop interface" at bounding box center [86, 368] width 132 height 19
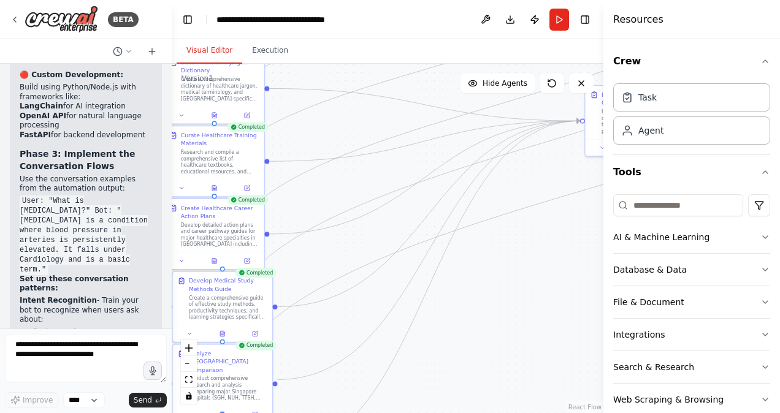
scroll to position [4926, 0]
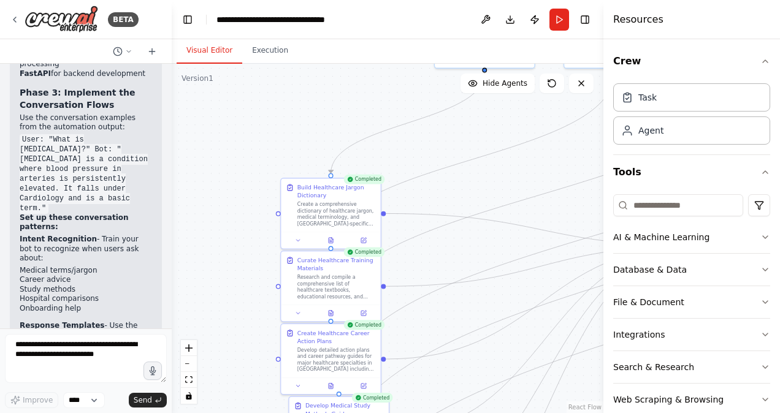
drag, startPoint x: 339, startPoint y: 115, endPoint x: 456, endPoint y: 240, distance: 170.9
click at [456, 240] on div ".deletable-edge-delete-btn { width: 20px; height: 20px; border: 0px solid #ffff…" at bounding box center [388, 239] width 432 height 350
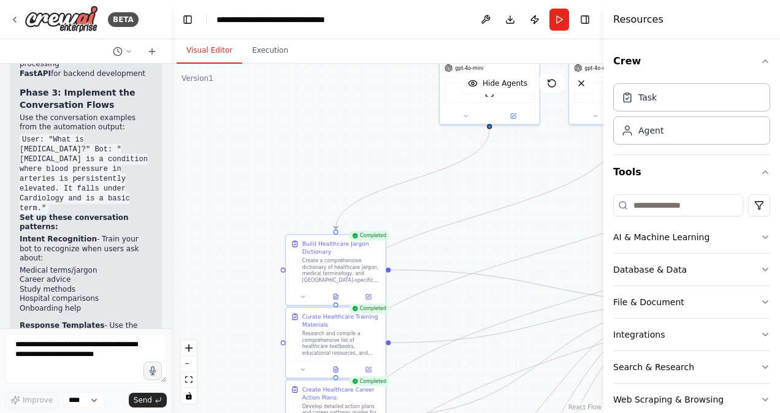
drag, startPoint x: 470, startPoint y: 188, endPoint x: 475, endPoint y: 248, distance: 59.7
click at [475, 248] on div ".deletable-edge-delete-btn { width: 20px; height: 20px; border: 0px solid #ffff…" at bounding box center [388, 239] width 432 height 350
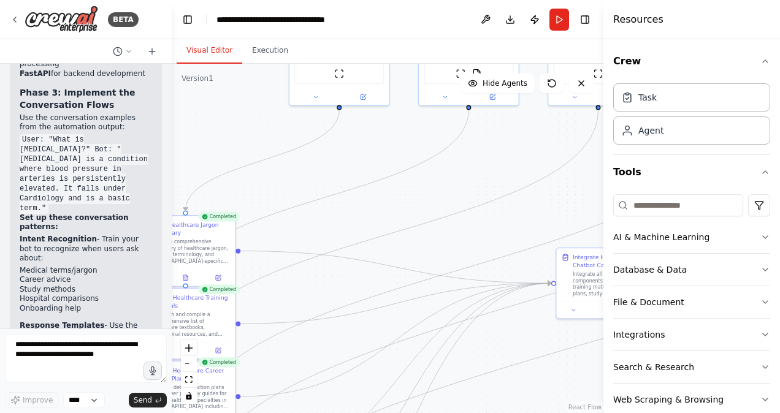
drag, startPoint x: 500, startPoint y: 185, endPoint x: 313, endPoint y: 143, distance: 191.5
click at [313, 143] on div ".deletable-edge-delete-btn { width: 20px; height: 20px; border: 0px solid #ffff…" at bounding box center [388, 239] width 432 height 350
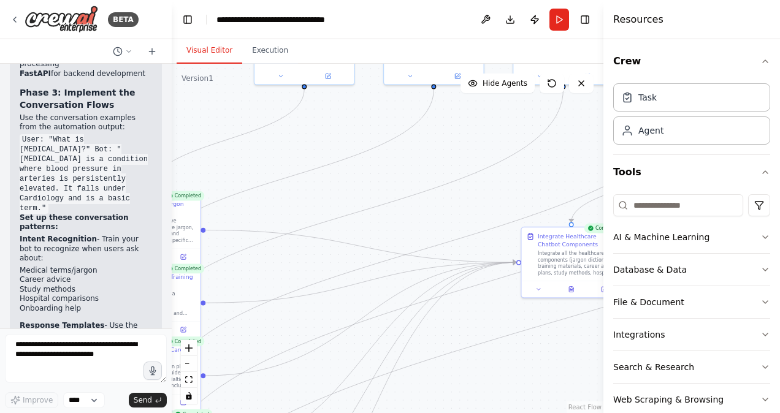
drag, startPoint x: 430, startPoint y: 158, endPoint x: 396, endPoint y: 102, distance: 65.0
click at [396, 102] on div ".deletable-edge-delete-btn { width: 20px; height: 20px; border: 0px solid #ffff…" at bounding box center [388, 239] width 432 height 350
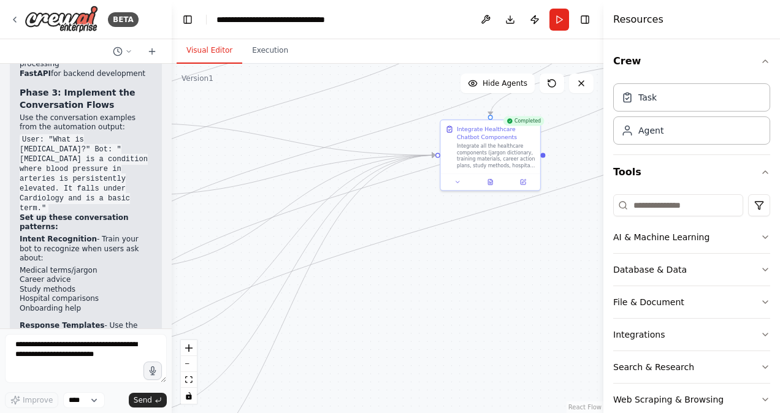
drag, startPoint x: 459, startPoint y: 147, endPoint x: 411, endPoint y: 90, distance: 74.4
click at [411, 90] on div ".deletable-edge-delete-btn { width: 20px; height: 20px; border: 0px solid #ffff…" at bounding box center [388, 239] width 432 height 350
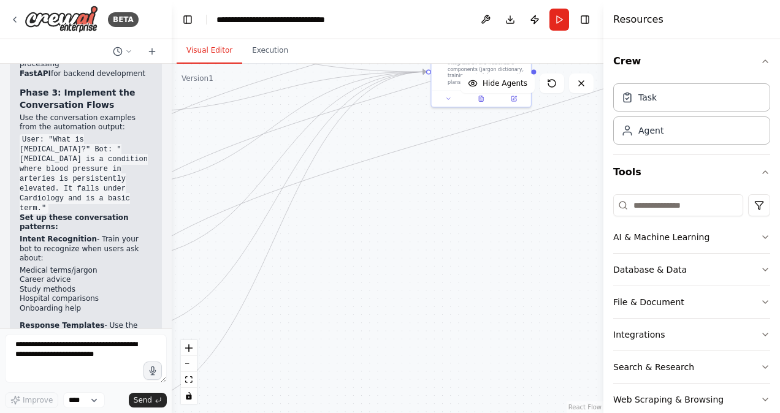
drag, startPoint x: 400, startPoint y: 204, endPoint x: 389, endPoint y: 110, distance: 95.1
click at [389, 110] on div ".deletable-edge-delete-btn { width: 20px; height: 20px; border: 0px solid #ffff…" at bounding box center [388, 239] width 432 height 350
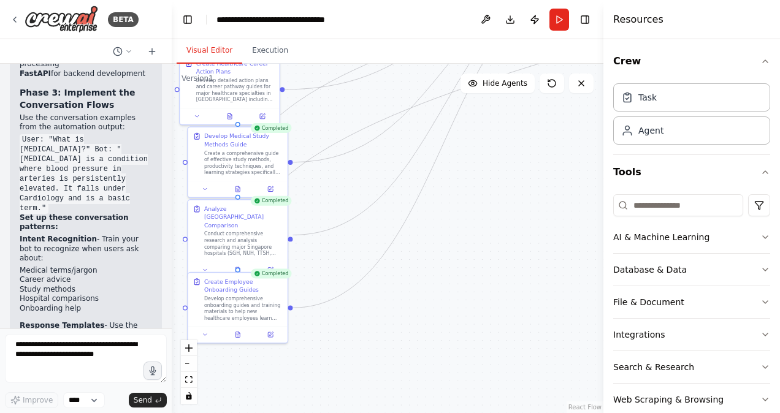
drag, startPoint x: 385, startPoint y: 212, endPoint x: 559, endPoint y: 130, distance: 192.6
click at [559, 130] on div ".deletable-edge-delete-btn { width: 20px; height: 20px; border: 0px solid #ffff…" at bounding box center [388, 239] width 432 height 350
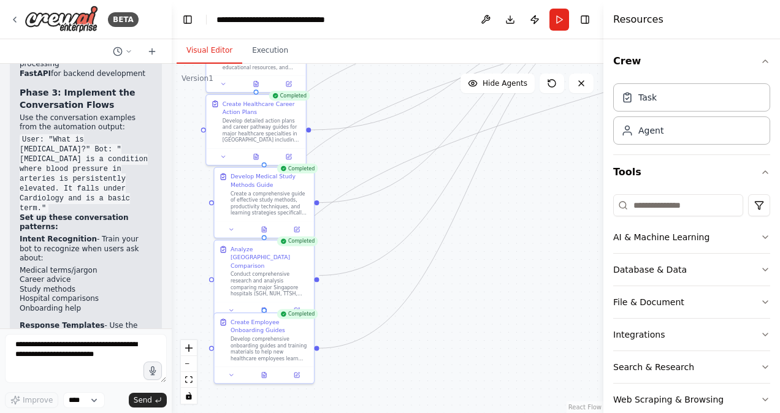
drag, startPoint x: 348, startPoint y: 184, endPoint x: 412, endPoint y: 297, distance: 129.6
click at [412, 297] on div ".deletable-edge-delete-btn { width: 20px; height: 20px; border: 0px solid #ffff…" at bounding box center [388, 239] width 432 height 350
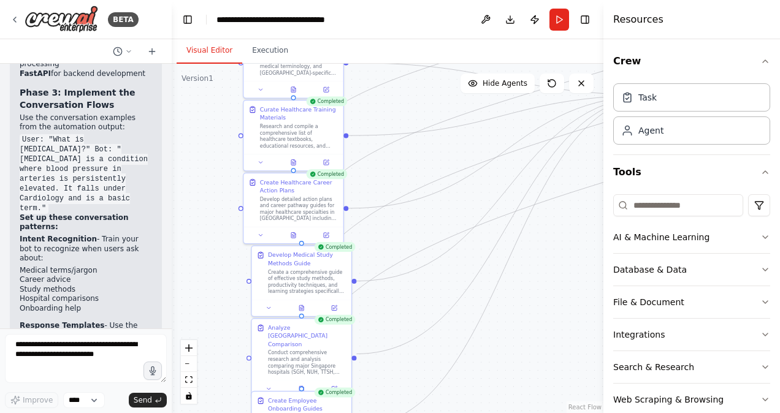
drag, startPoint x: 400, startPoint y: 231, endPoint x: 421, endPoint y: 311, distance: 82.8
click at [421, 314] on div ".deletable-edge-delete-btn { width: 20px; height: 20px; border: 0px solid #ffff…" at bounding box center [388, 239] width 432 height 350
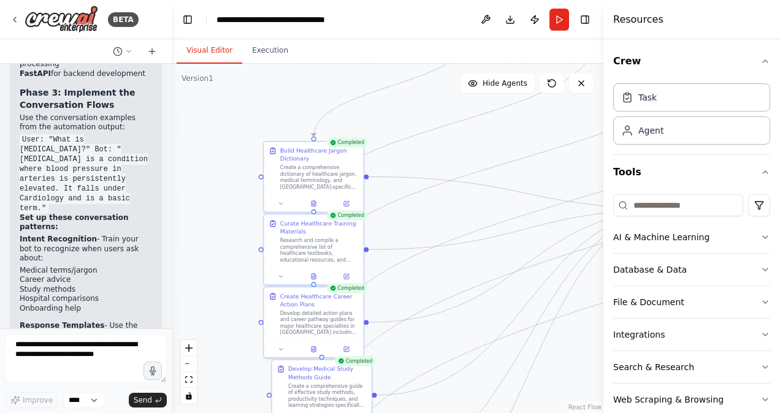
drag, startPoint x: 412, startPoint y: 266, endPoint x: 418, endPoint y: 296, distance: 29.9
click at [415, 313] on div ".deletable-edge-delete-btn { width: 20px; height: 20px; border: 0px solid #ffff…" at bounding box center [388, 239] width 432 height 350
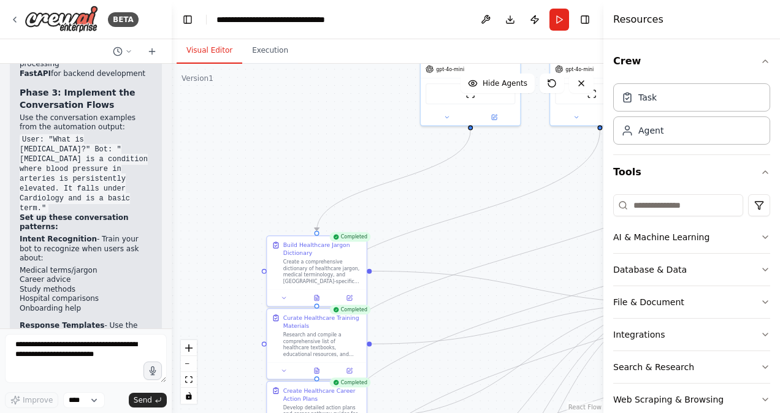
drag, startPoint x: 435, startPoint y: 247, endPoint x: 440, endPoint y: 262, distance: 15.7
click at [435, 306] on div ".deletable-edge-delete-btn { width: 20px; height: 20px; border: 0px solid #ffff…" at bounding box center [388, 239] width 432 height 350
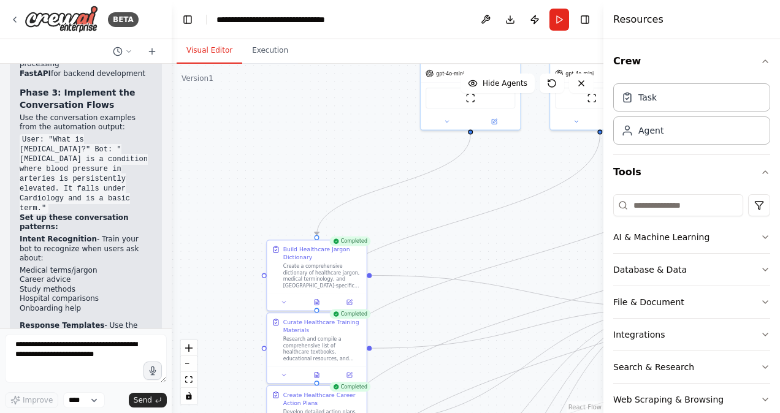
drag, startPoint x: 443, startPoint y: 245, endPoint x: 437, endPoint y: 313, distance: 68.4
click at [437, 313] on div ".deletable-edge-delete-btn { width: 20px; height: 20px; border: 0px solid #ffff…" at bounding box center [388, 239] width 432 height 350
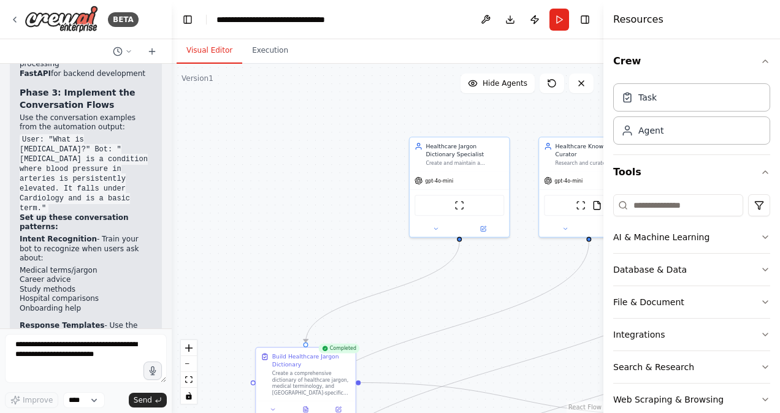
drag, startPoint x: 437, startPoint y: 265, endPoint x: 432, endPoint y: 304, distance: 39.5
click at [432, 304] on div ".deletable-edge-delete-btn { width: 20px; height: 20px; border: 0px solid #ffff…" at bounding box center [388, 239] width 432 height 350
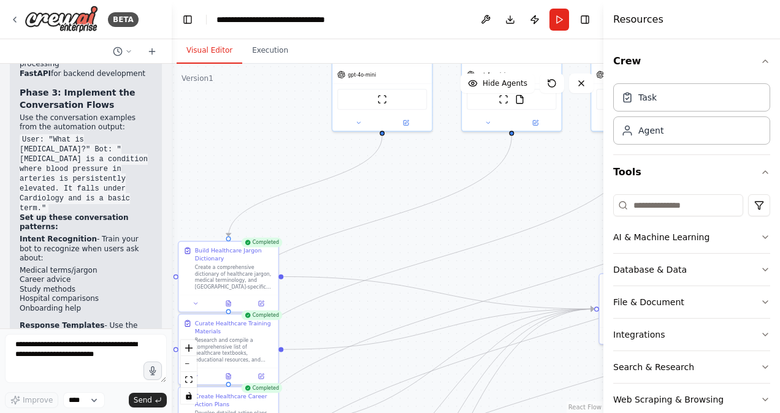
drag, startPoint x: 348, startPoint y: 255, endPoint x: 269, endPoint y: 146, distance: 134.4
click at [269, 146] on div ".deletable-edge-delete-btn { width: 20px; height: 20px; border: 0px solid #ffff…" at bounding box center [388, 239] width 432 height 350
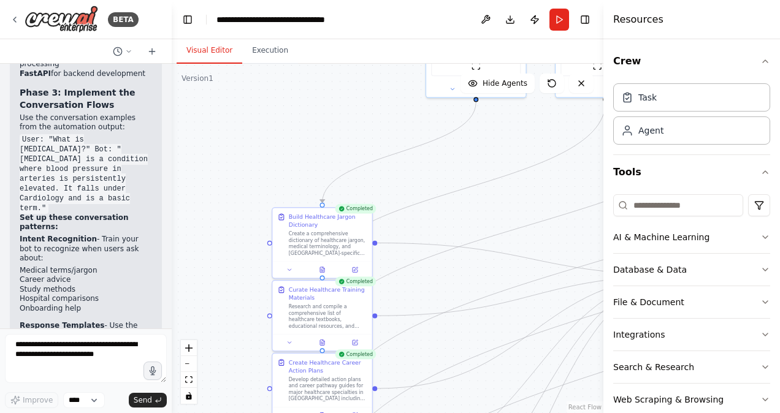
drag, startPoint x: 346, startPoint y: 199, endPoint x: 441, endPoint y: 169, distance: 99.9
click at [441, 169] on div ".deletable-edge-delete-btn { width: 20px; height: 20px; border: 0px solid #ffff…" at bounding box center [388, 239] width 432 height 350
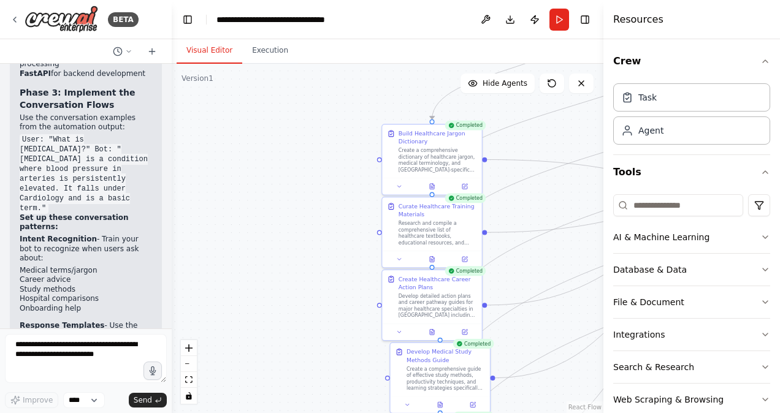
drag, startPoint x: 231, startPoint y: 187, endPoint x: 343, endPoint y: 101, distance: 141.7
click at [342, 101] on div ".deletable-edge-delete-btn { width: 20px; height: 20px; border: 0px solid #ffff…" at bounding box center [388, 239] width 432 height 350
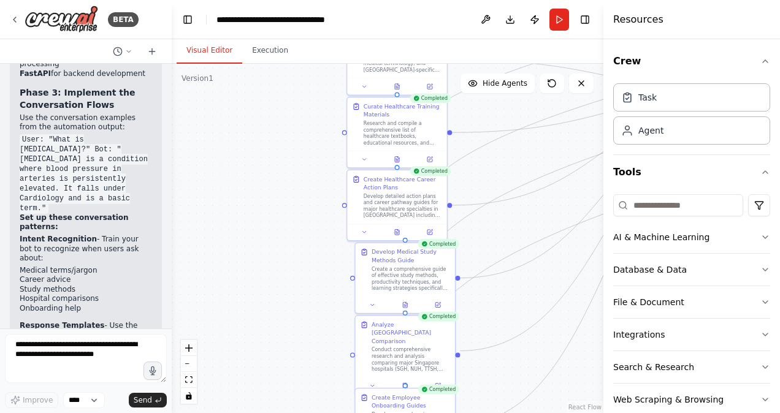
drag, startPoint x: 297, startPoint y: 266, endPoint x: 261, endPoint y: 169, distance: 104.2
click at [261, 169] on div ".deletable-edge-delete-btn { width: 20px; height: 20px; border: 0px solid #ffff…" at bounding box center [388, 239] width 432 height 350
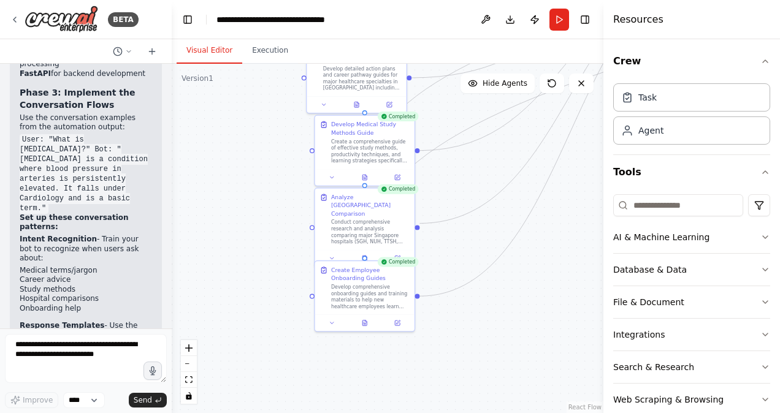
drag, startPoint x: 291, startPoint y: 272, endPoint x: 250, endPoint y: 145, distance: 133.8
click at [250, 145] on div ".deletable-edge-delete-btn { width: 20px; height: 20px; border: 0px solid #ffff…" at bounding box center [388, 239] width 432 height 350
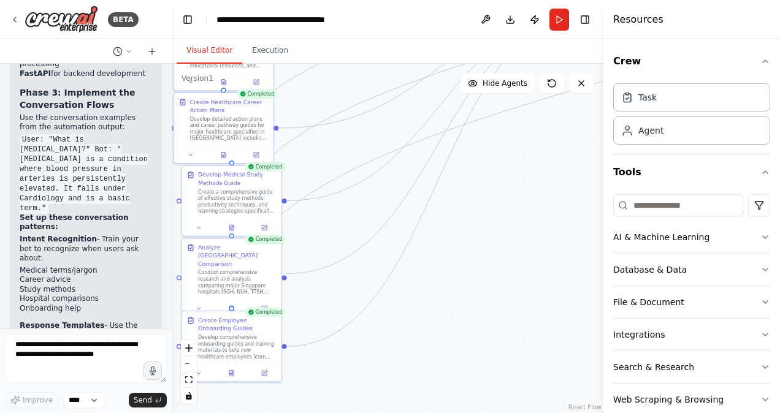
drag, startPoint x: 526, startPoint y: 304, endPoint x: 393, endPoint y: 354, distance: 142.2
click at [393, 354] on div ".deletable-edge-delete-btn { width: 20px; height: 20px; border: 0px solid #ffff…" at bounding box center [388, 239] width 432 height 350
drag, startPoint x: 337, startPoint y: 299, endPoint x: 286, endPoint y: 319, distance: 54.8
click at [275, 325] on div ".deletable-edge-delete-btn { width: 20px; height: 20px; border: 0px solid #ffff…" at bounding box center [388, 239] width 432 height 350
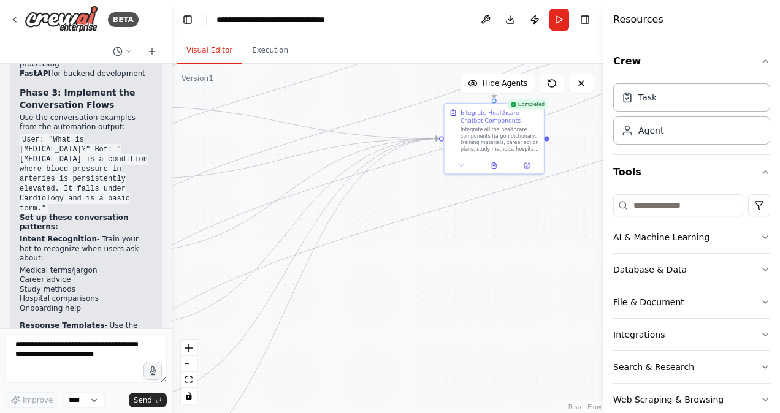
drag, startPoint x: 457, startPoint y: 256, endPoint x: 325, endPoint y: 387, distance: 186.0
click at [325, 387] on div ".deletable-edge-delete-btn { width: 20px; height: 20px; border: 0px solid #ffff…" at bounding box center [388, 239] width 432 height 350
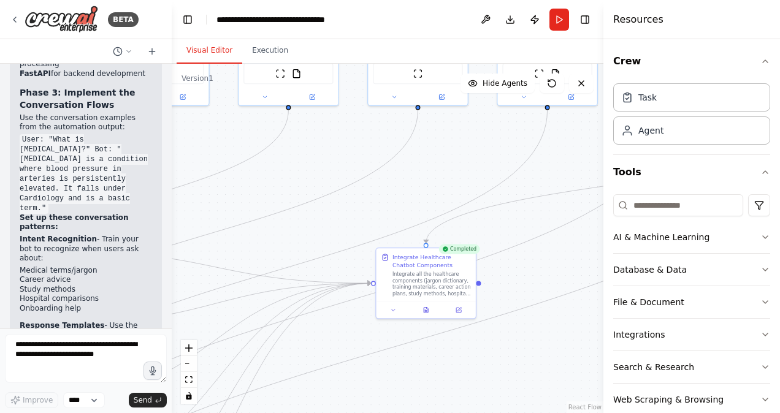
drag, startPoint x: 362, startPoint y: 237, endPoint x: 332, endPoint y: 372, distance: 138.3
click at [332, 372] on div ".deletable-edge-delete-btn { width: 20px; height: 20px; border: 0px solid #ffff…" at bounding box center [388, 239] width 432 height 350
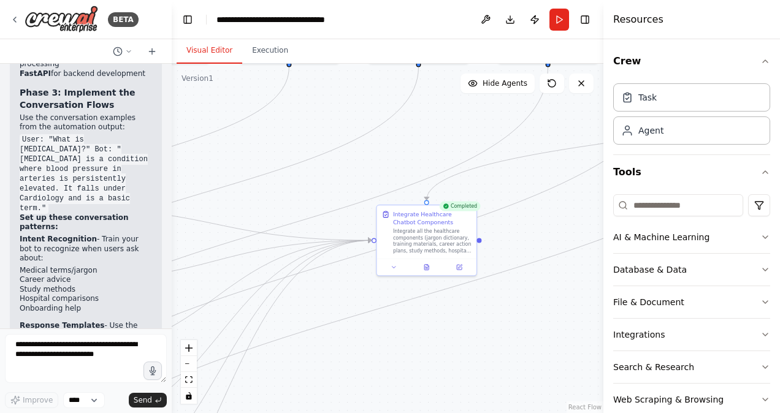
drag, startPoint x: 402, startPoint y: 210, endPoint x: 409, endPoint y: 143, distance: 66.6
click at [409, 143] on div ".deletable-edge-delete-btn { width: 20px; height: 20px; border: 0px solid #ffff…" at bounding box center [388, 239] width 432 height 350
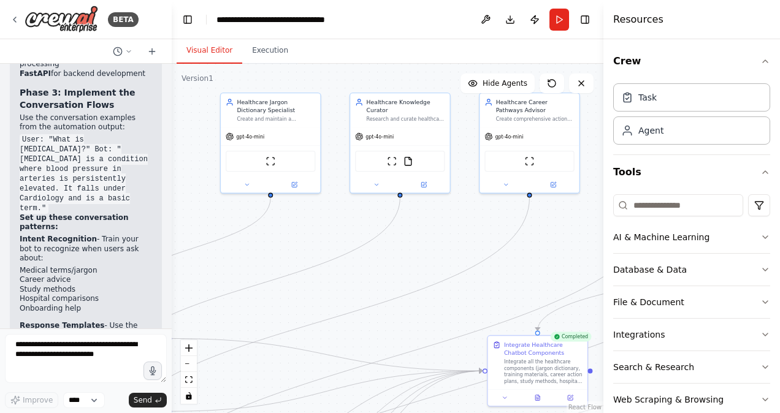
drag, startPoint x: 275, startPoint y: 131, endPoint x: 386, endPoint y: 261, distance: 171.4
click at [386, 261] on div ".deletable-edge-delete-btn { width: 20px; height: 20px; border: 0px solid #ffff…" at bounding box center [388, 239] width 432 height 350
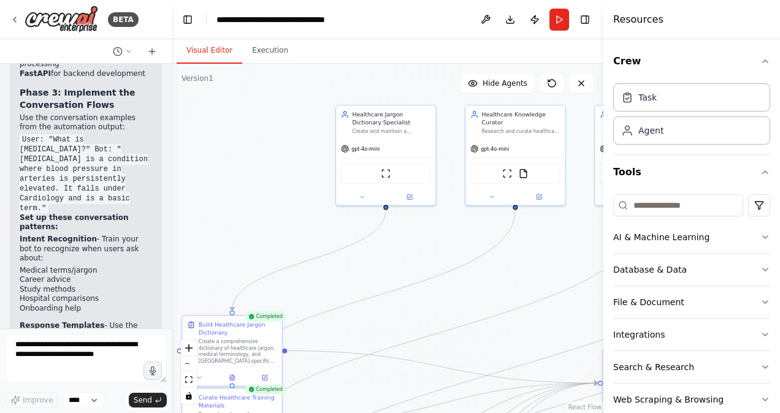
drag, startPoint x: 304, startPoint y: 224, endPoint x: 427, endPoint y: 239, distance: 124.7
click at [427, 239] on div ".deletable-edge-delete-btn { width: 20px; height: 20px; border: 0px solid #ffff…" at bounding box center [388, 239] width 432 height 350
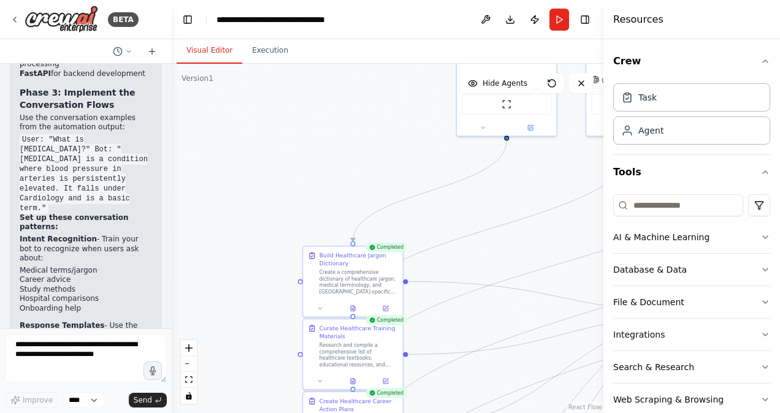
drag, startPoint x: 234, startPoint y: 213, endPoint x: 351, endPoint y: 137, distance: 139.5
click at [351, 137] on div ".deletable-edge-delete-btn { width: 20px; height: 20px; border: 0px solid #ffff…" at bounding box center [388, 239] width 432 height 350
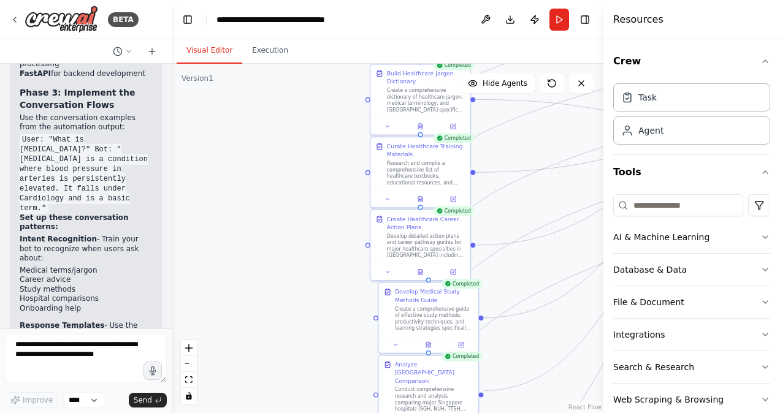
drag, startPoint x: 235, startPoint y: 258, endPoint x: 299, endPoint y: 81, distance: 188.1
click at [299, 81] on div ".deletable-edge-delete-btn { width: 20px; height: 20px; border: 0px solid #ffff…" at bounding box center [388, 239] width 432 height 350
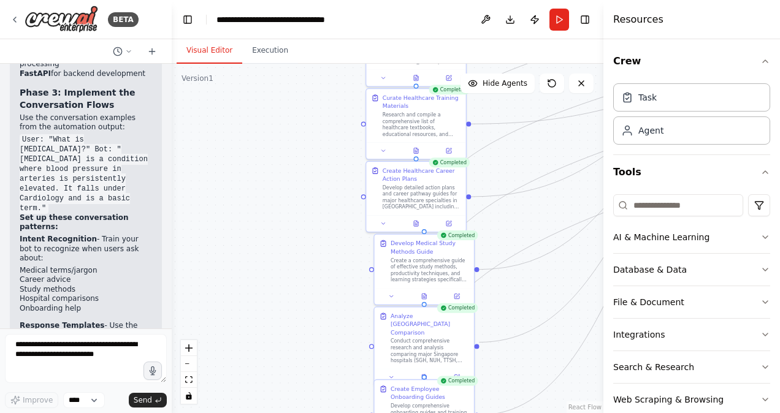
drag, startPoint x: 280, startPoint y: 239, endPoint x: 259, endPoint y: 113, distance: 127.5
click at [259, 113] on div ".deletable-edge-delete-btn { width: 20px; height: 20px; border: 0px solid #ffff…" at bounding box center [388, 239] width 432 height 350
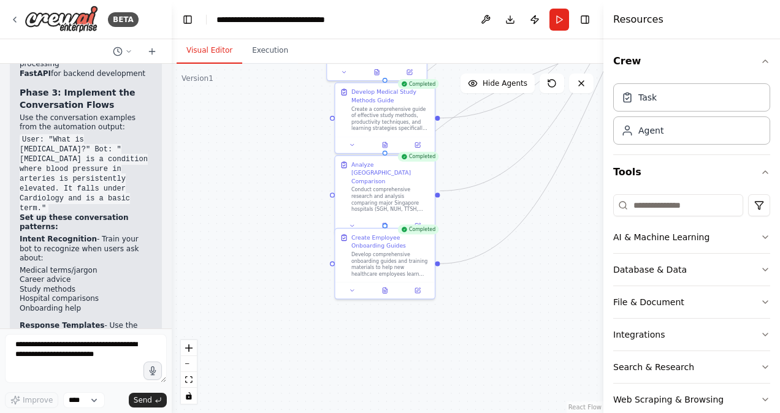
drag, startPoint x: 258, startPoint y: 205, endPoint x: 230, endPoint y: 114, distance: 95.0
click at [230, 114] on div ".deletable-edge-delete-btn { width: 20px; height: 20px; border: 0px solid #ffff…" at bounding box center [388, 239] width 432 height 350
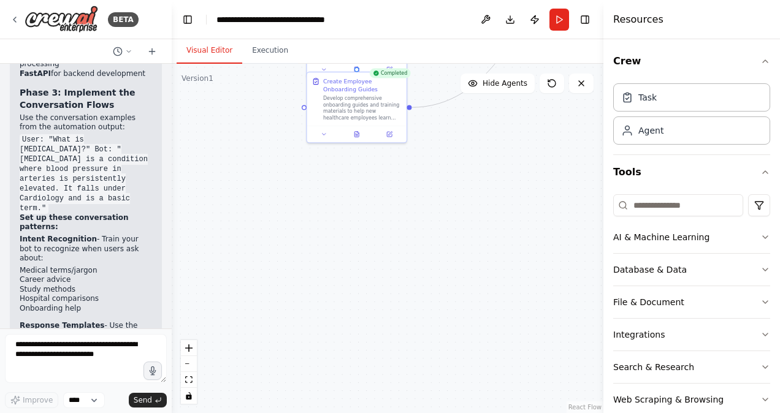
drag, startPoint x: 250, startPoint y: 254, endPoint x: 228, endPoint y: 115, distance: 140.8
click at [228, 115] on div ".deletable-edge-delete-btn { width: 20px; height: 20px; border: 0px solid #ffff…" at bounding box center [388, 239] width 432 height 350
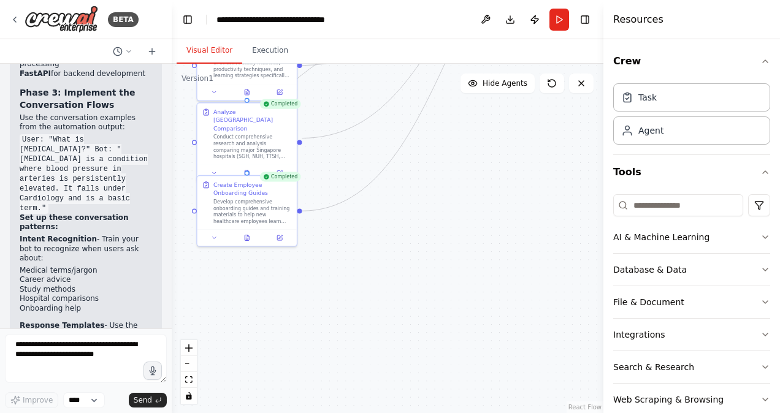
drag, startPoint x: 466, startPoint y: 224, endPoint x: 369, endPoint y: 306, distance: 127.5
click at [362, 315] on div ".deletable-edge-delete-btn { width: 20px; height: 20px; border: 0px solid #ffff…" at bounding box center [388, 239] width 432 height 350
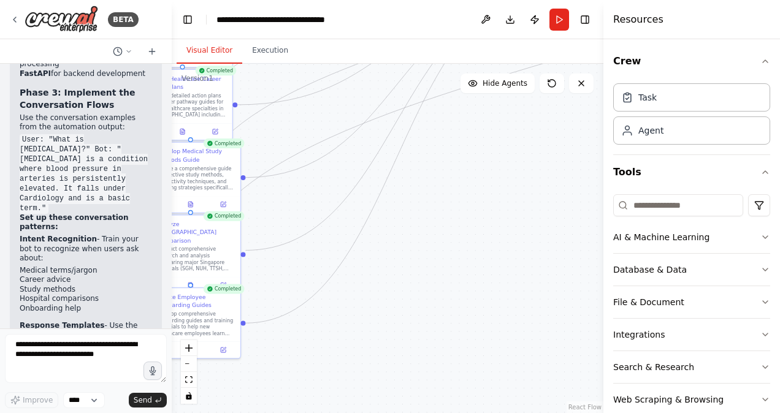
drag, startPoint x: 445, startPoint y: 203, endPoint x: 405, endPoint y: 285, distance: 91.0
click at [387, 318] on div ".deletable-edge-delete-btn { width: 20px; height: 20px; border: 0px solid #ffff…" at bounding box center [388, 239] width 432 height 350
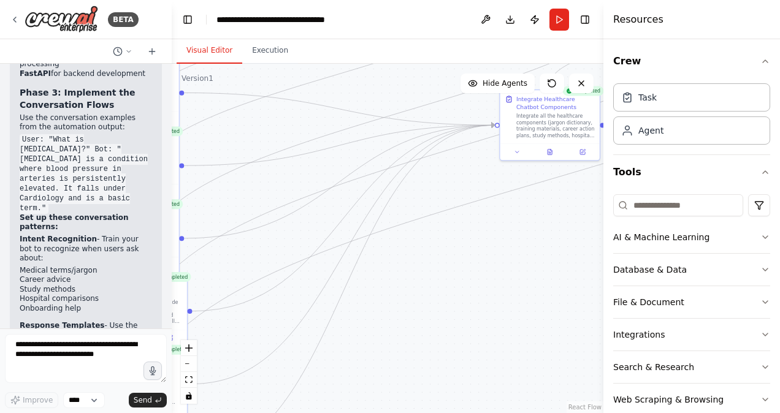
drag, startPoint x: 455, startPoint y: 200, endPoint x: 440, endPoint y: 247, distance: 49.5
click at [402, 334] on div ".deletable-edge-delete-btn { width: 20px; height: 20px; border: 0px solid #ffff…" at bounding box center [388, 239] width 432 height 350
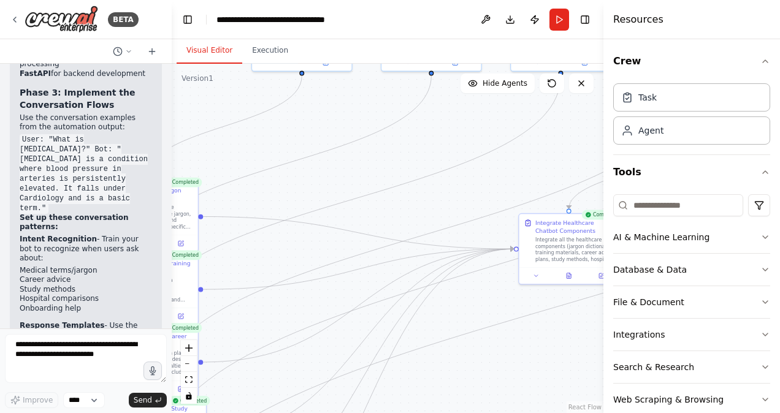
drag, startPoint x: 445, startPoint y: 186, endPoint x: 464, endPoint y: 309, distance: 124.1
click at [464, 309] on div ".deletable-edge-delete-btn { width: 20px; height: 20px; border: 0px solid #ffff…" at bounding box center [388, 239] width 432 height 350
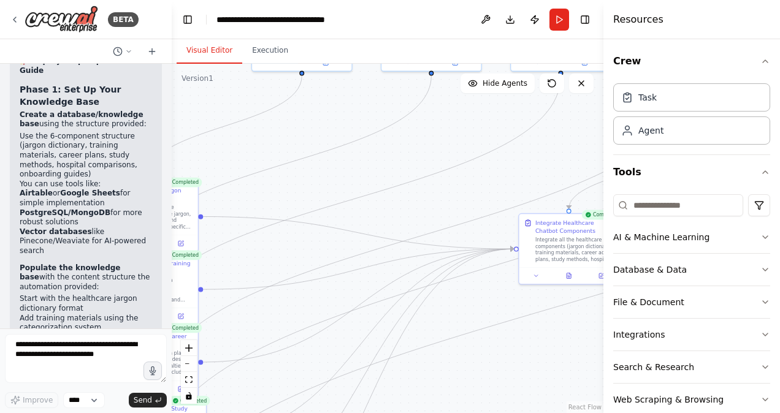
scroll to position [4435, 0]
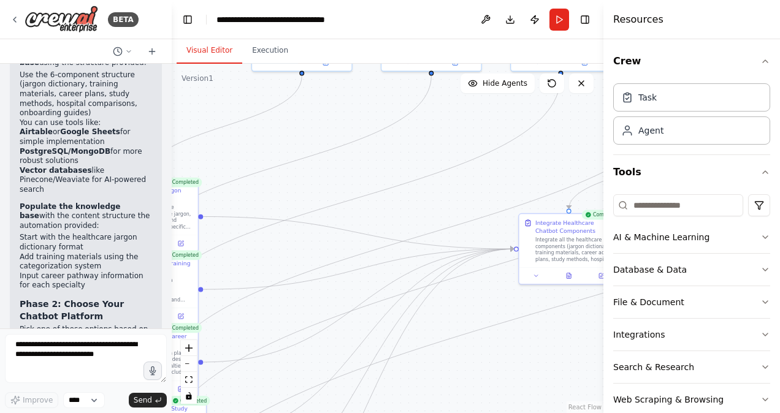
drag, startPoint x: 66, startPoint y: 161, endPoint x: 71, endPoint y: 224, distance: 63.9
click at [400, 209] on div ".deletable-edge-delete-btn { width: 20px; height: 20px; border: 0px solid #ffff…" at bounding box center [388, 239] width 432 height 350
click at [402, 219] on div ".deletable-edge-delete-btn { width: 20px; height: 20px; border: 0px solid #ffff…" at bounding box center [388, 239] width 432 height 350
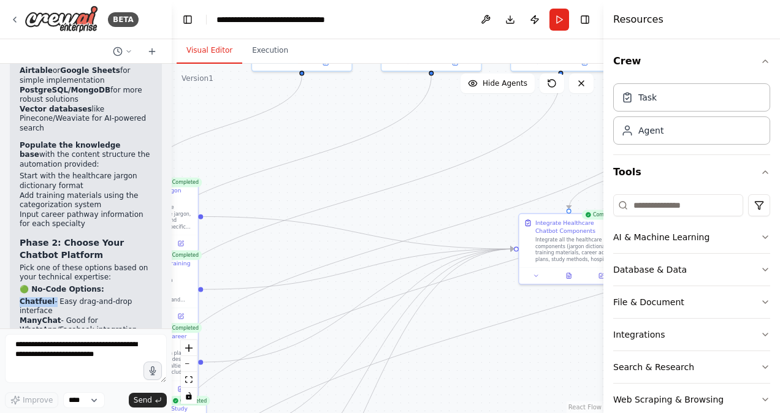
click at [375, 180] on div ".deletable-edge-delete-btn { width: 20px; height: 20px; border: 0px solid #ffff…" at bounding box center [388, 239] width 432 height 350
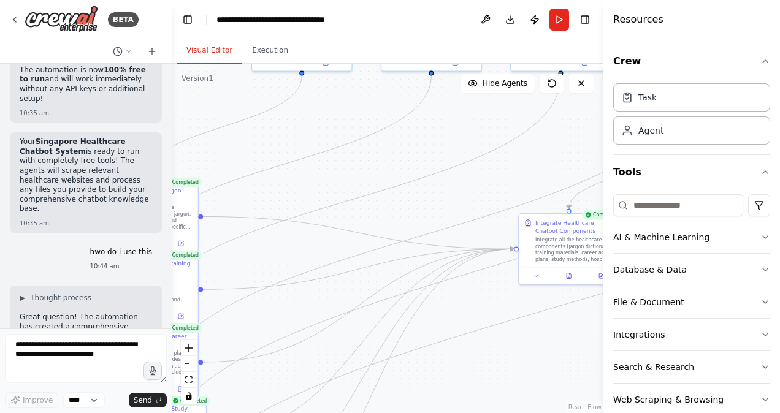
scroll to position [4129, 0]
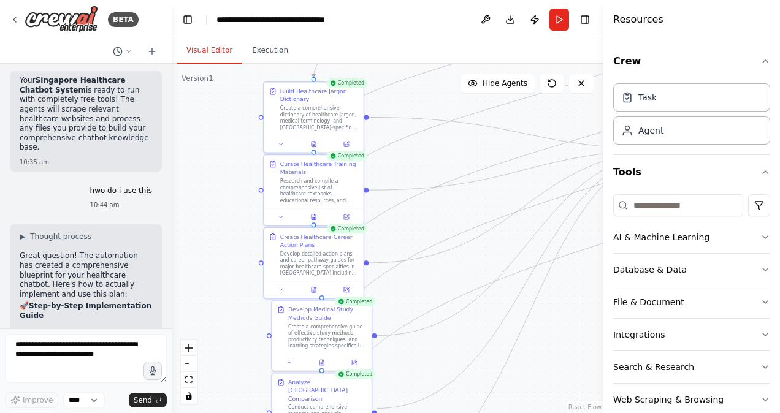
drag, startPoint x: 270, startPoint y: 248, endPoint x: 435, endPoint y: 148, distance: 193.1
click at [435, 148] on div ".deletable-edge-delete-btn { width: 20px; height: 20px; border: 0px solid #ffff…" at bounding box center [388, 239] width 432 height 350
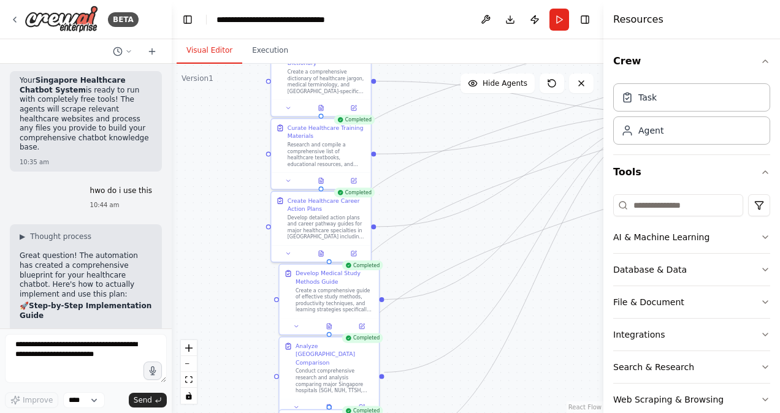
drag, startPoint x: 438, startPoint y: 208, endPoint x: 448, endPoint y: 136, distance: 72.4
click at [448, 136] on div ".deletable-edge-delete-btn { width: 20px; height: 20px; border: 0px solid #ffff…" at bounding box center [388, 239] width 432 height 350
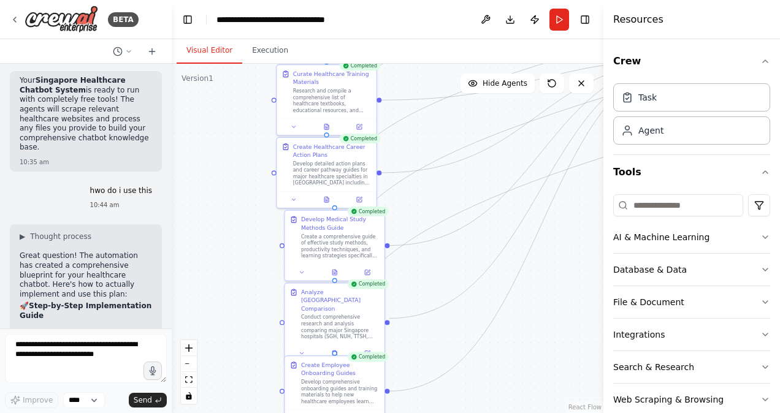
scroll to position [5294, 0]
